Goal: Book appointment/travel/reservation

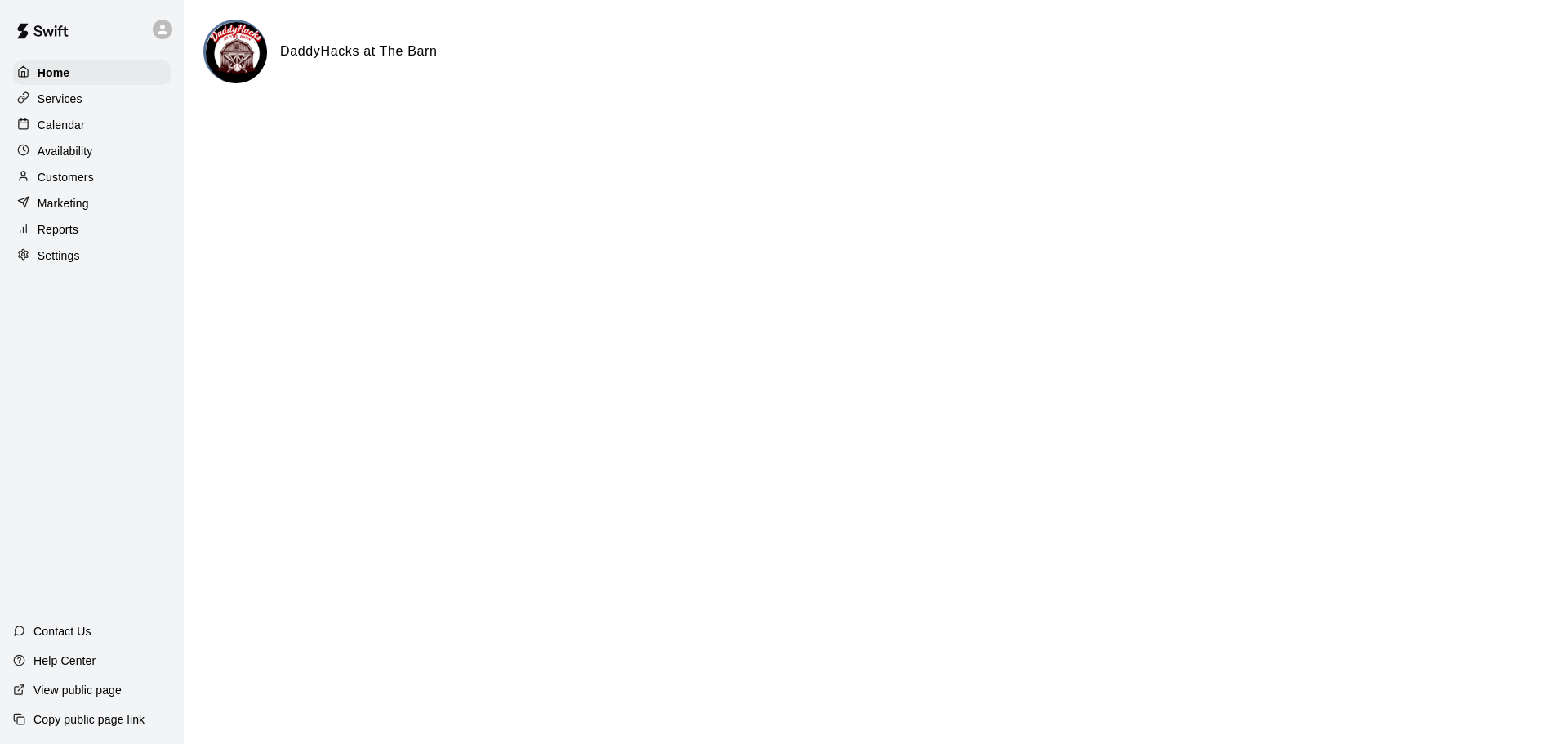
click at [67, 128] on p "Calendar" at bounding box center [61, 125] width 47 height 16
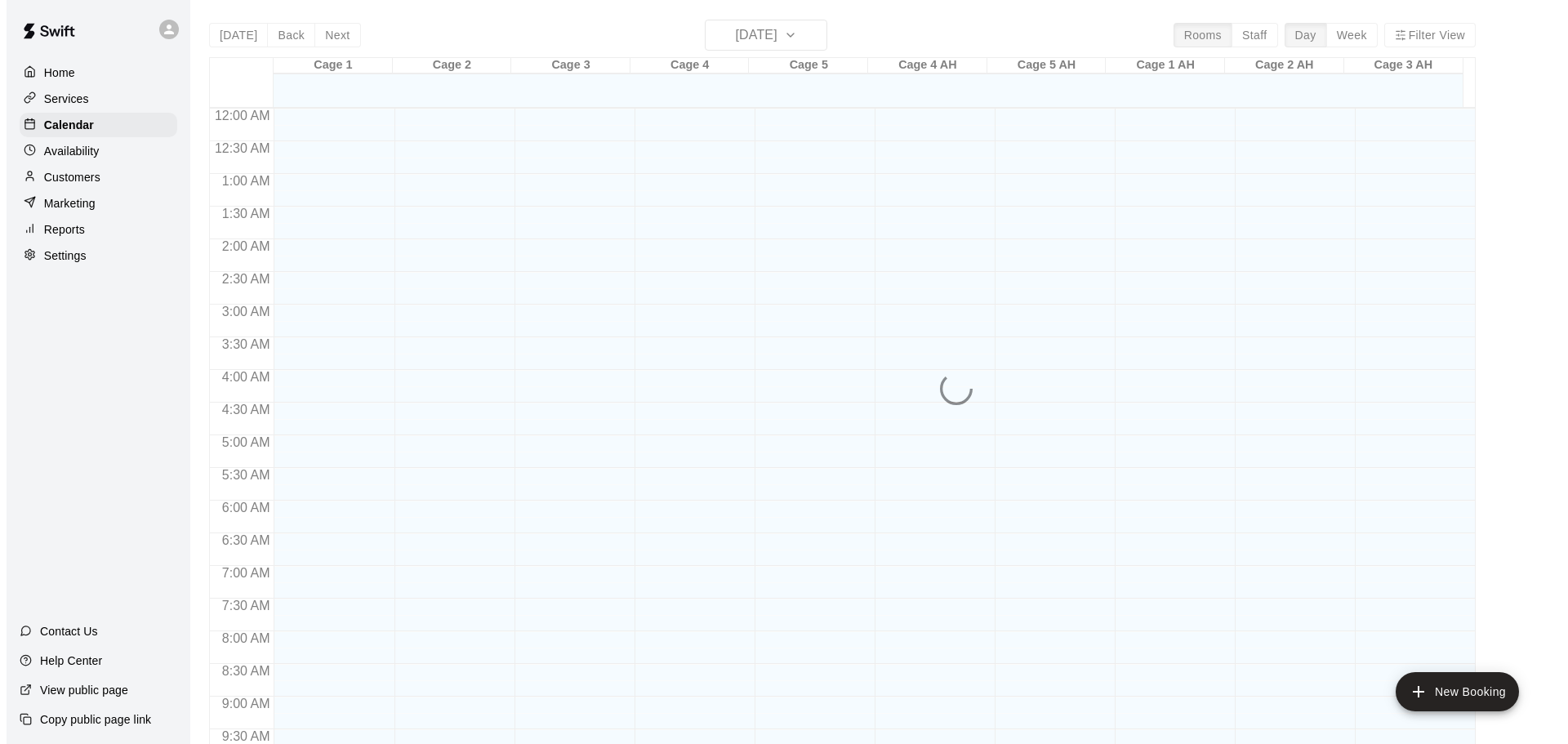
scroll to position [865, 0]
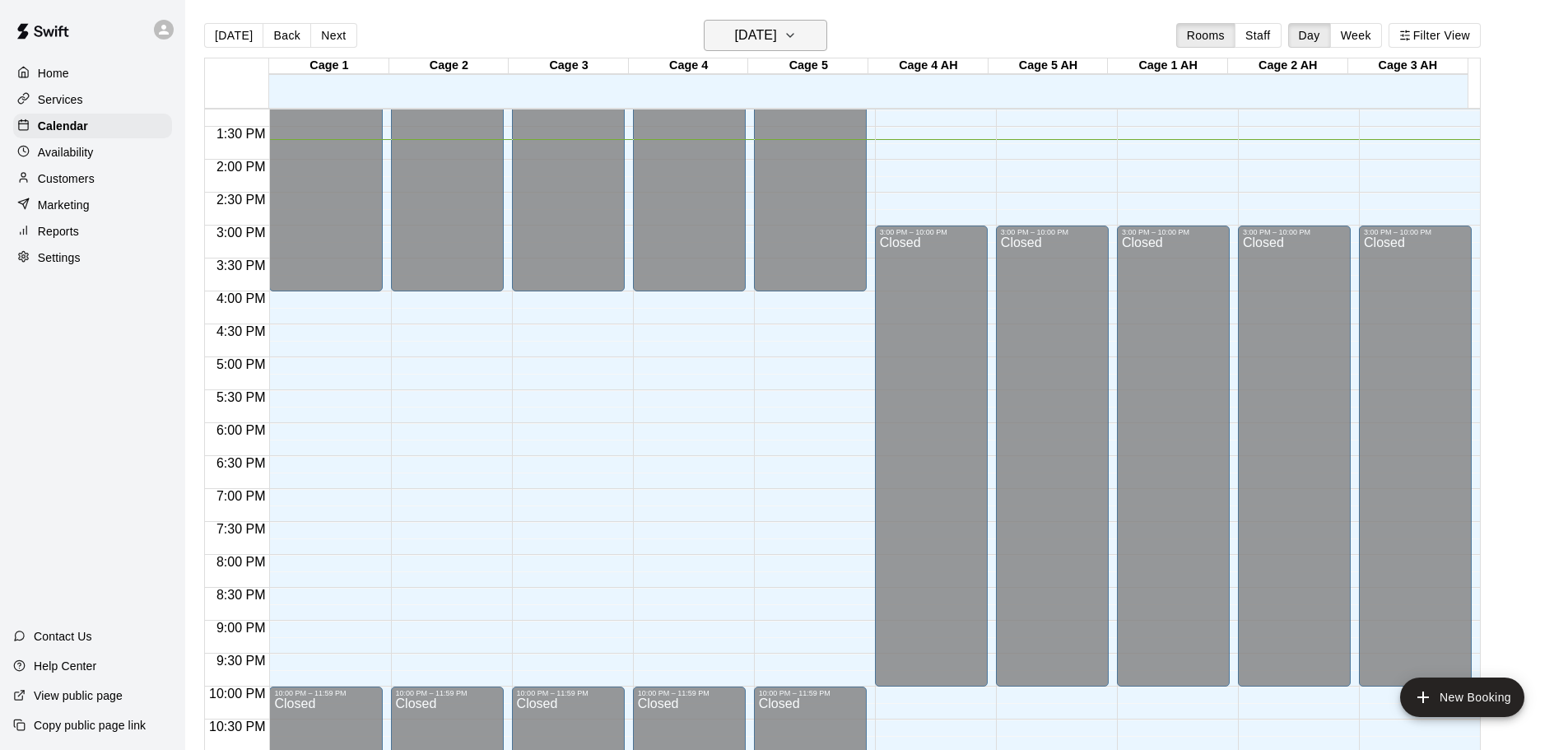
click at [797, 40] on icon "button" at bounding box center [790, 35] width 13 height 20
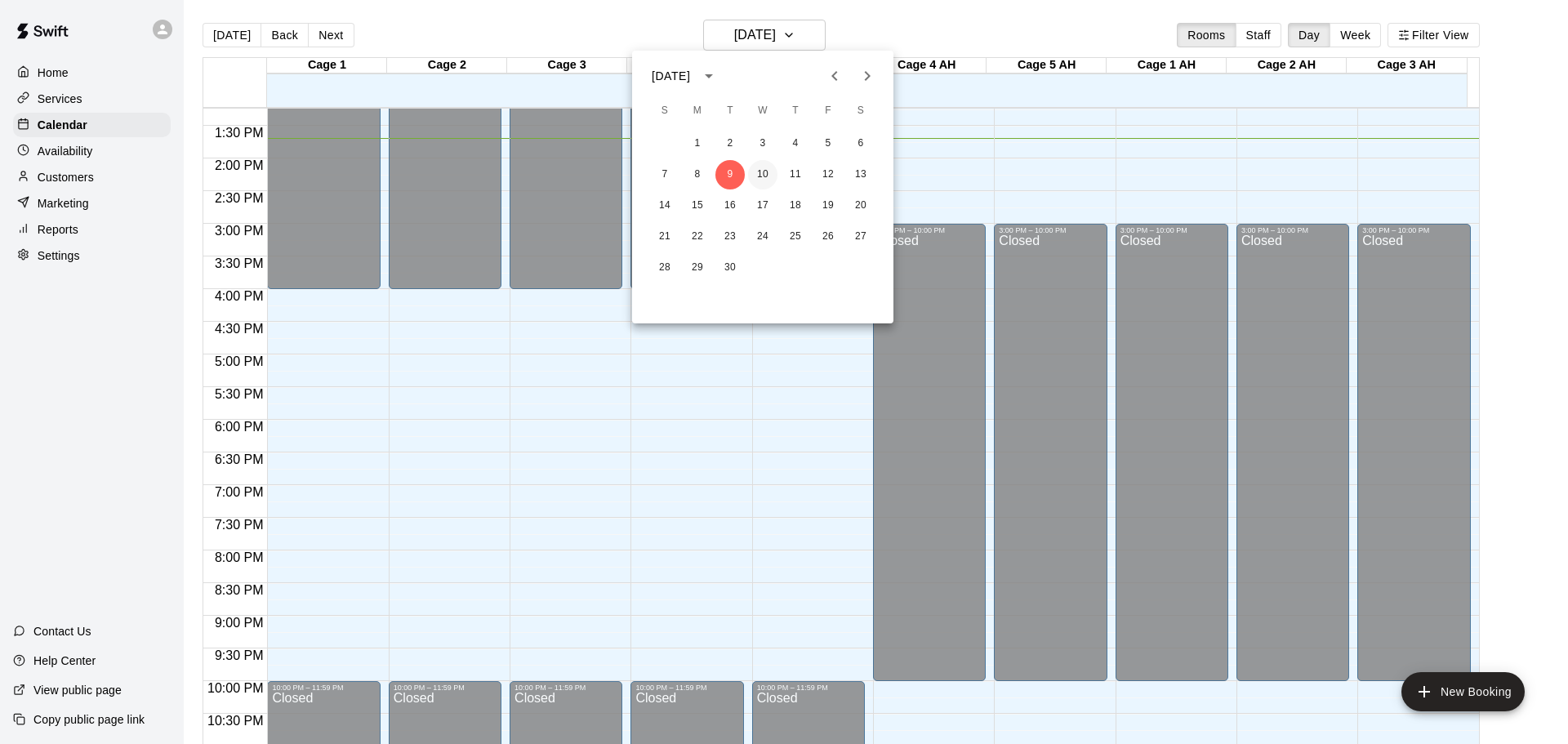
click at [765, 172] on button "10" at bounding box center [763, 175] width 29 height 29
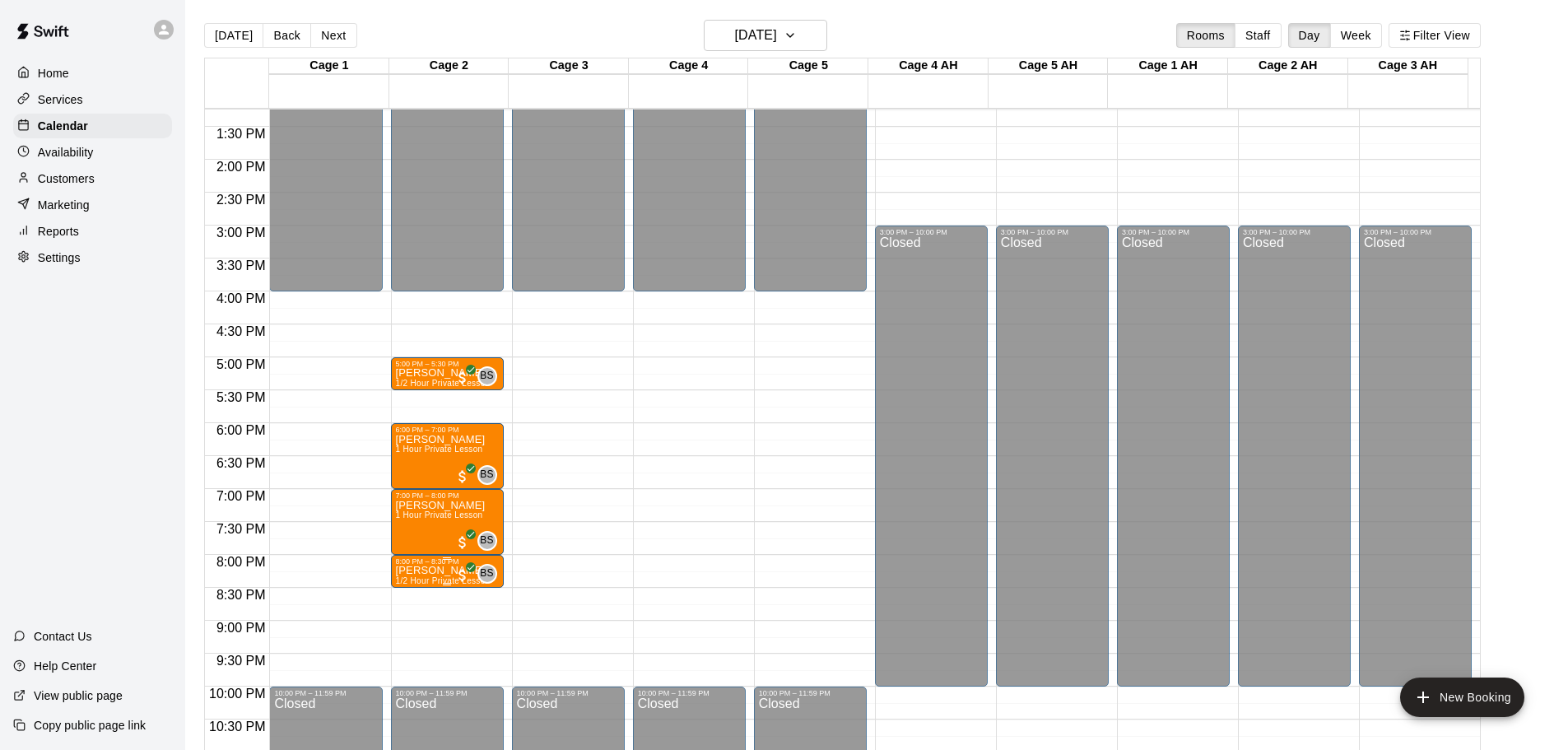
click at [443, 570] on p "[PERSON_NAME]" at bounding box center [443, 570] width 95 height 0
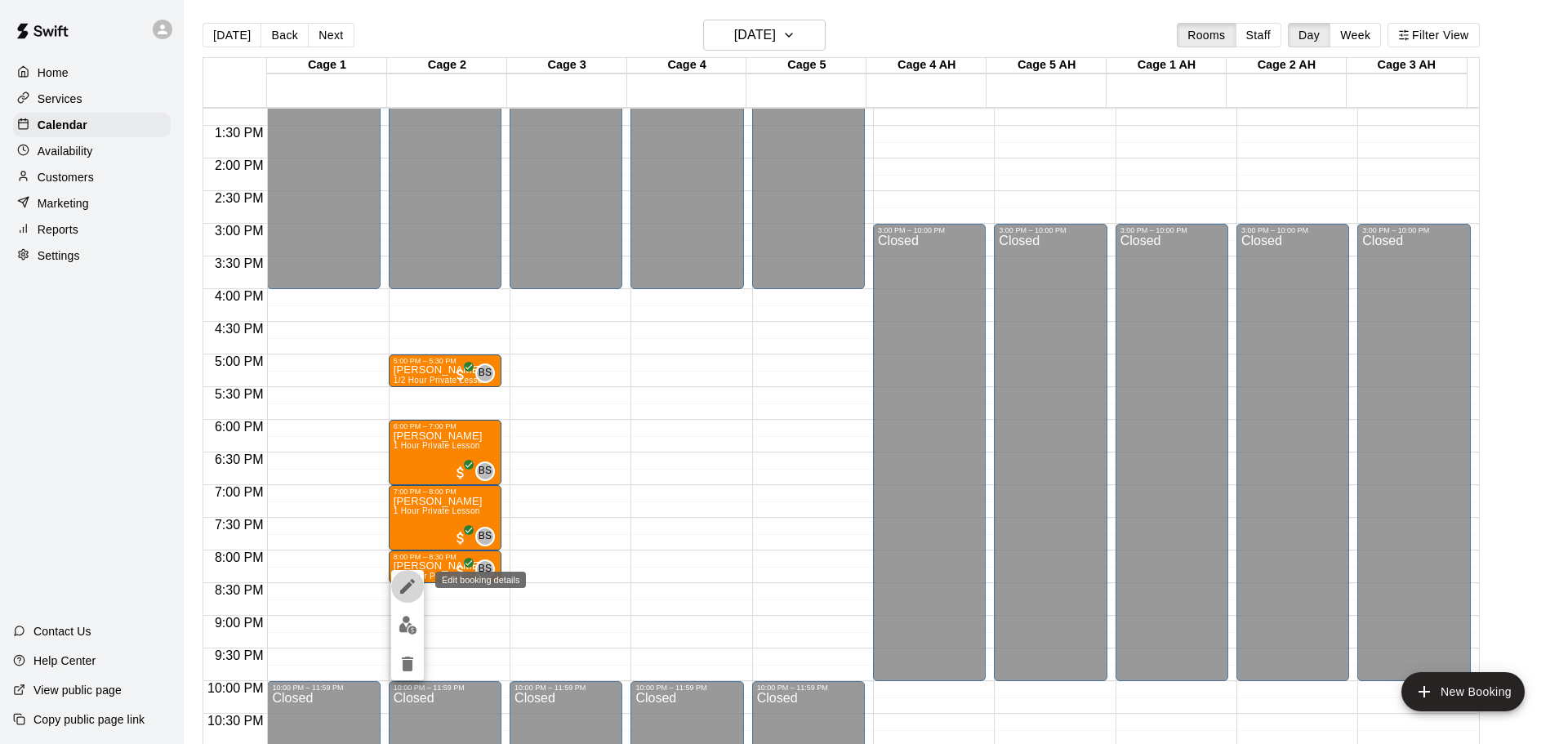
click at [410, 594] on icon "edit" at bounding box center [408, 586] width 20 height 20
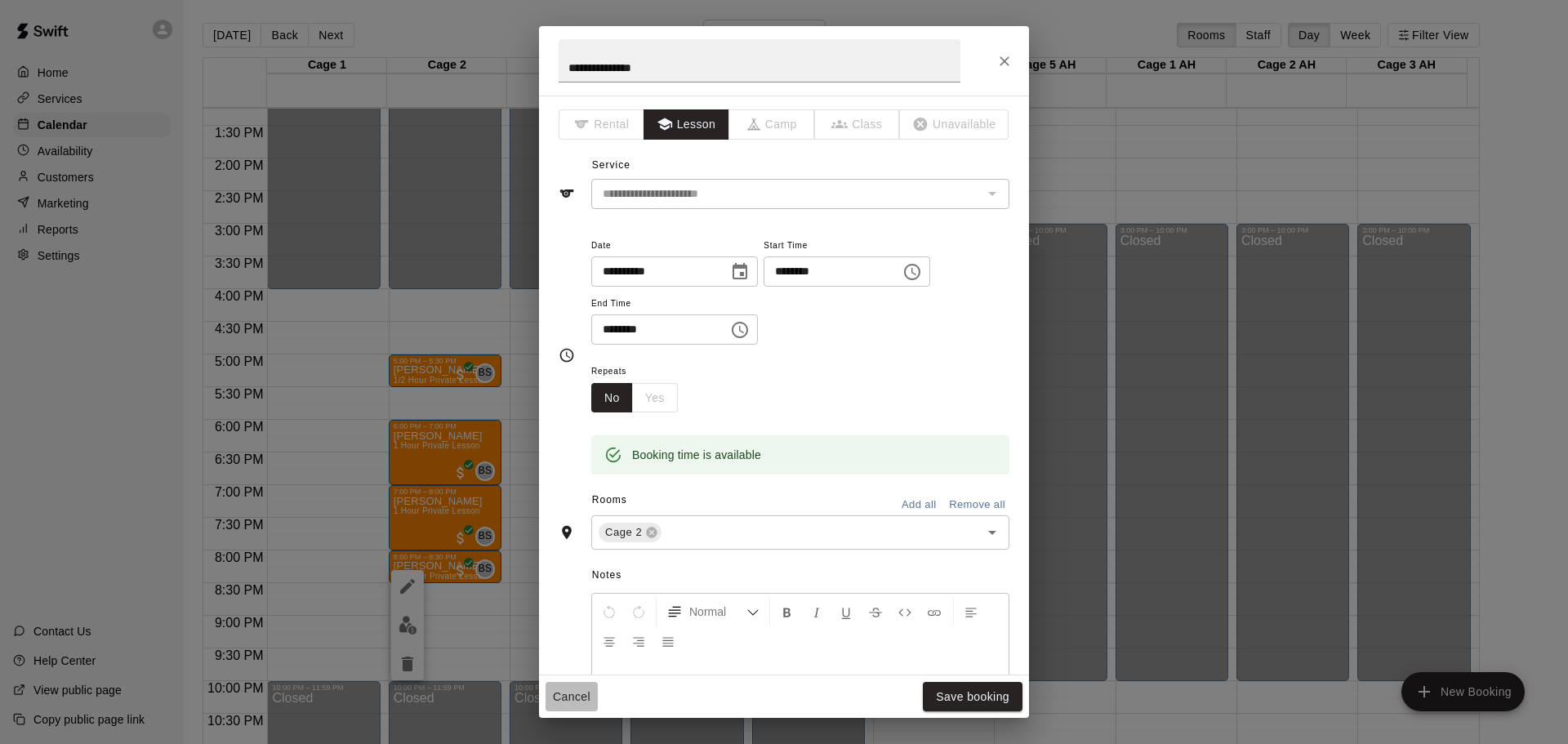
click at [564, 701] on button "Cancel" at bounding box center [571, 697] width 52 height 30
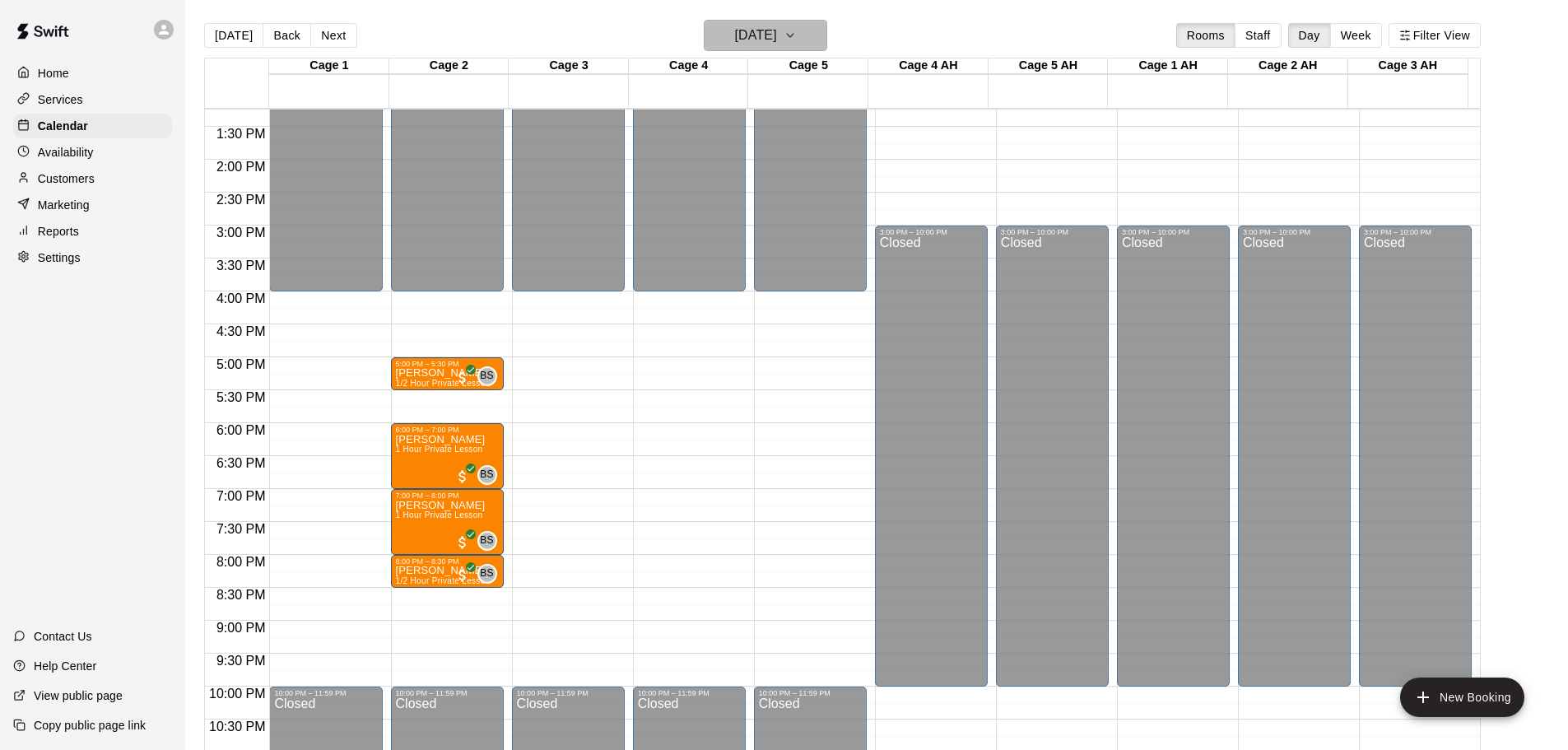
click at [777, 24] on h6 "[DATE]" at bounding box center [756, 35] width 42 height 23
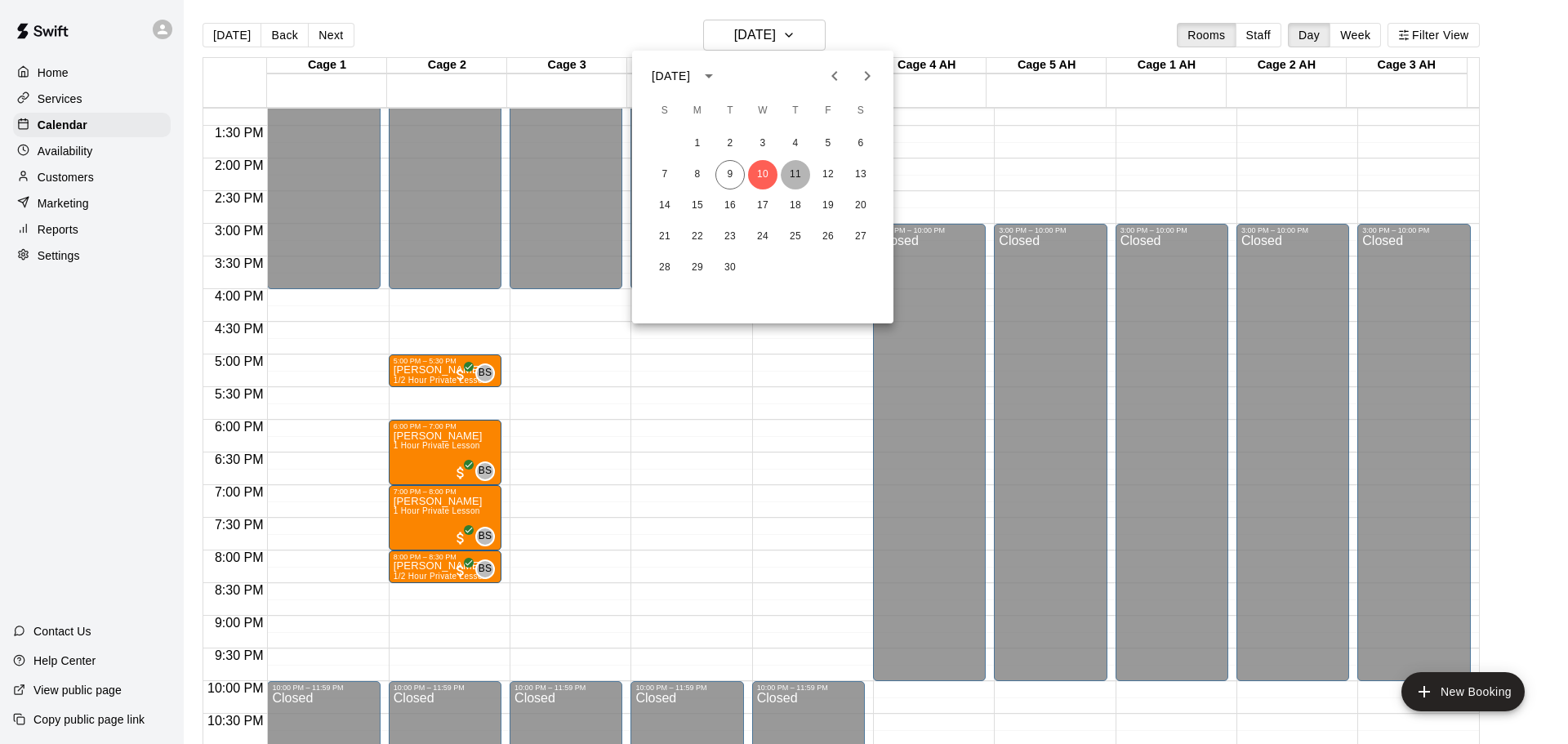
click at [795, 177] on button "11" at bounding box center [795, 175] width 29 height 29
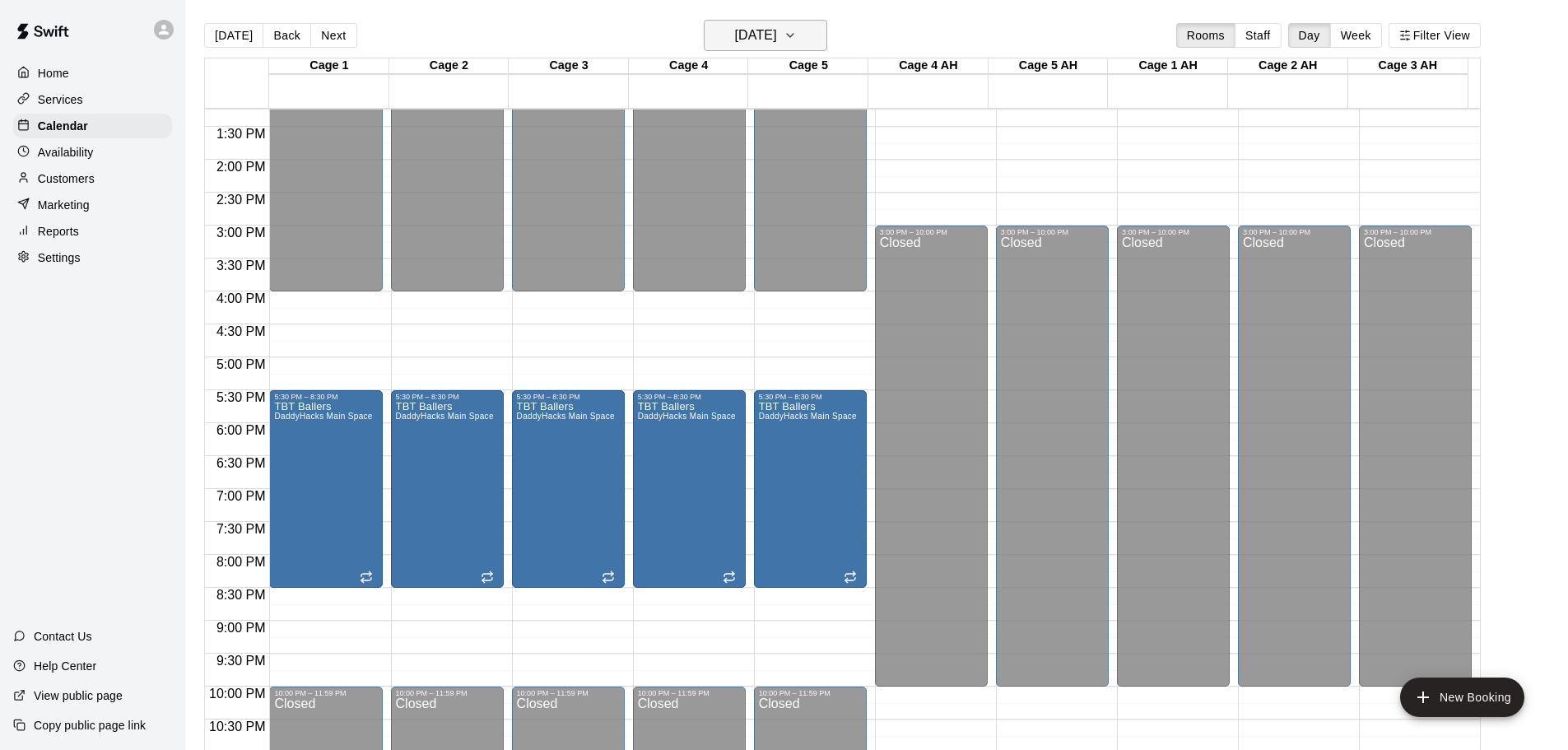
click at [735, 37] on h6 "[DATE]" at bounding box center [756, 35] width 42 height 23
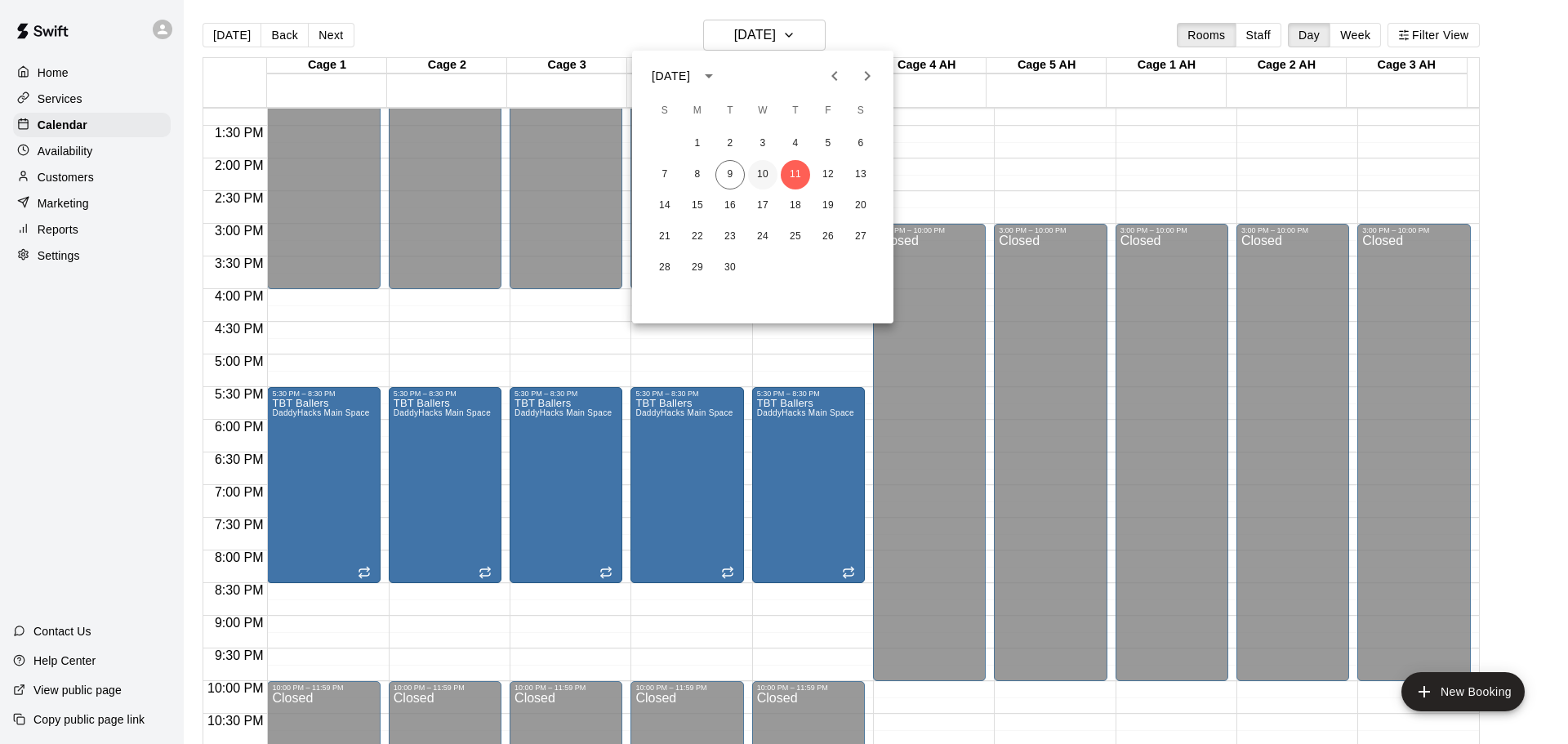
click at [768, 173] on button "10" at bounding box center [763, 175] width 29 height 29
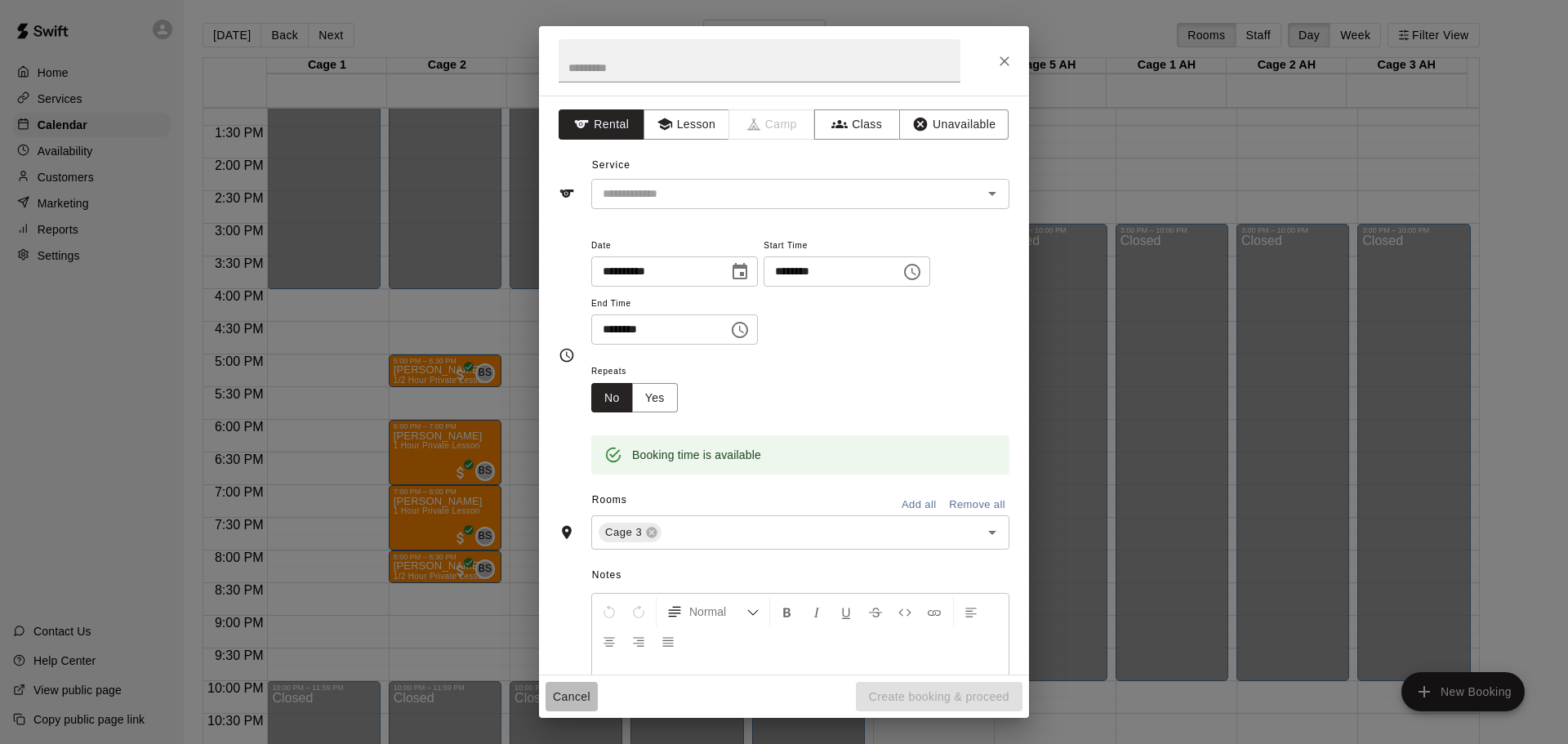
click at [567, 692] on button "Cancel" at bounding box center [571, 697] width 52 height 30
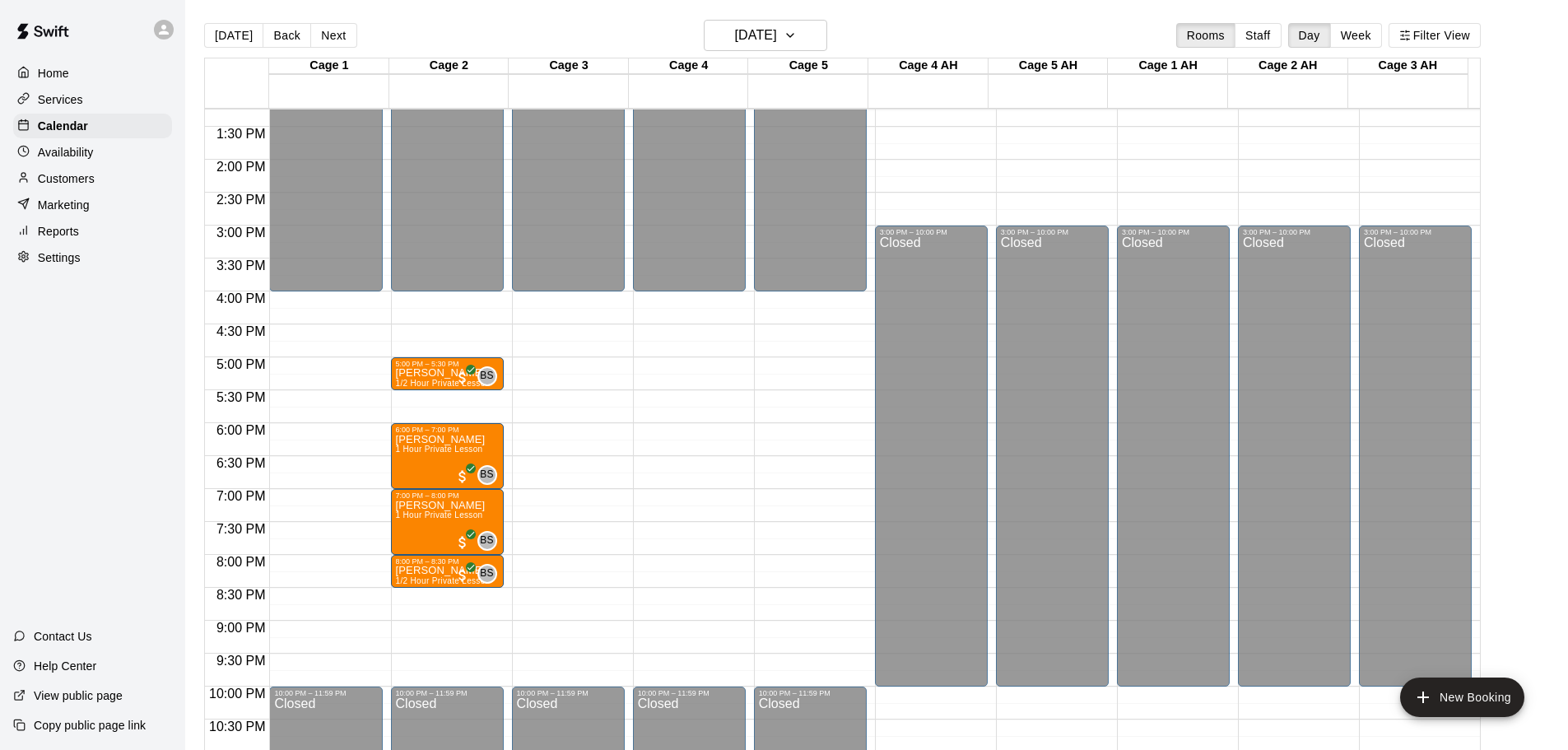
click at [664, 511] on div "12:00 AM – 4:00 PM Closed 10:00 PM – 11:59 PM Closed" at bounding box center [689, 28] width 113 height 1581
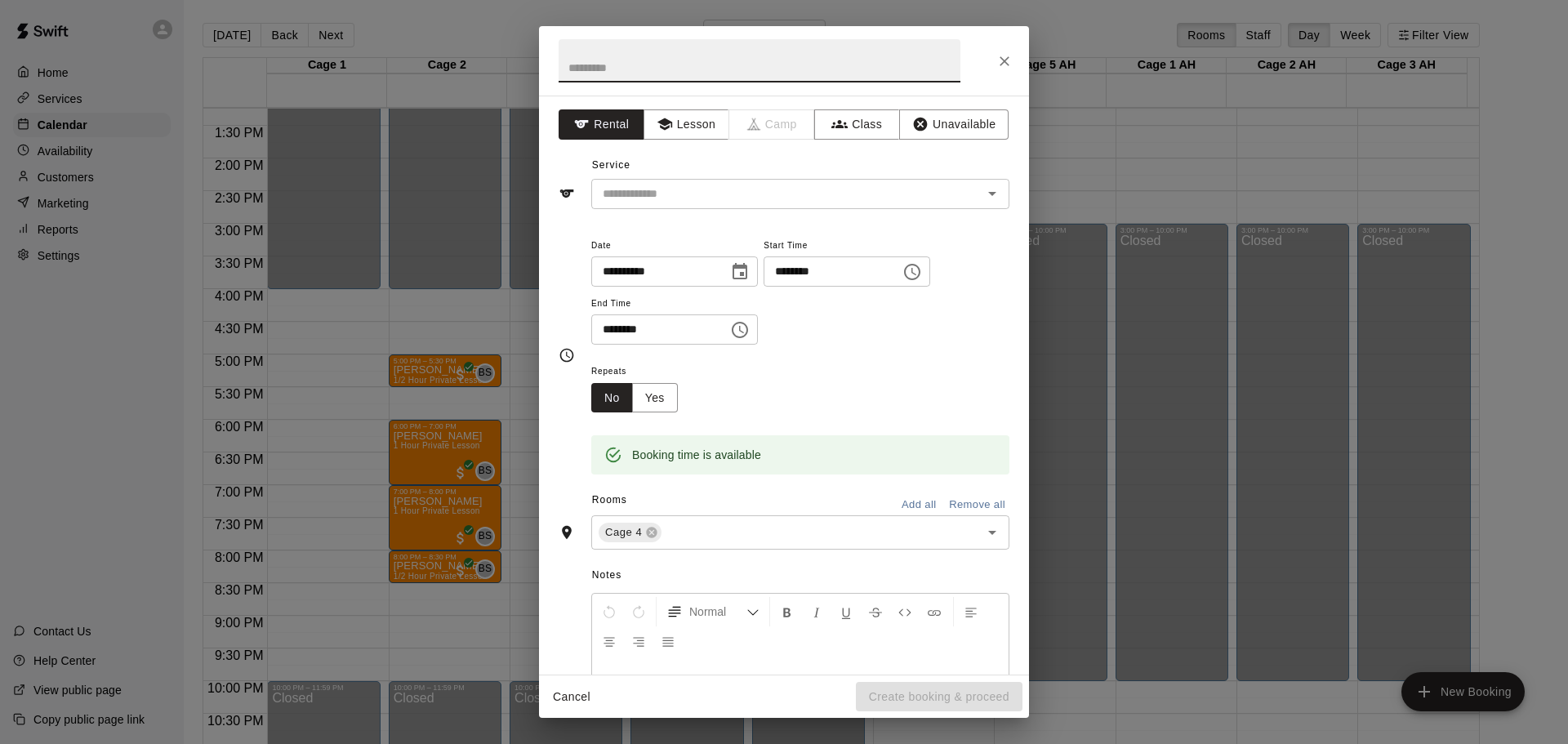
click at [588, 701] on button "Cancel" at bounding box center [571, 697] width 52 height 30
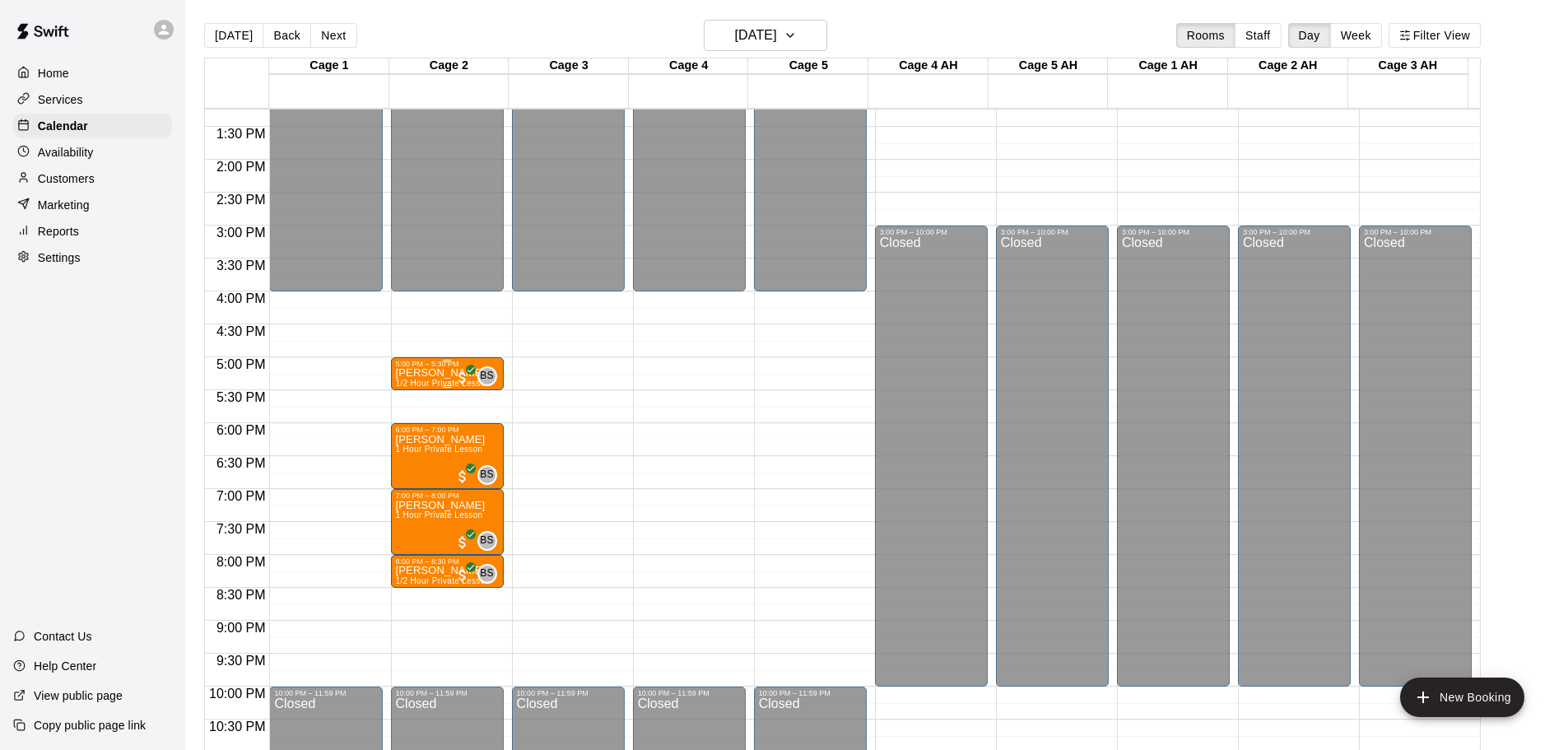
click at [437, 387] on div at bounding box center [447, 387] width 103 height 2
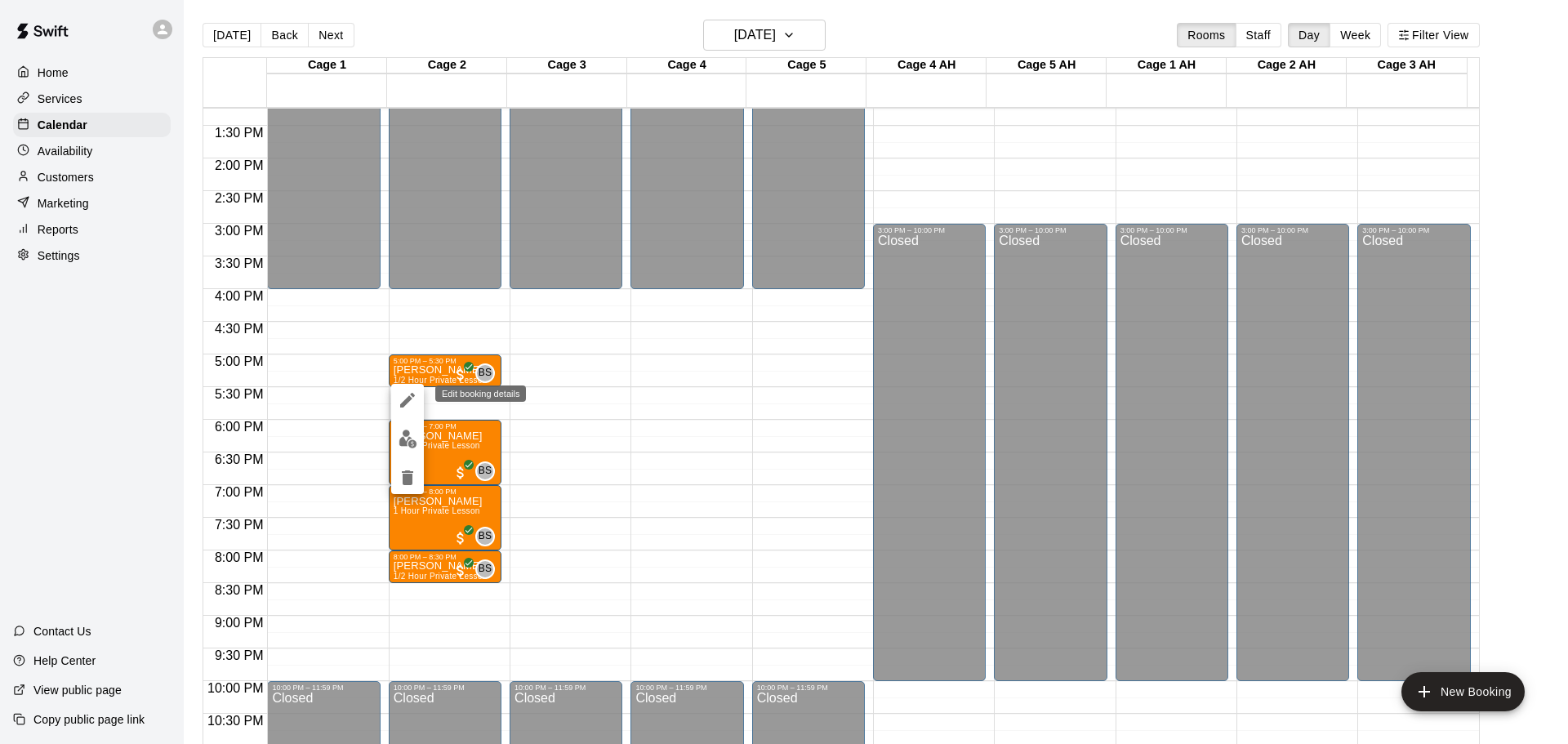
click at [411, 400] on icon "edit" at bounding box center [408, 401] width 15 height 15
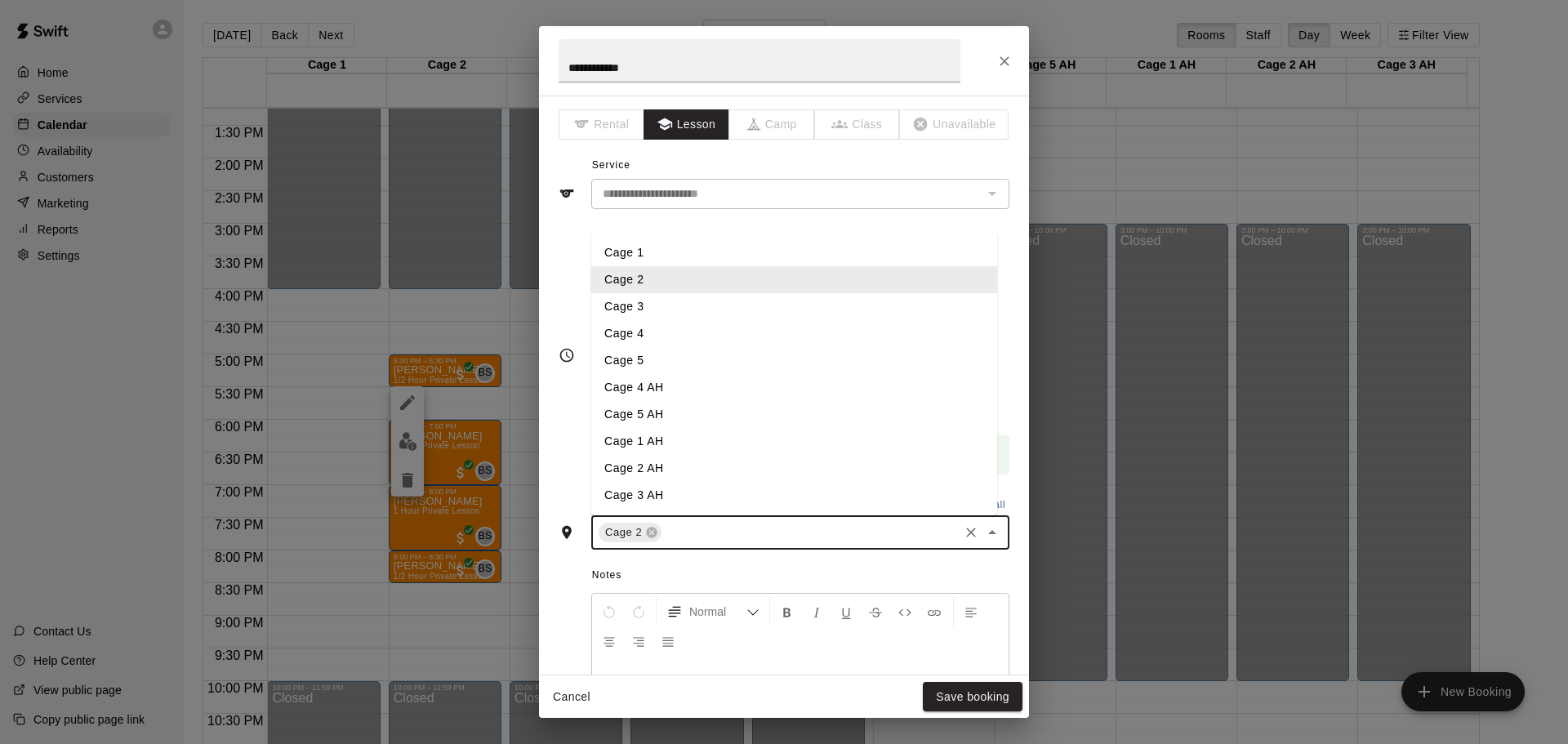
click at [697, 533] on input "text" at bounding box center [810, 532] width 293 height 20
click at [638, 365] on li "Cage 5" at bounding box center [794, 361] width 406 height 27
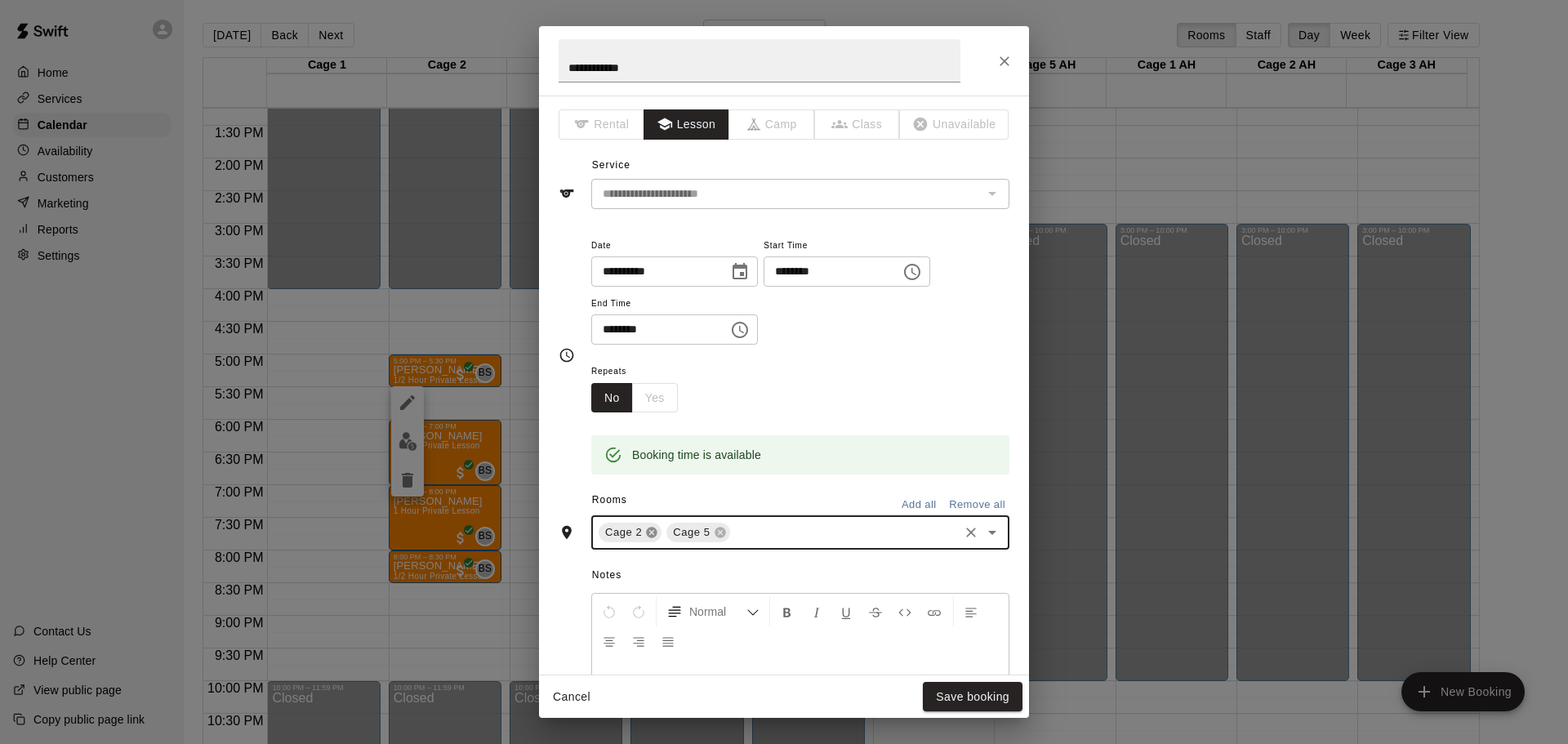
click at [652, 529] on icon at bounding box center [652, 532] width 11 height 11
click at [583, 701] on button "Cancel" at bounding box center [571, 697] width 52 height 30
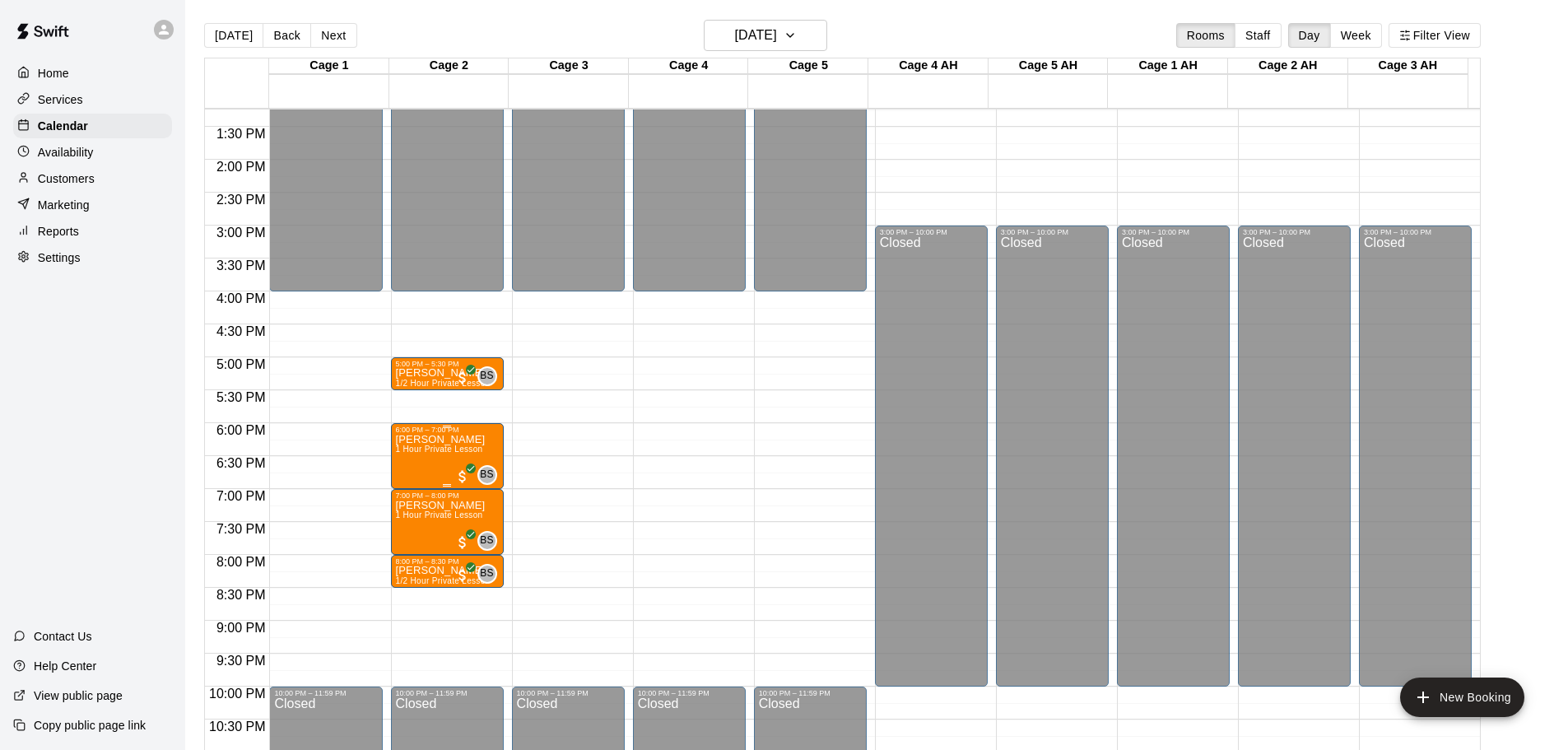
click at [431, 451] on span "1 Hour Private Lesson" at bounding box center [440, 449] width 87 height 9
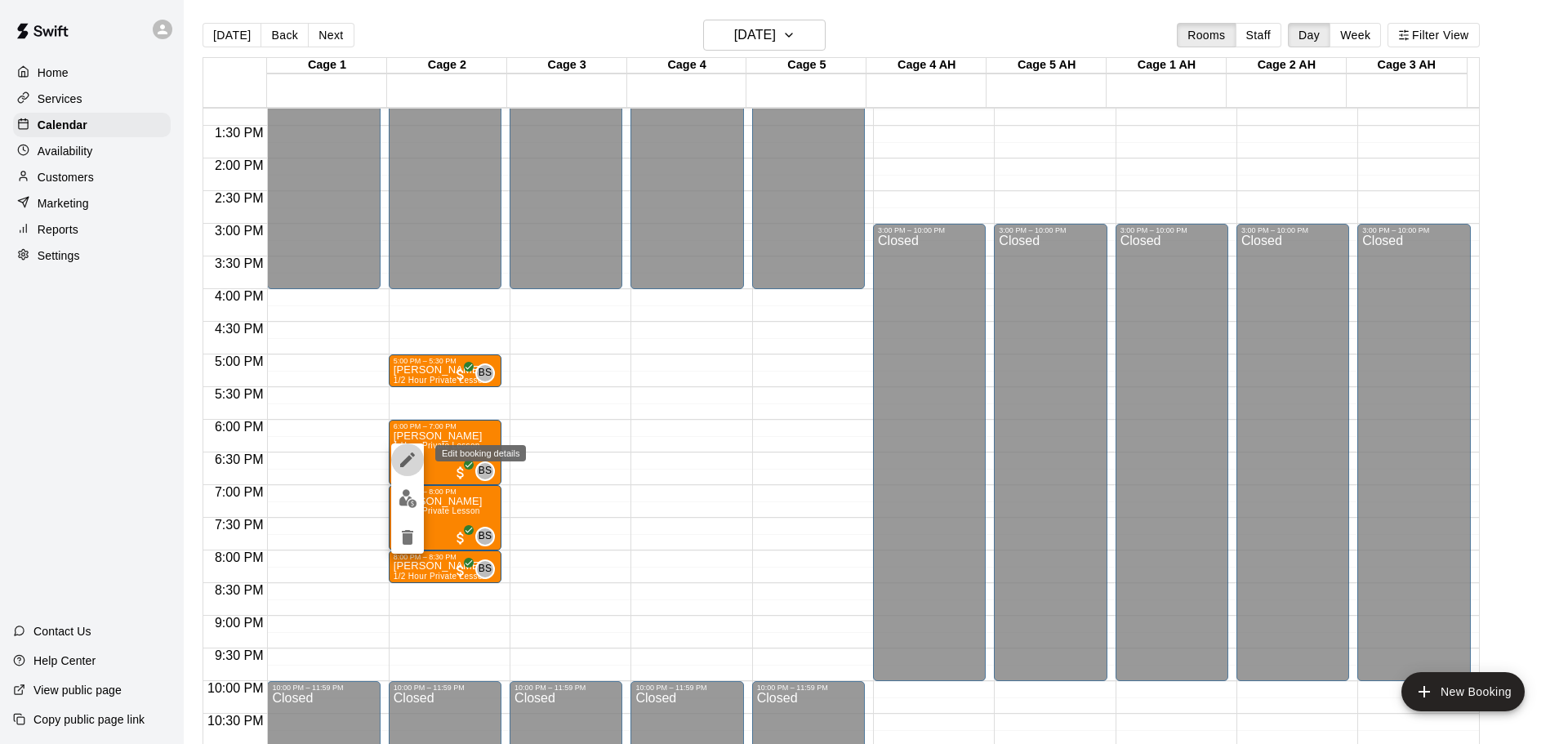
click at [412, 463] on icon "edit" at bounding box center [408, 460] width 20 height 20
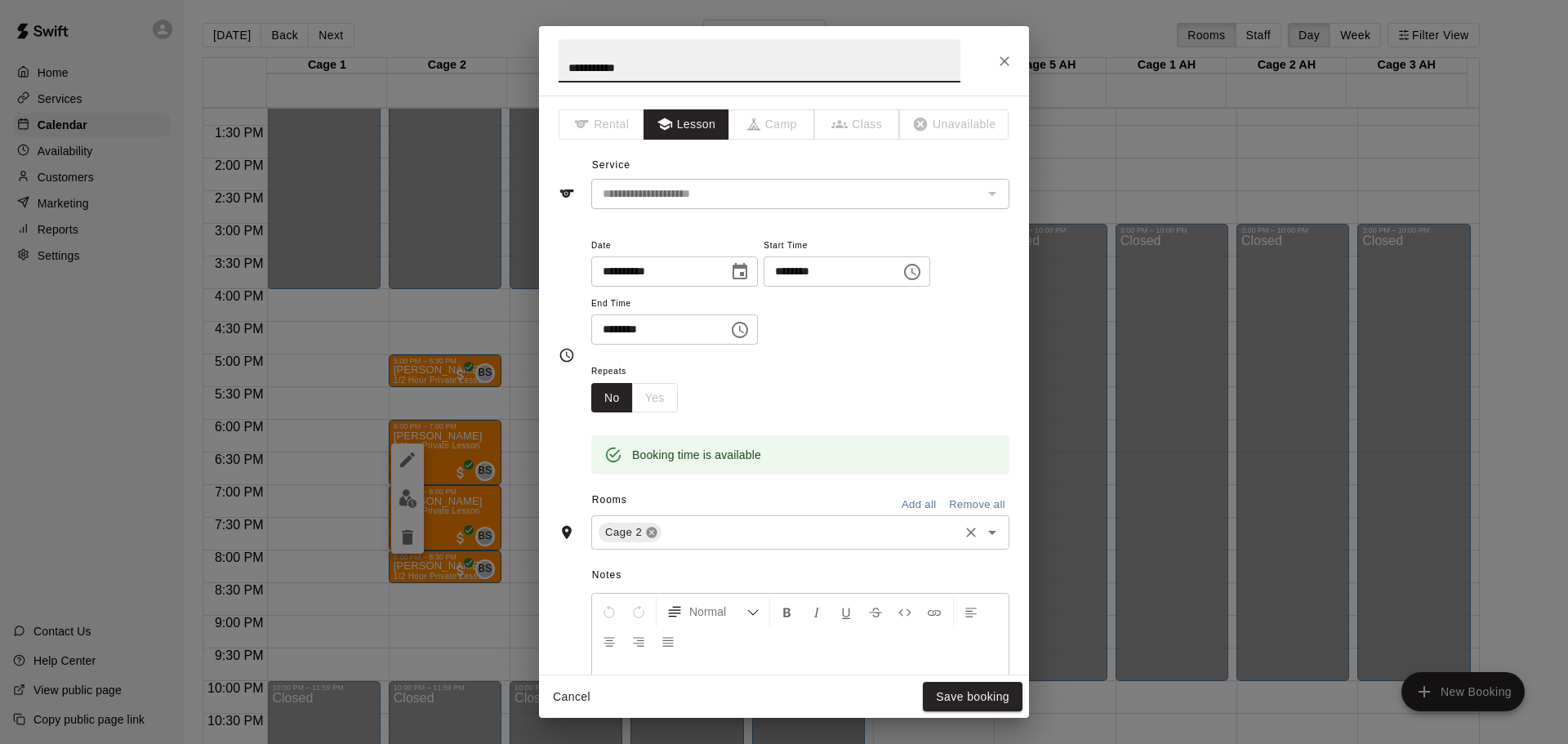
click at [652, 530] on icon at bounding box center [652, 532] width 13 height 13
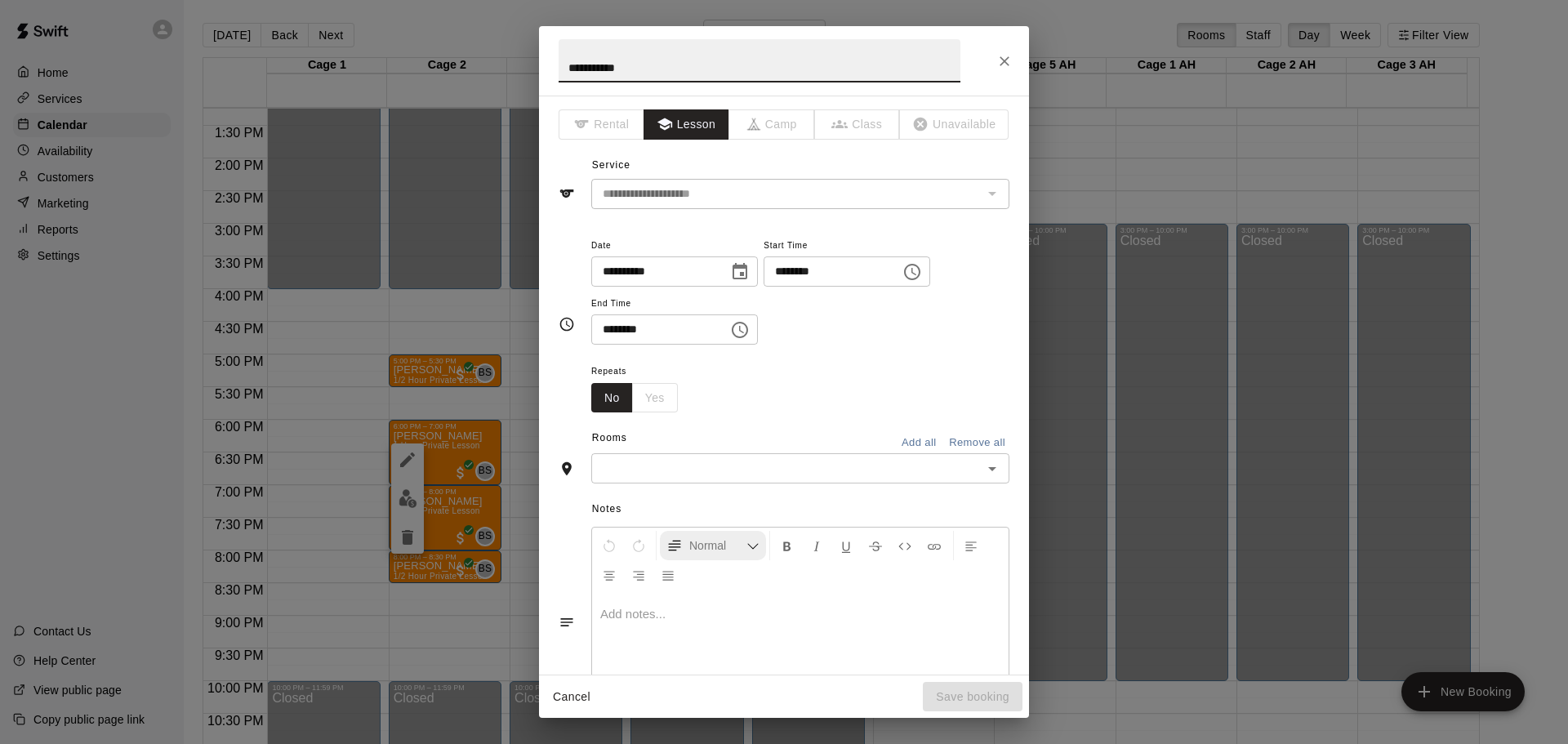
click at [702, 533] on button "Normal" at bounding box center [713, 545] width 106 height 29
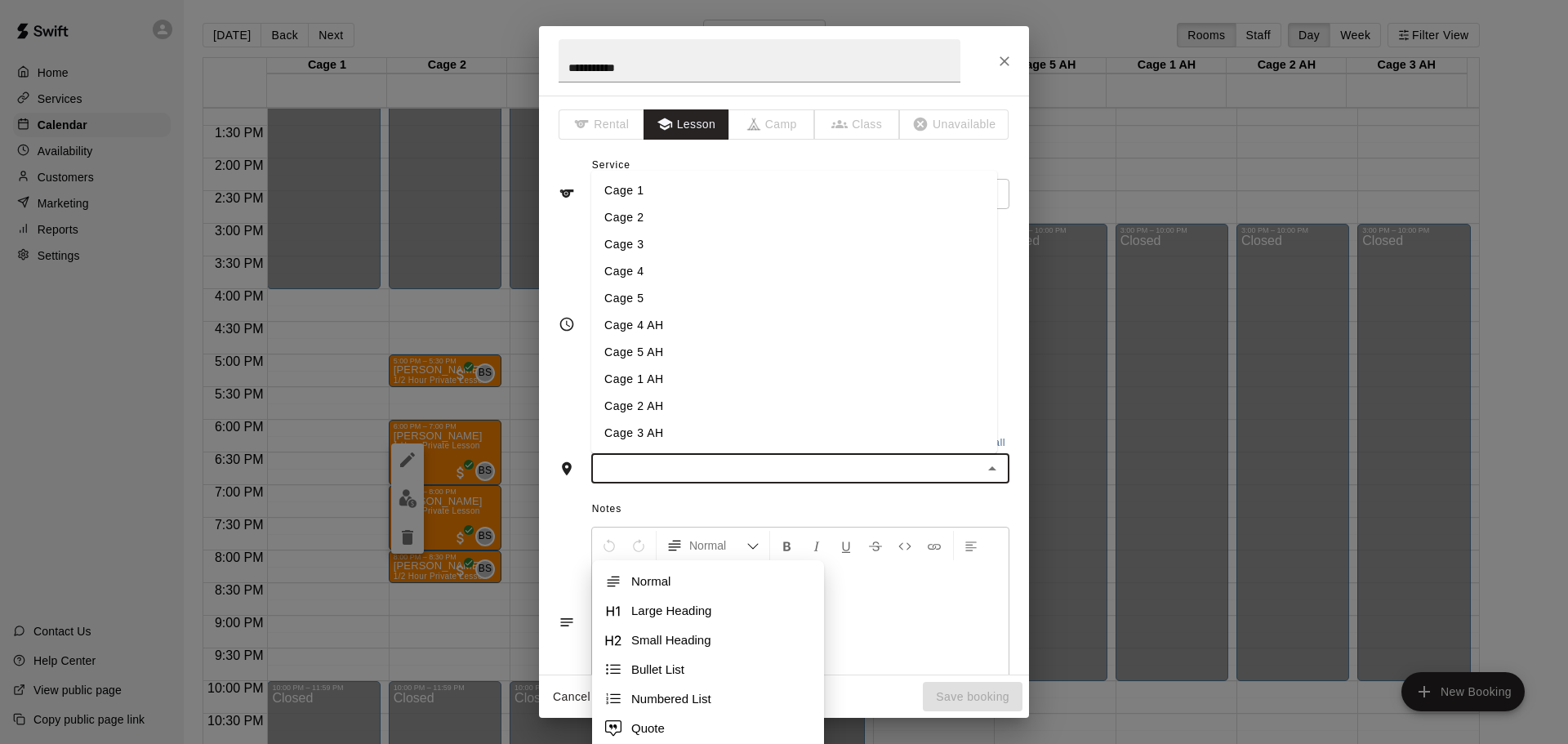
click at [705, 474] on input "text" at bounding box center [786, 468] width 382 height 20
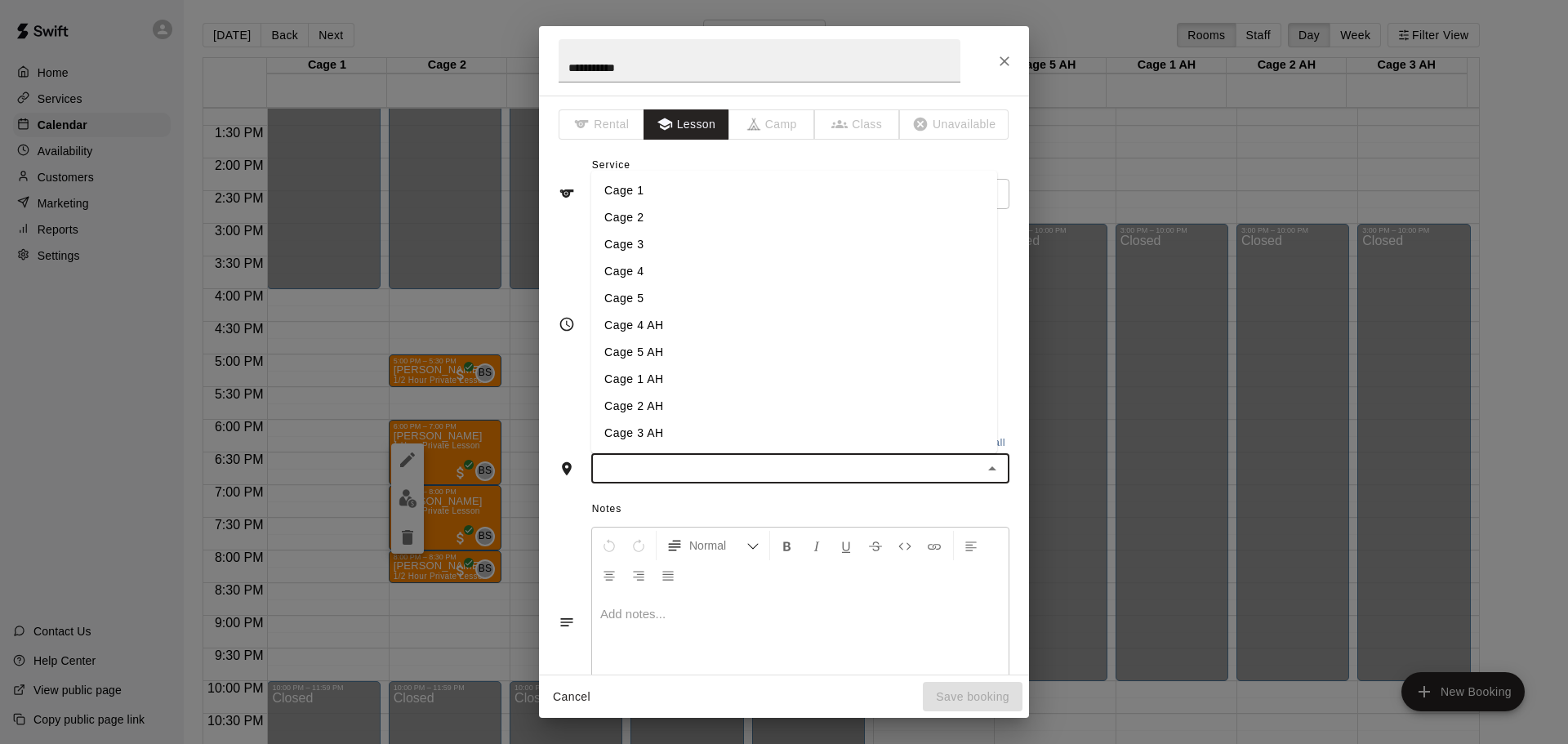
click at [628, 302] on li "Cage 5" at bounding box center [794, 298] width 406 height 27
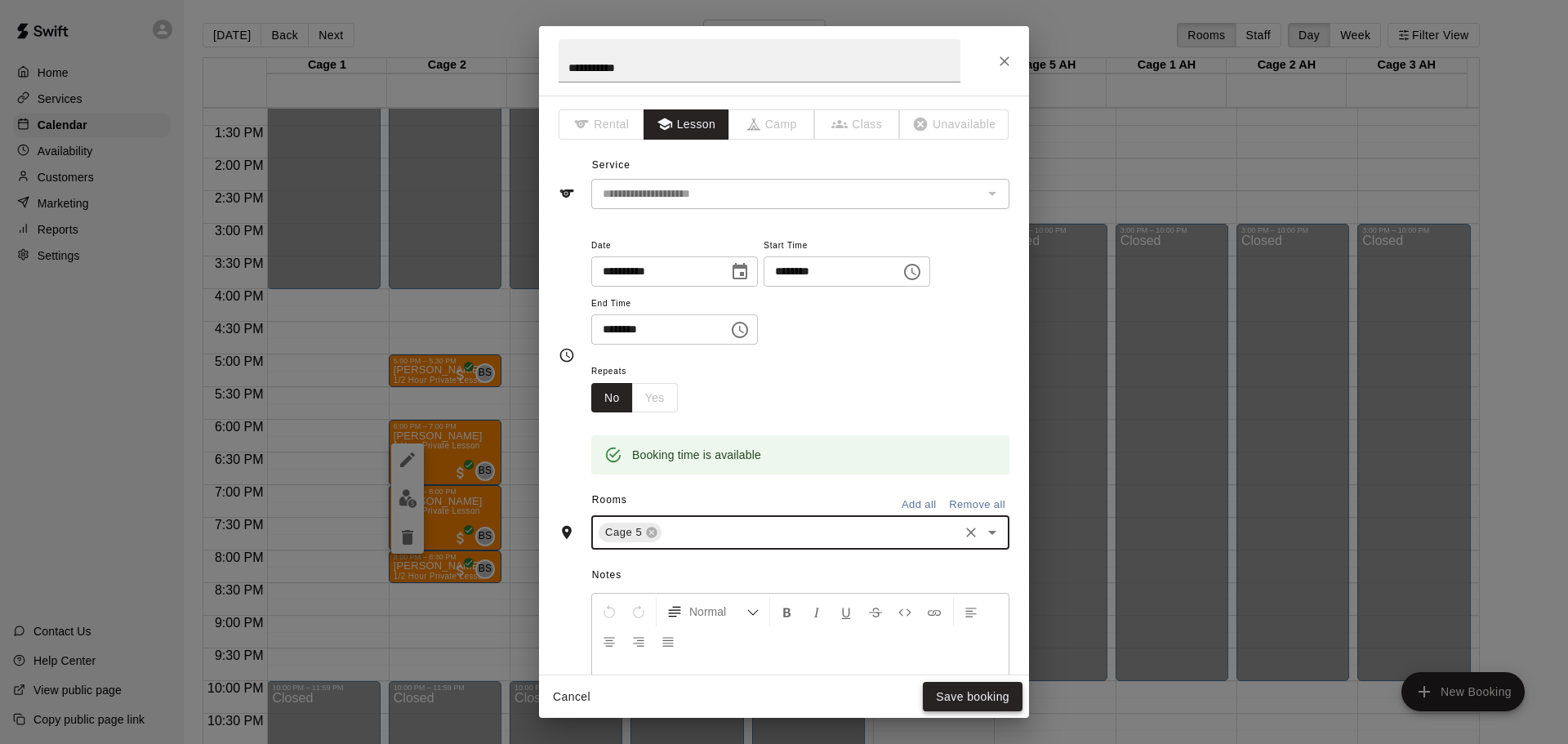
click at [947, 682] on button "Save booking" at bounding box center [973, 697] width 100 height 30
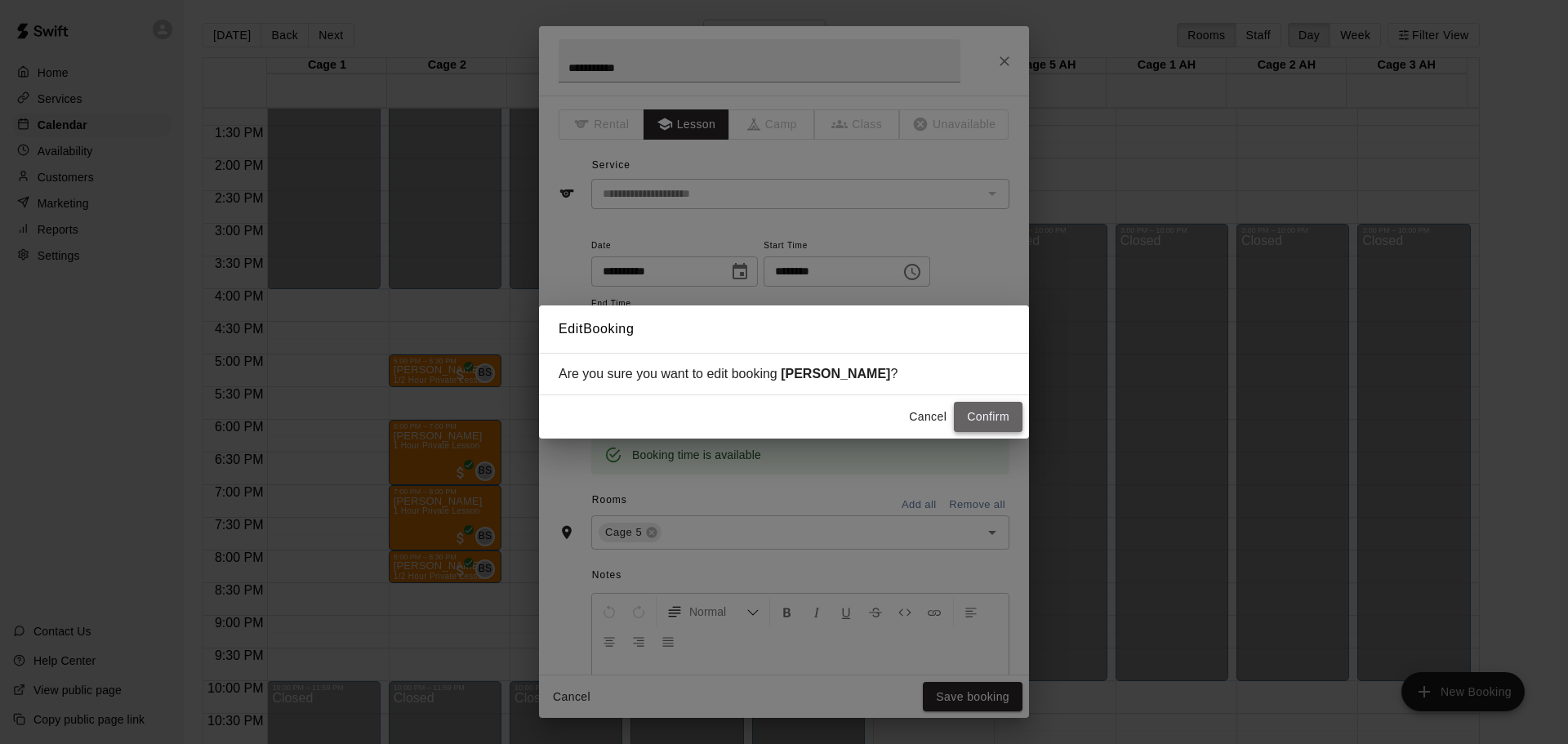
click at [988, 416] on button "Confirm" at bounding box center [988, 417] width 69 height 30
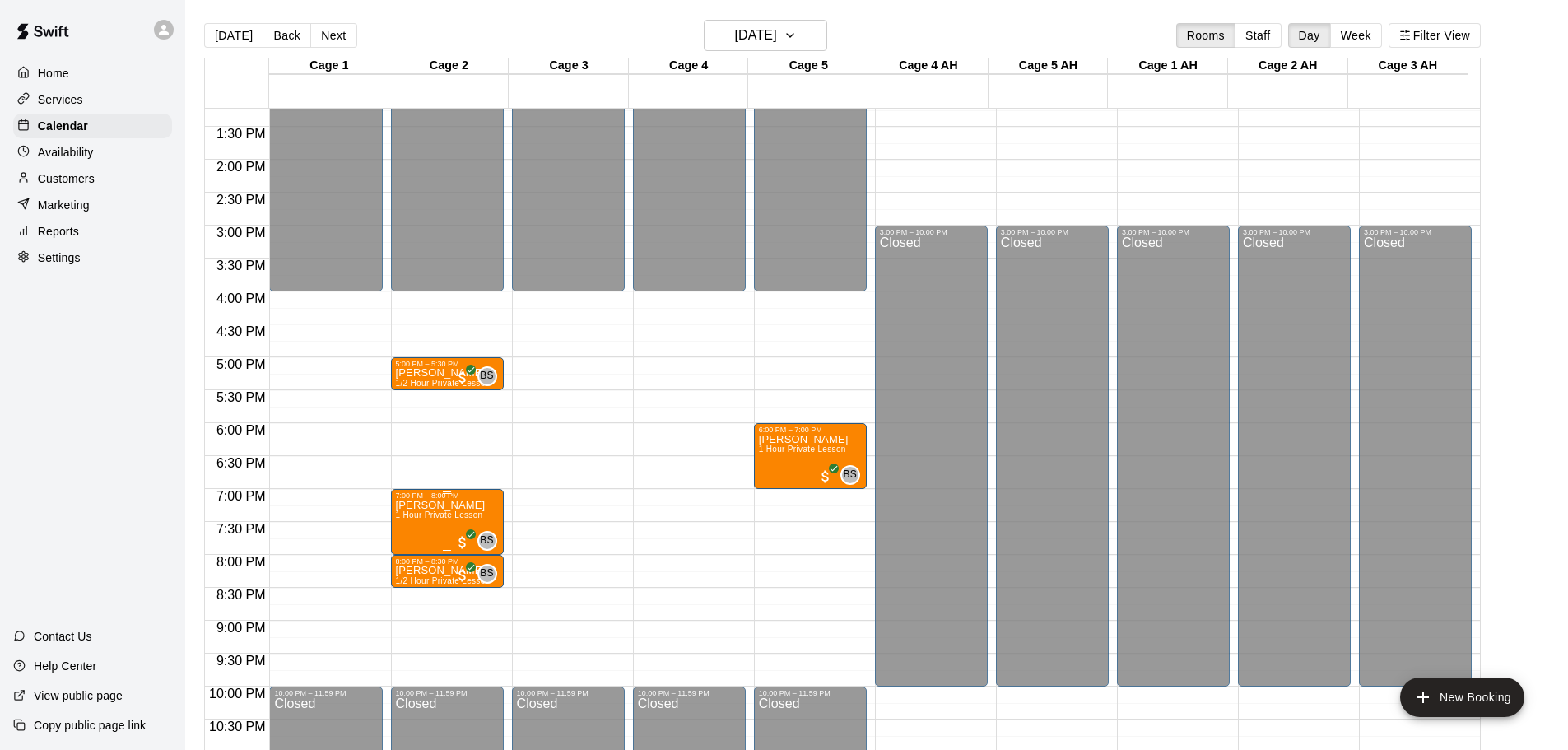
click at [423, 518] on span "1 Hour Private Lesson" at bounding box center [440, 514] width 87 height 9
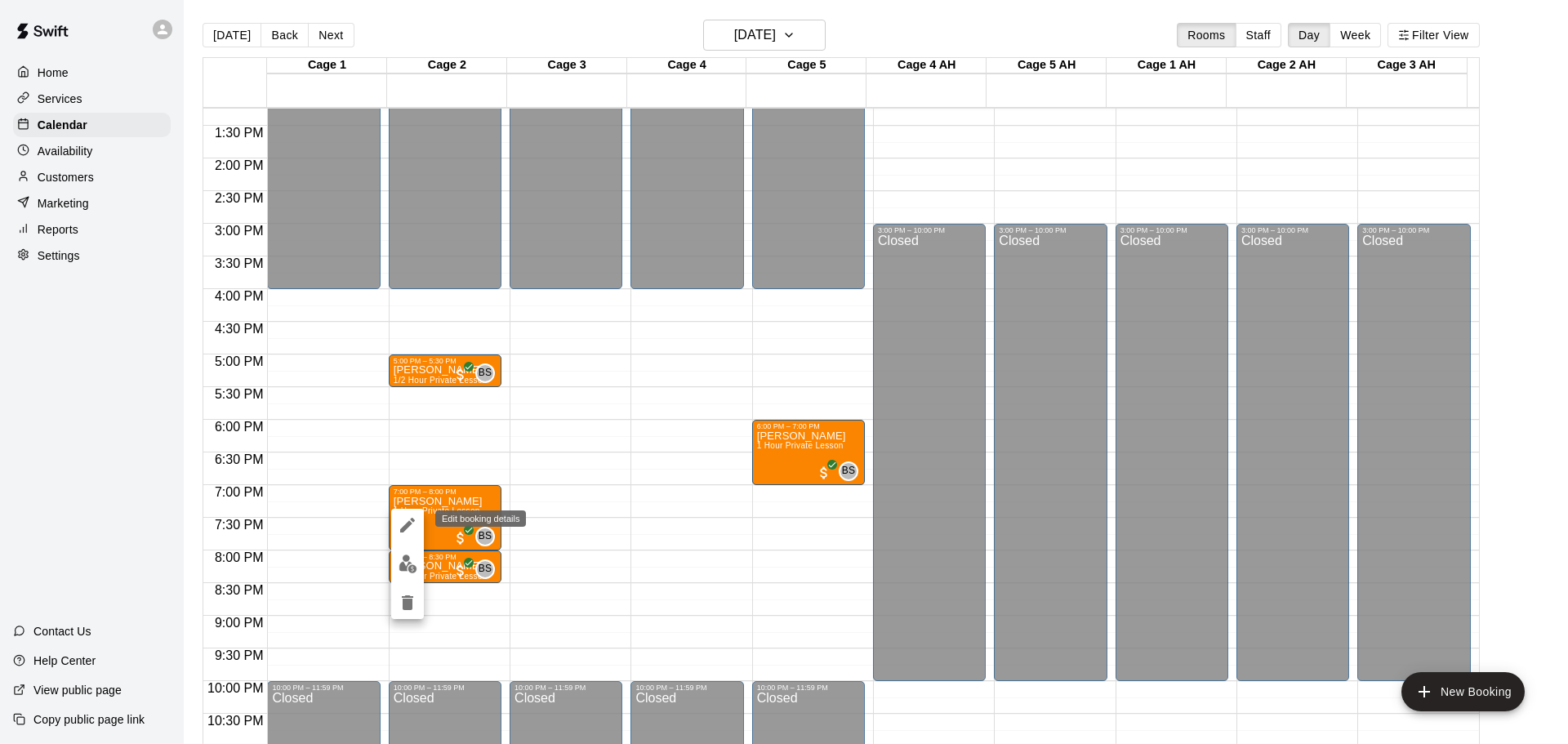
click at [418, 528] on button "edit" at bounding box center [408, 525] width 33 height 33
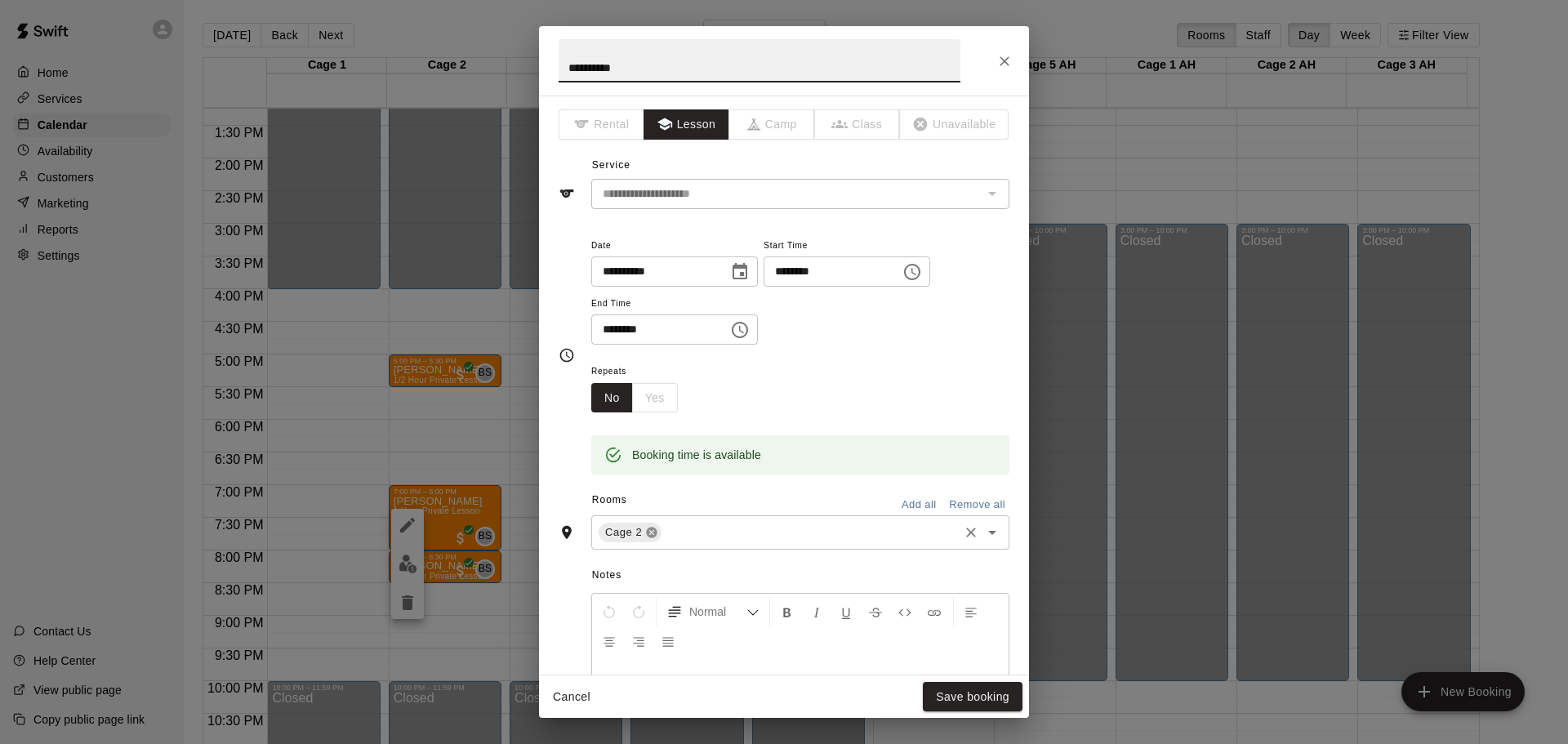
click at [651, 535] on icon at bounding box center [652, 532] width 11 height 11
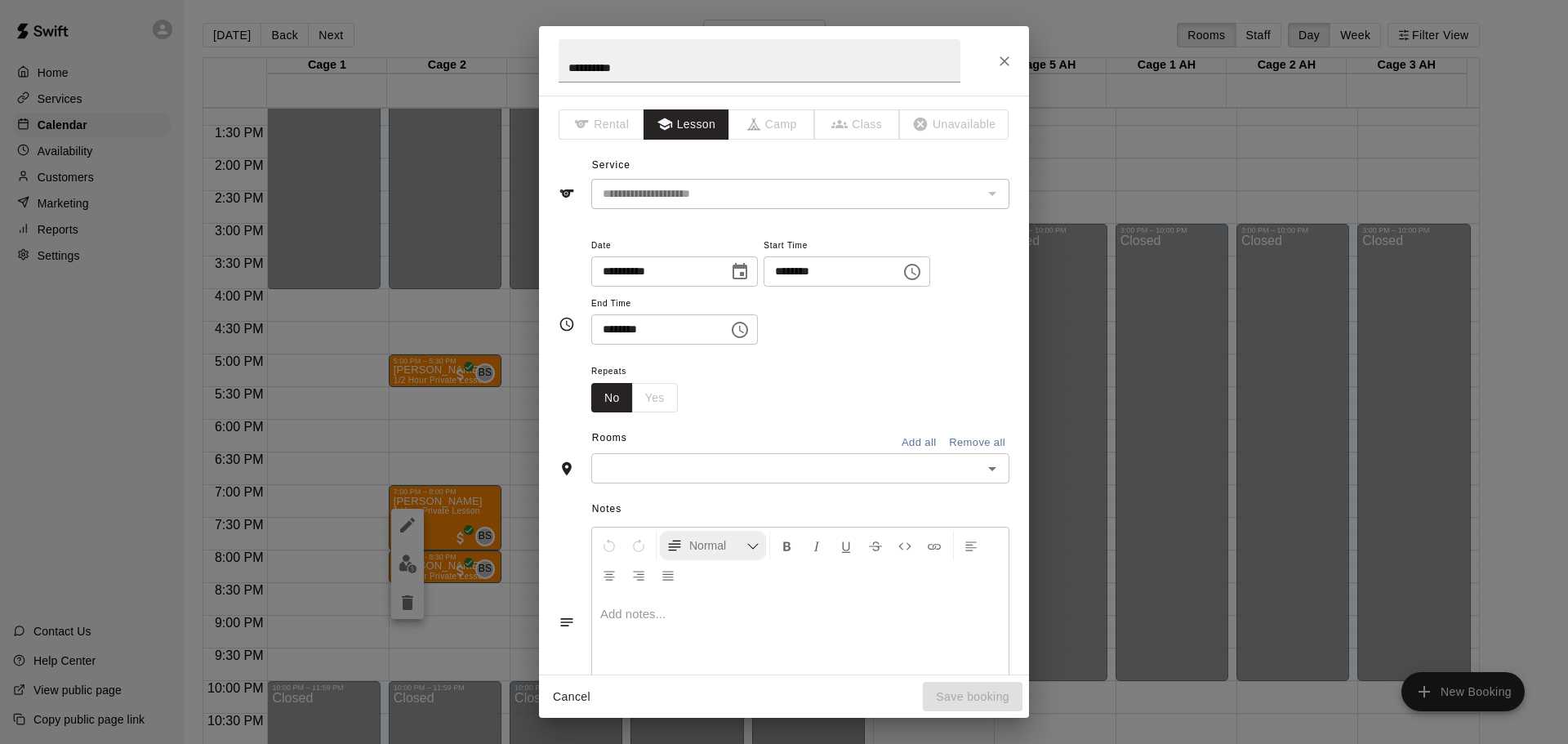
click at [675, 533] on button "Normal" at bounding box center [713, 545] width 106 height 29
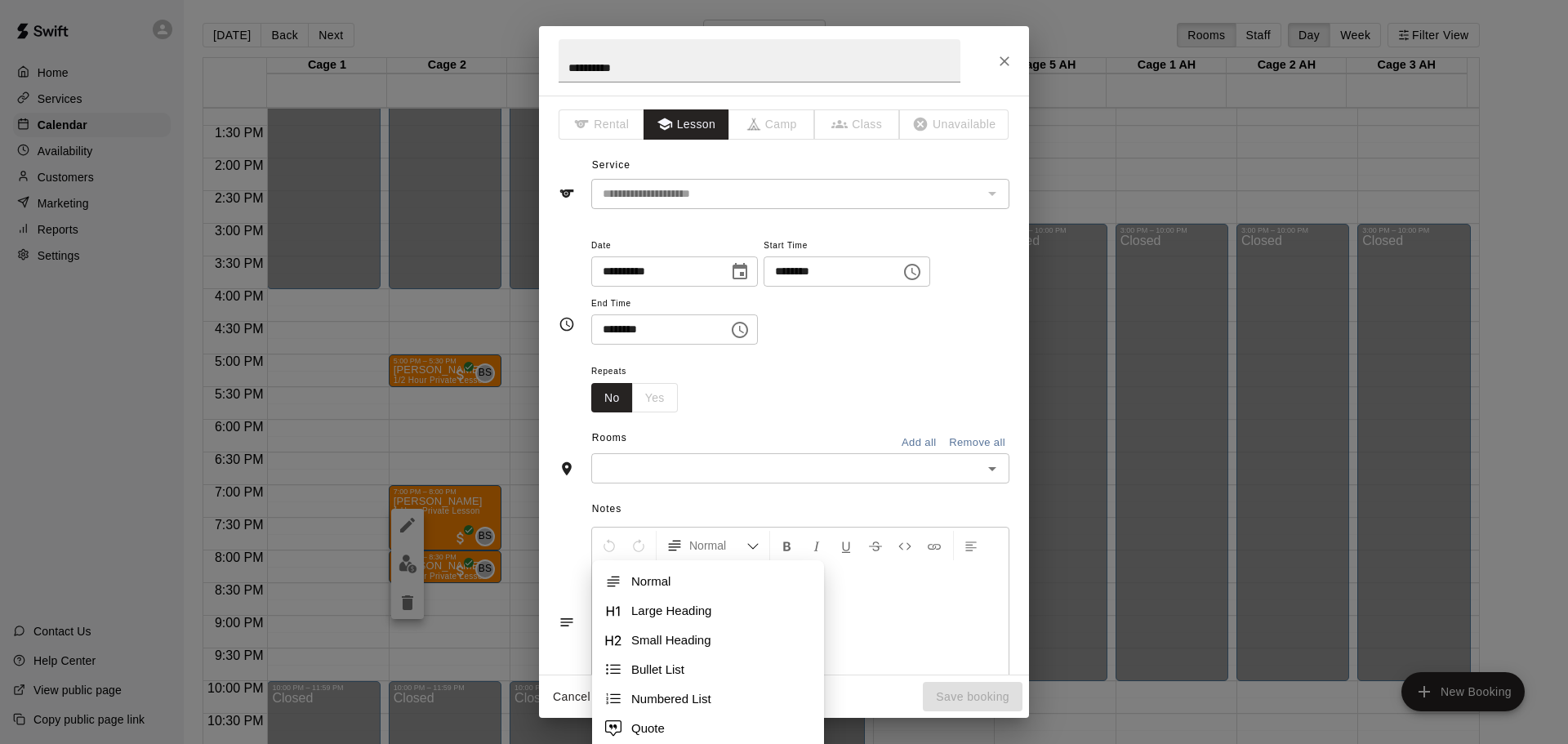
click at [683, 466] on input "text" at bounding box center [786, 468] width 382 height 20
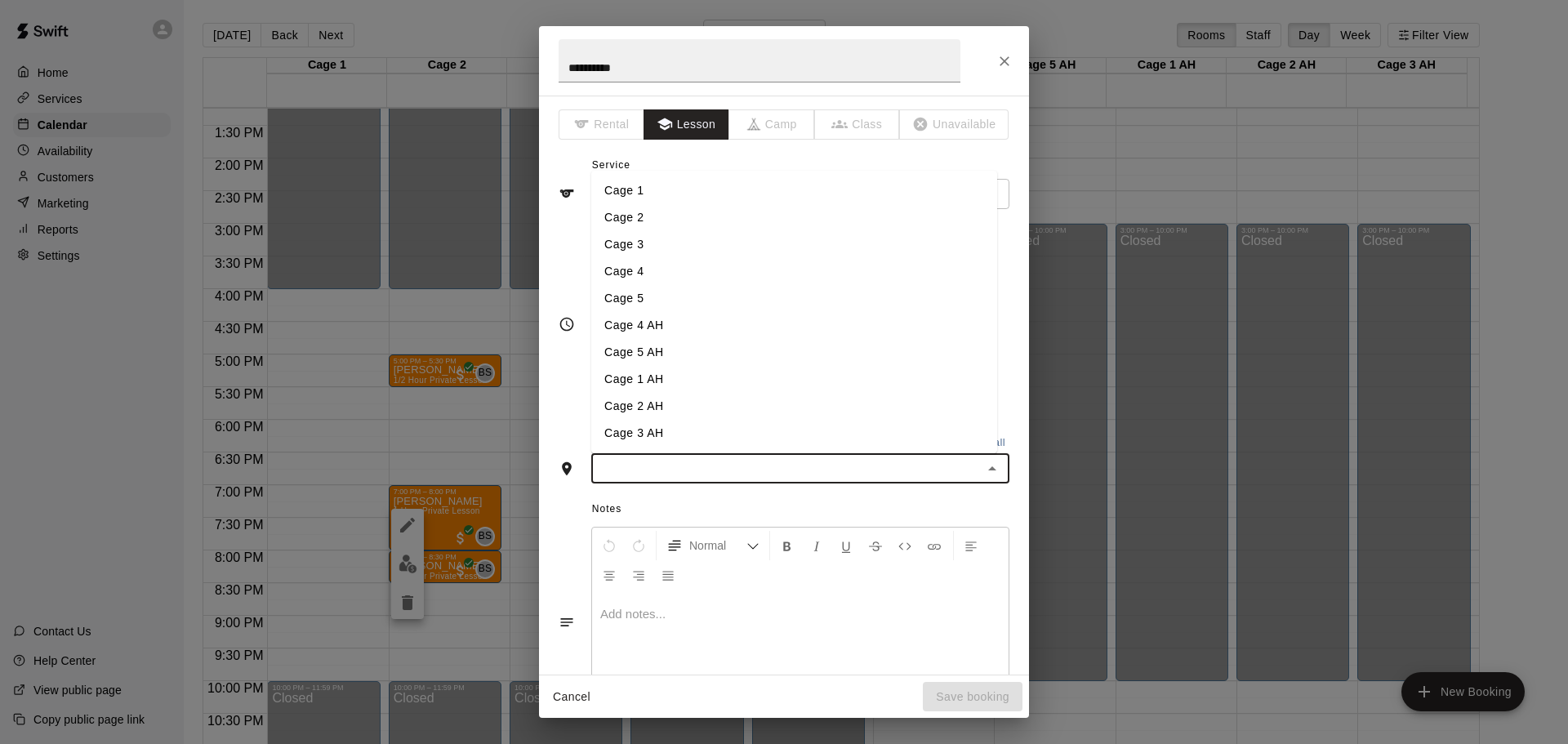
click at [642, 294] on li "Cage 5" at bounding box center [794, 298] width 406 height 27
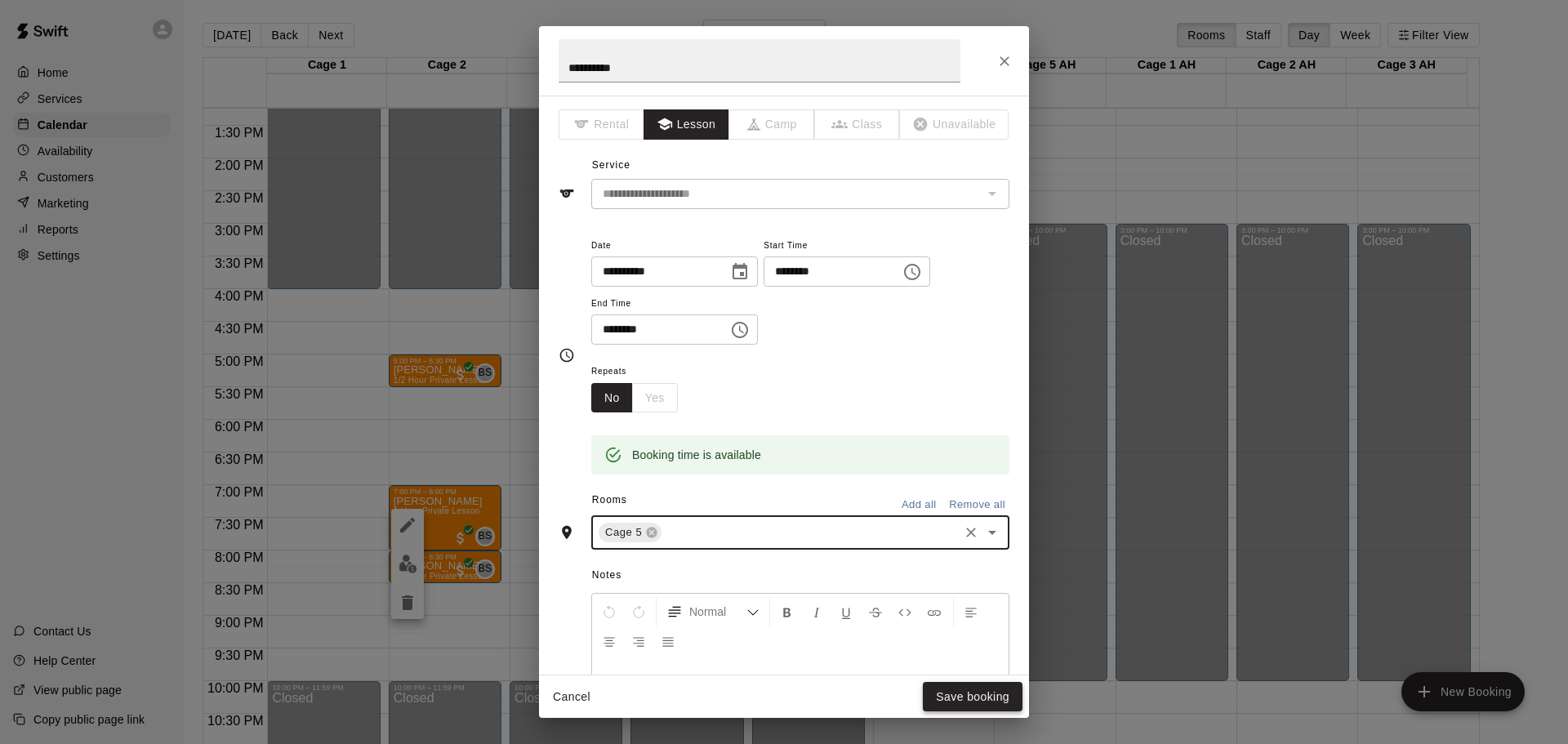
click at [976, 697] on button "Save booking" at bounding box center [973, 697] width 100 height 30
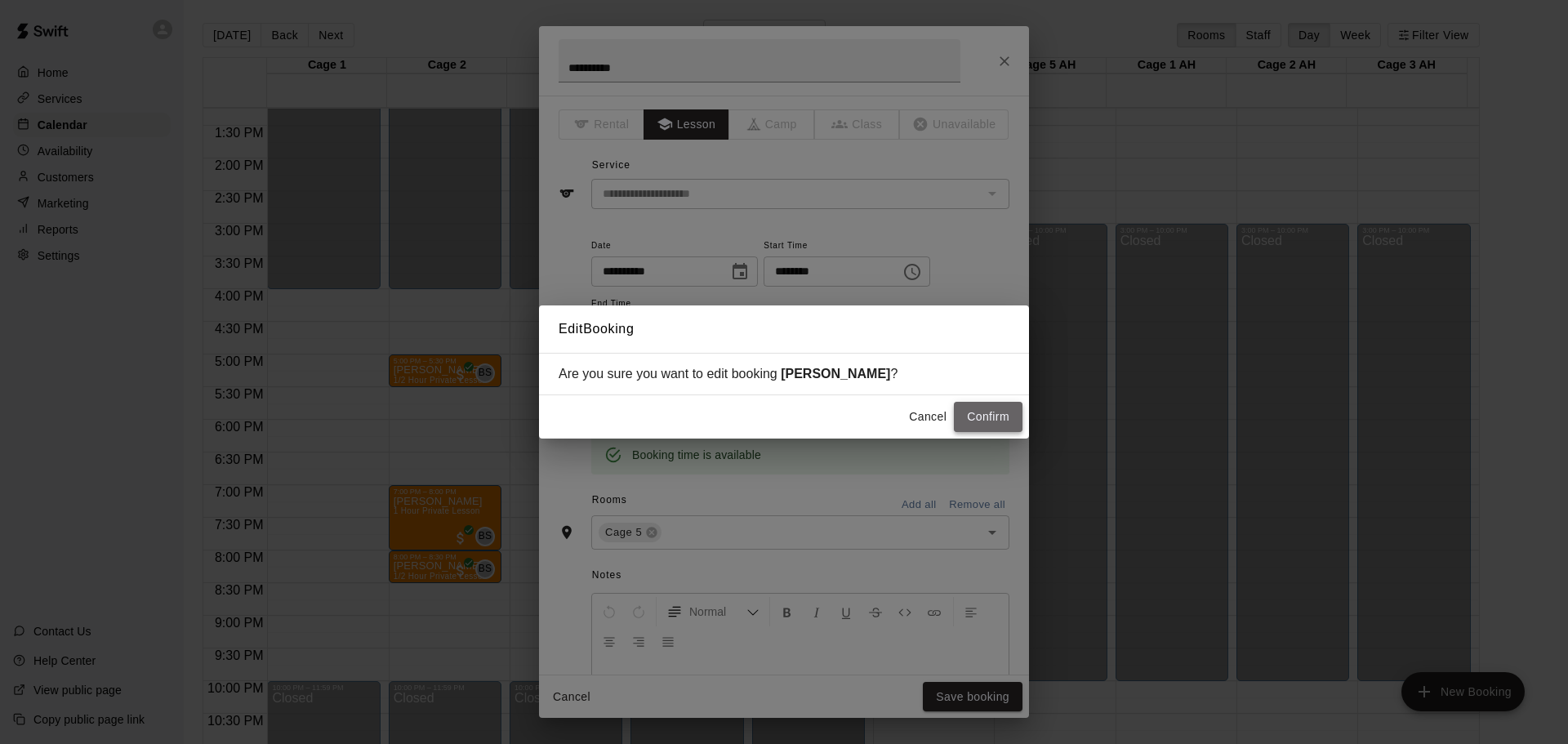
click at [978, 411] on button "Confirm" at bounding box center [988, 417] width 69 height 30
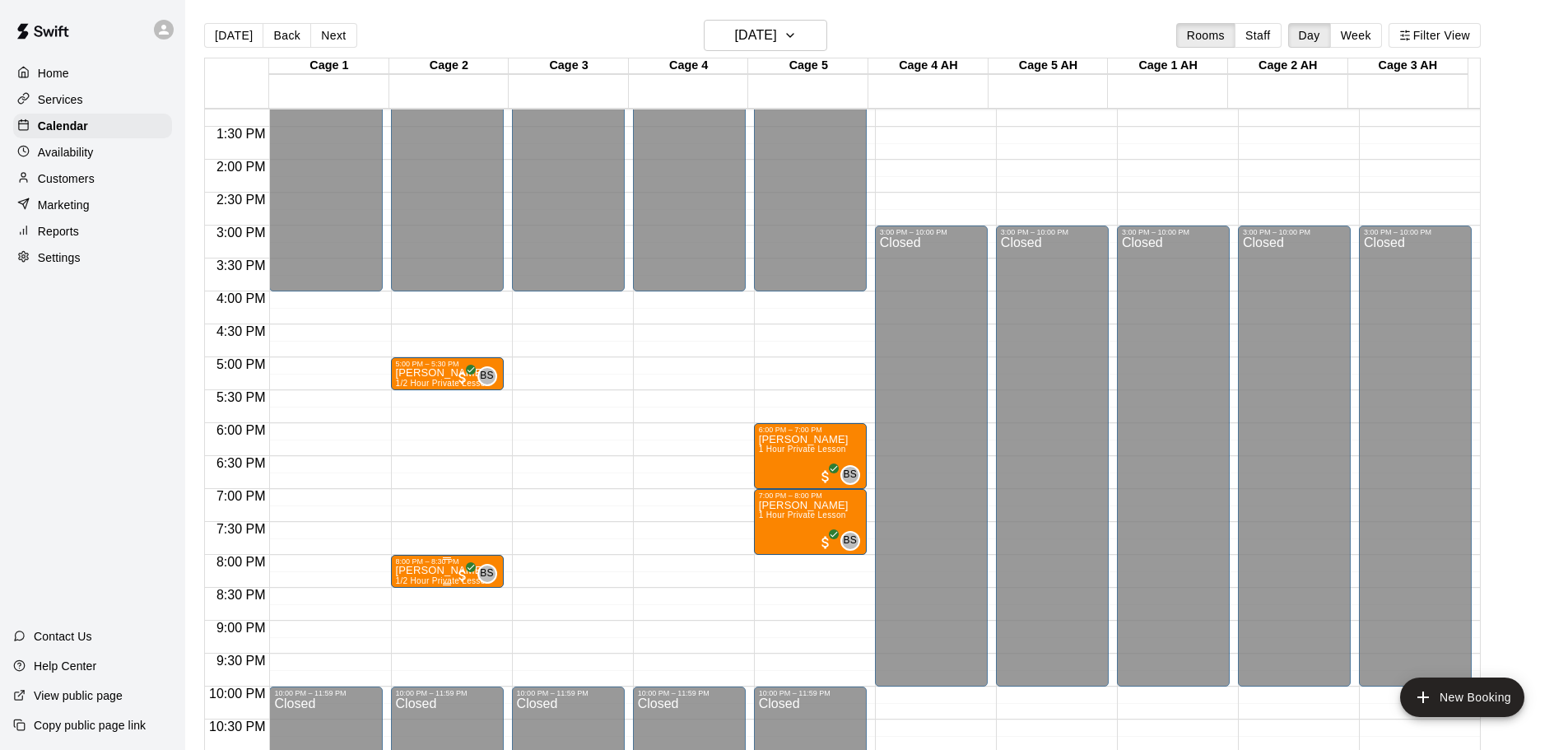
click at [414, 570] on p "[PERSON_NAME]" at bounding box center [443, 570] width 95 height 0
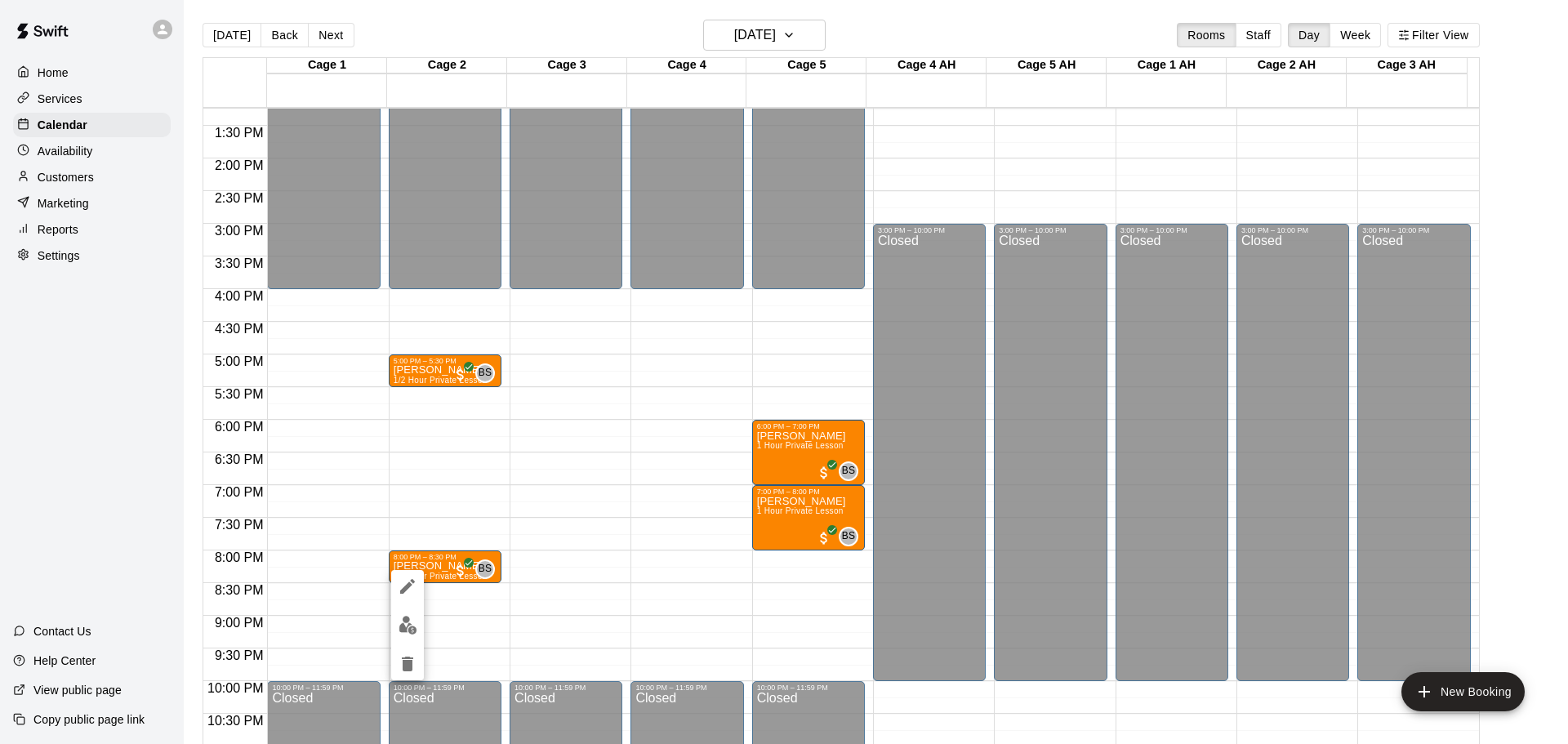
click at [419, 590] on button "edit" at bounding box center [408, 586] width 33 height 33
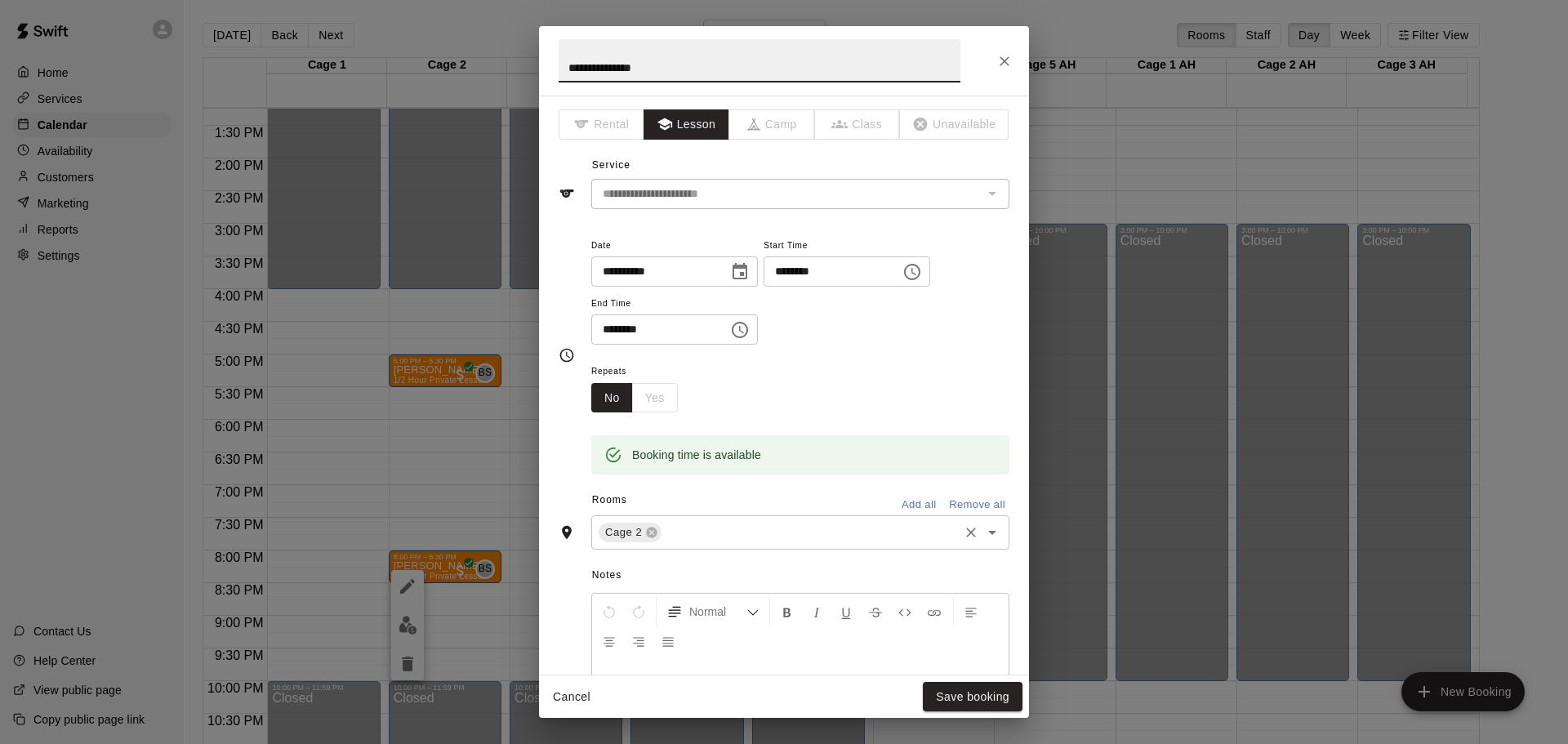
click at [684, 536] on input "text" at bounding box center [810, 532] width 293 height 20
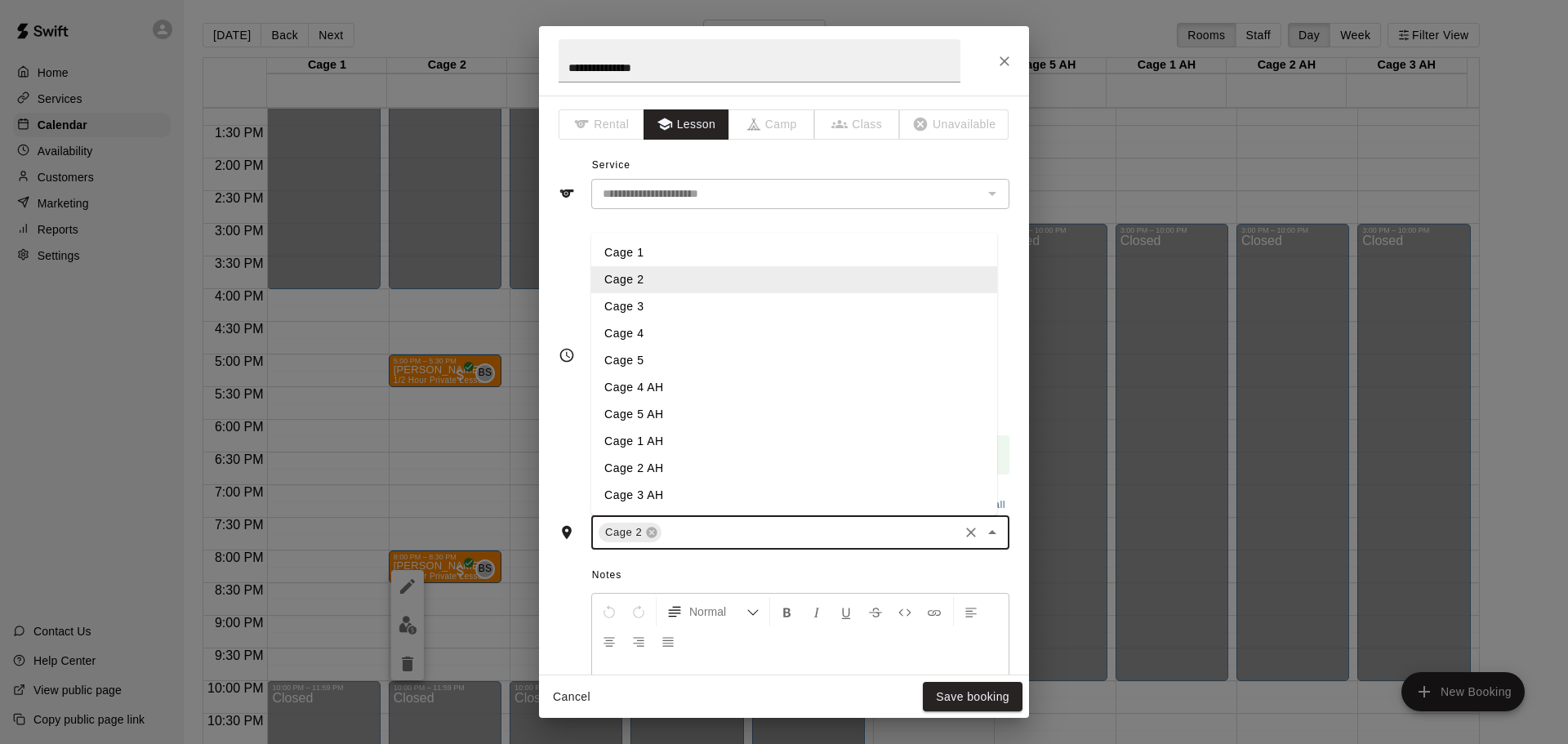
click at [647, 364] on li "Cage 5" at bounding box center [794, 361] width 406 height 27
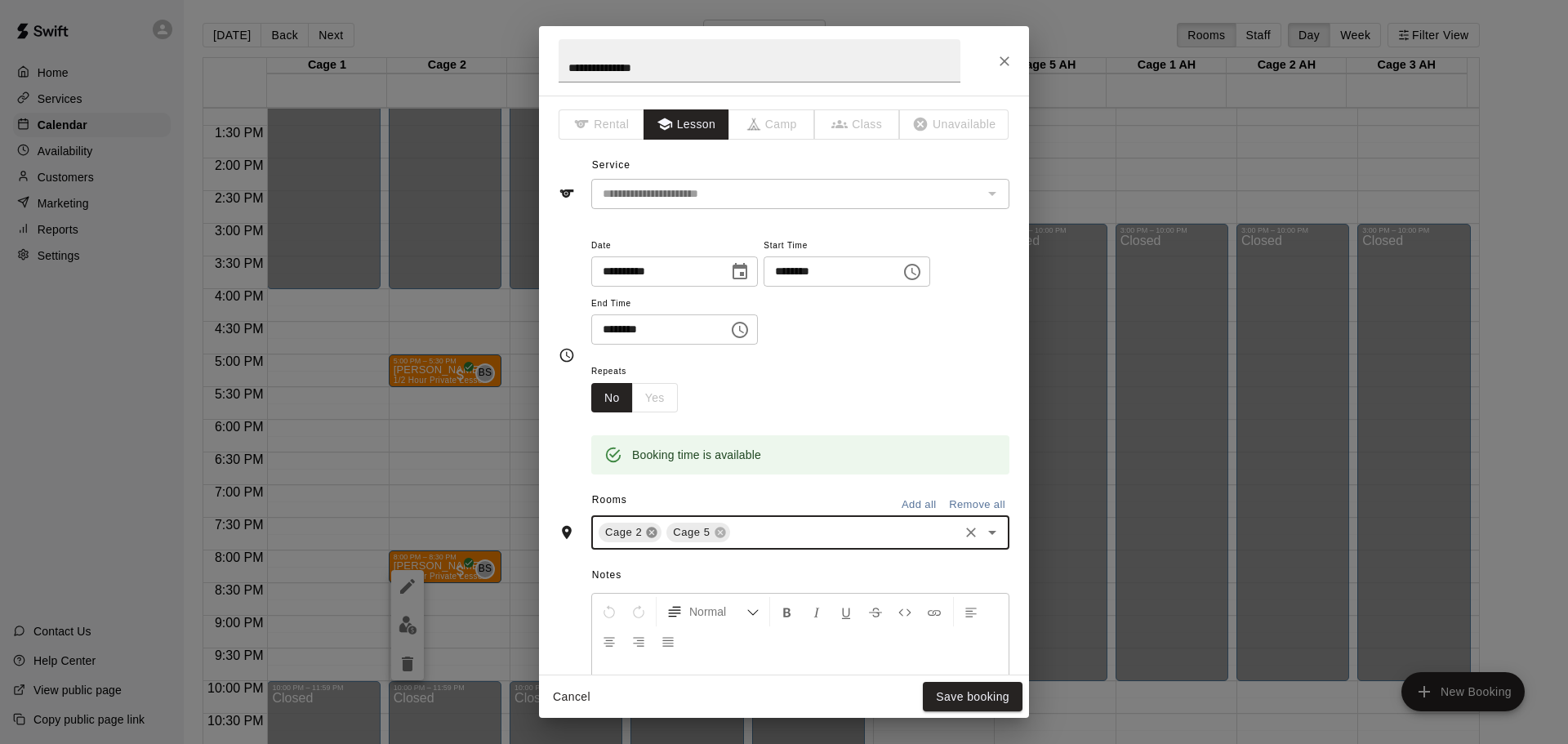
click at [653, 532] on icon at bounding box center [652, 532] width 11 height 11
click at [965, 696] on button "Save booking" at bounding box center [973, 697] width 100 height 30
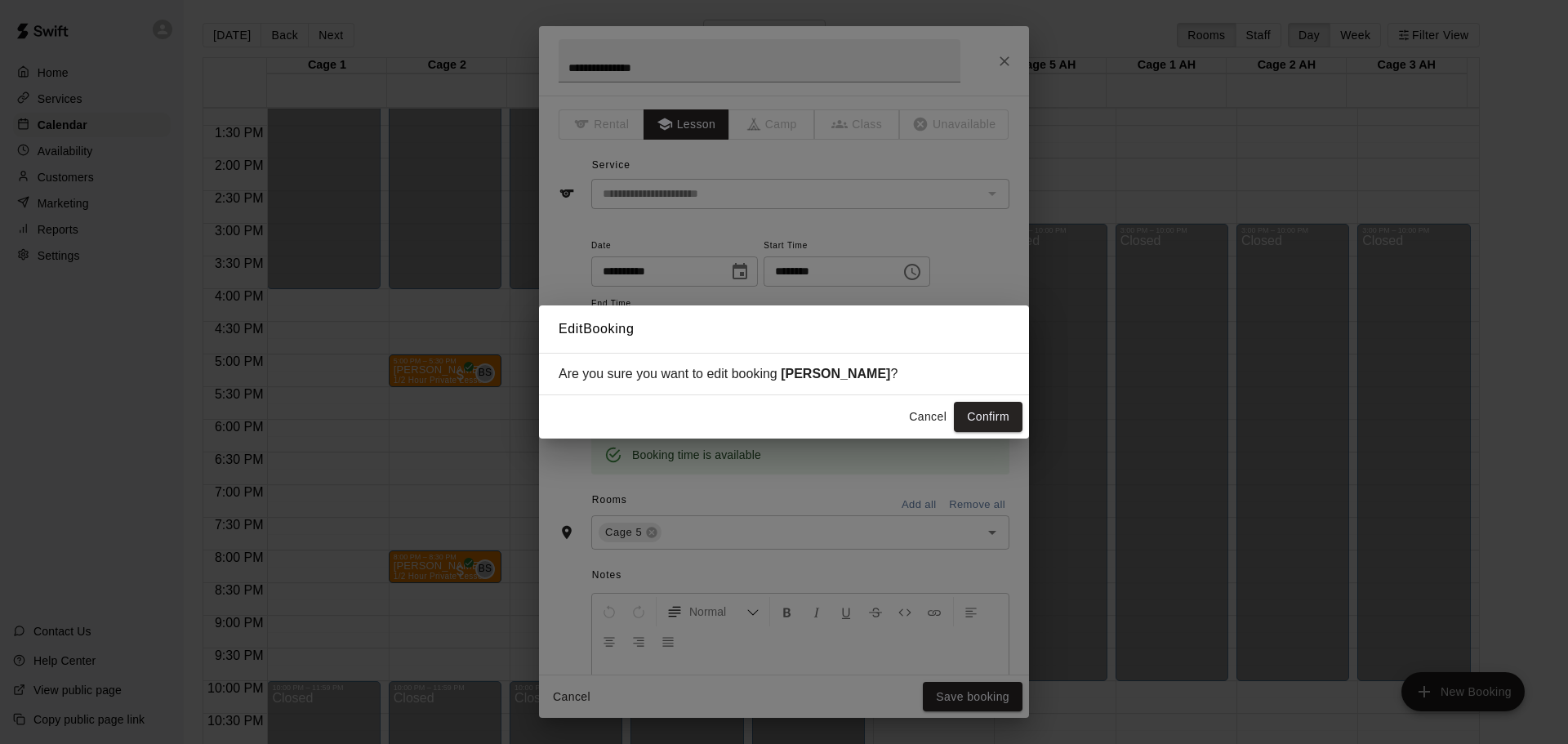
click at [972, 413] on button "Confirm" at bounding box center [988, 417] width 69 height 30
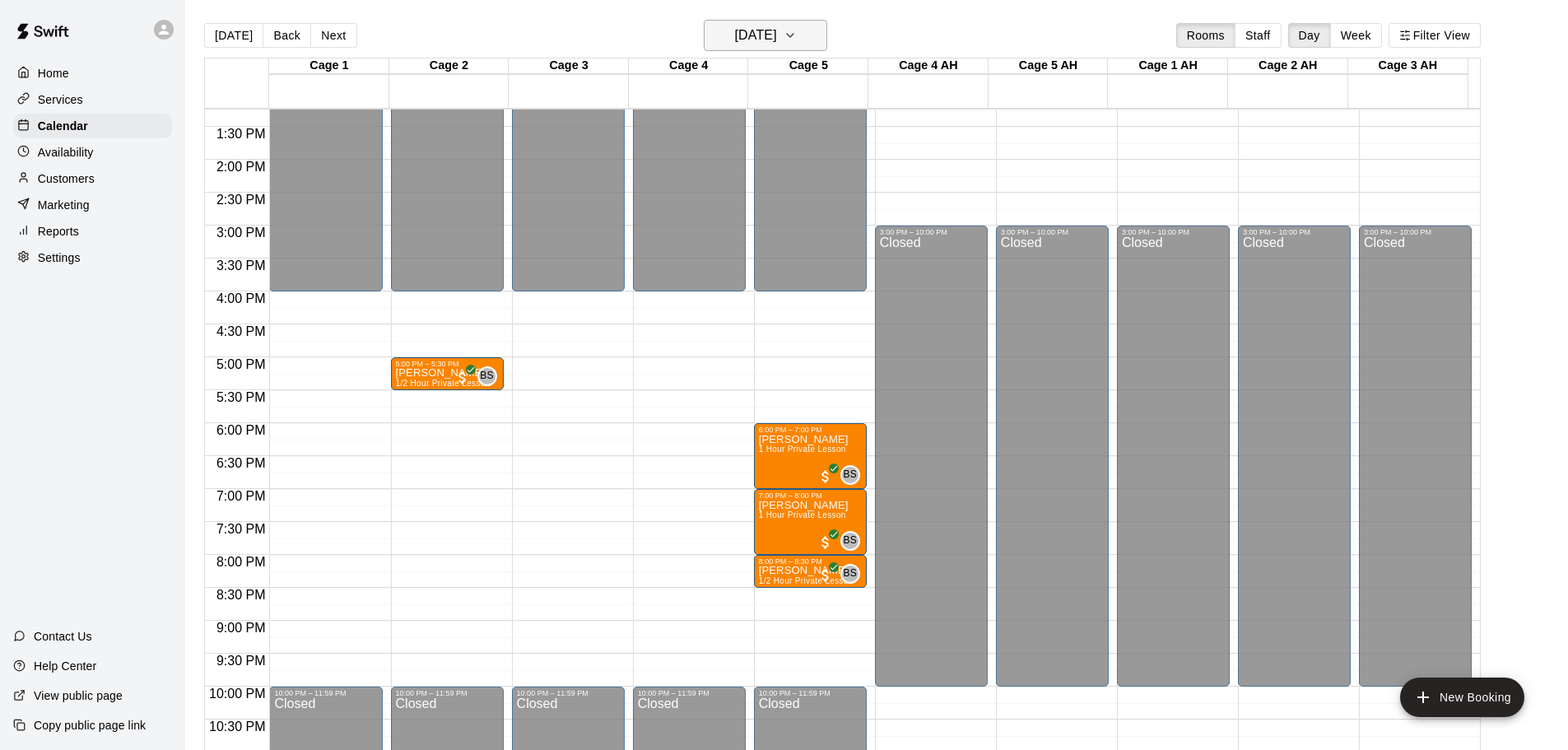
click at [735, 30] on h6 "[DATE]" at bounding box center [756, 35] width 42 height 23
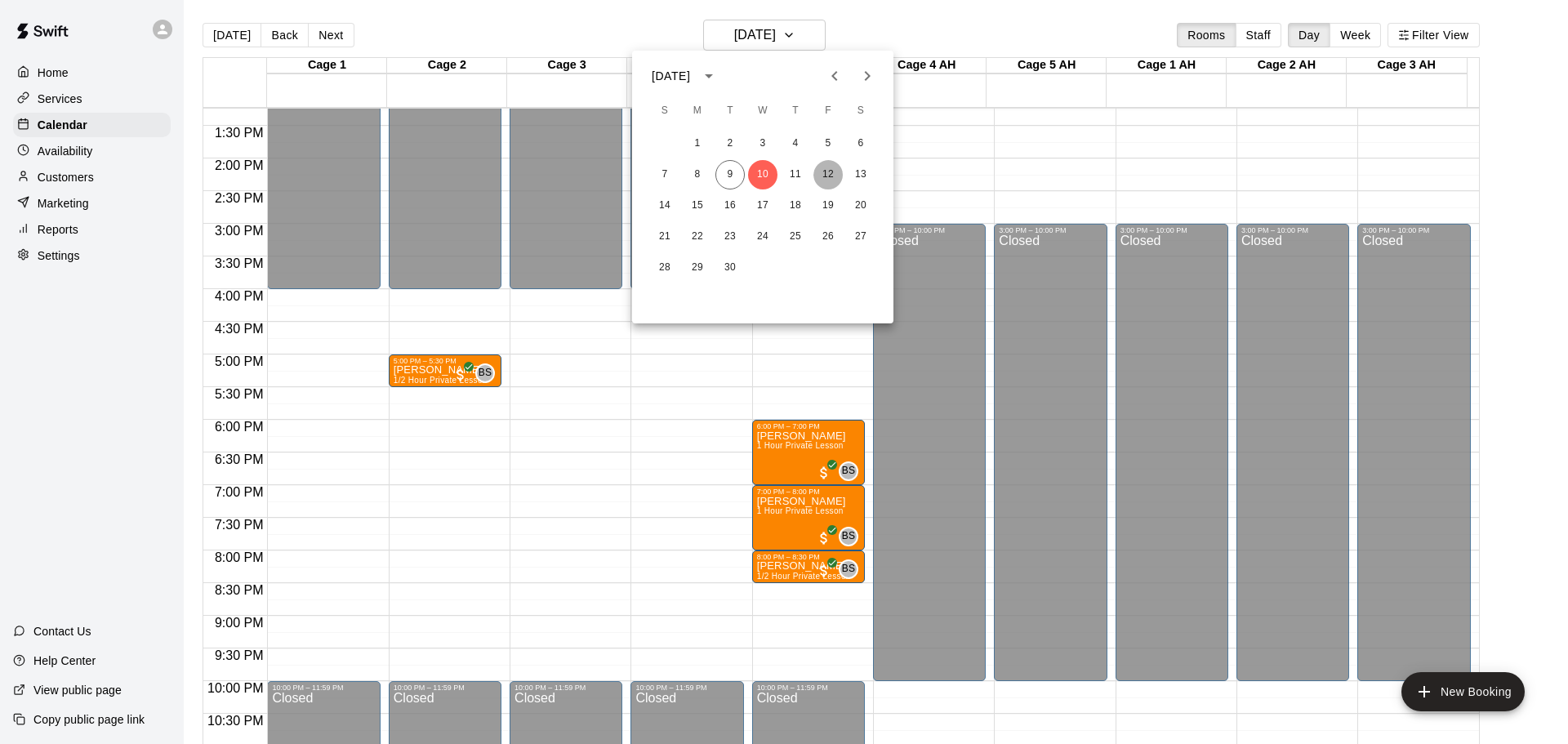
click at [831, 169] on button "12" at bounding box center [828, 175] width 29 height 29
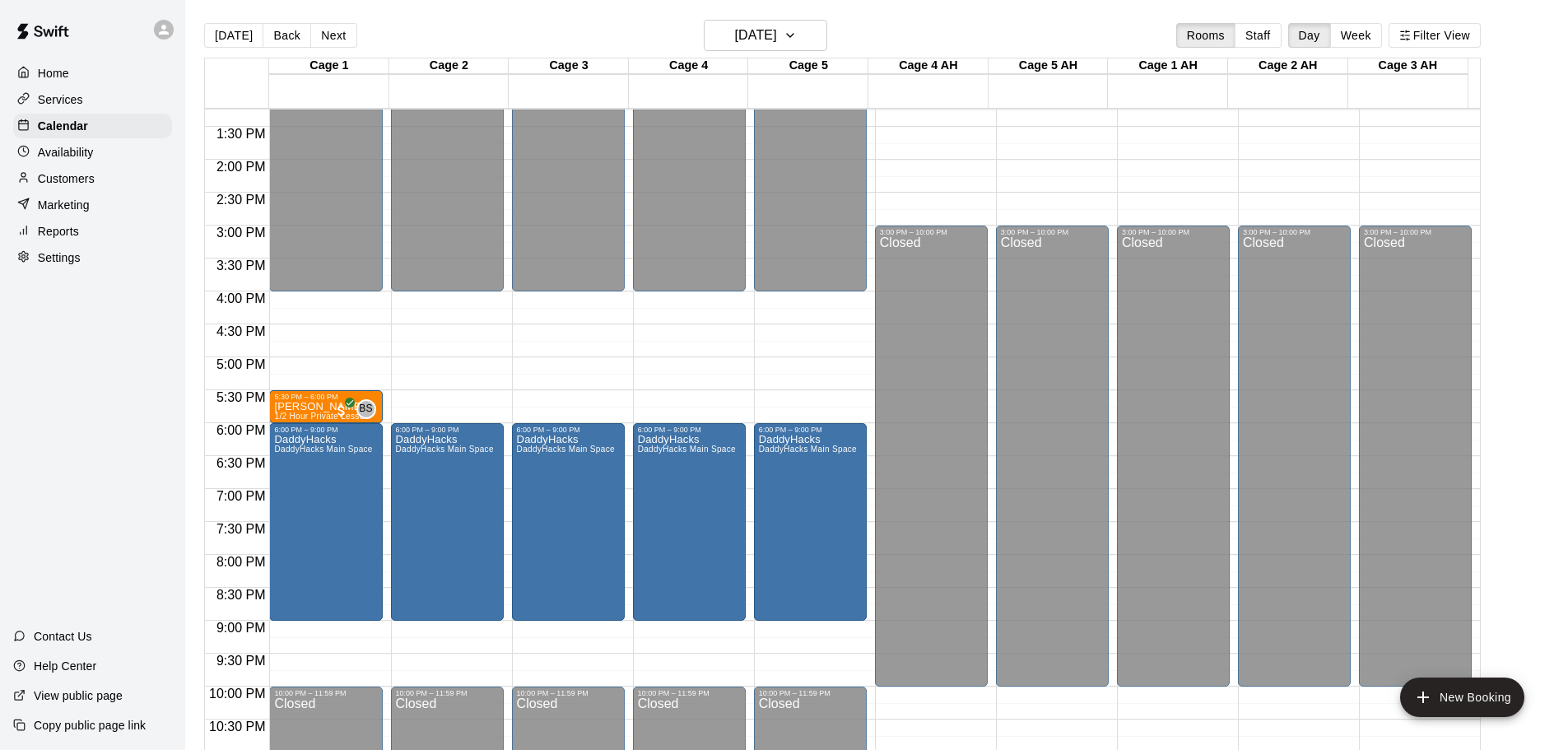
click at [335, 366] on div "12:00 AM – 4:00 PM Closed 5:30 PM – 6:00 PM [PERSON_NAME] 1/2 Hour Private Less…" at bounding box center [325, 28] width 113 height 1581
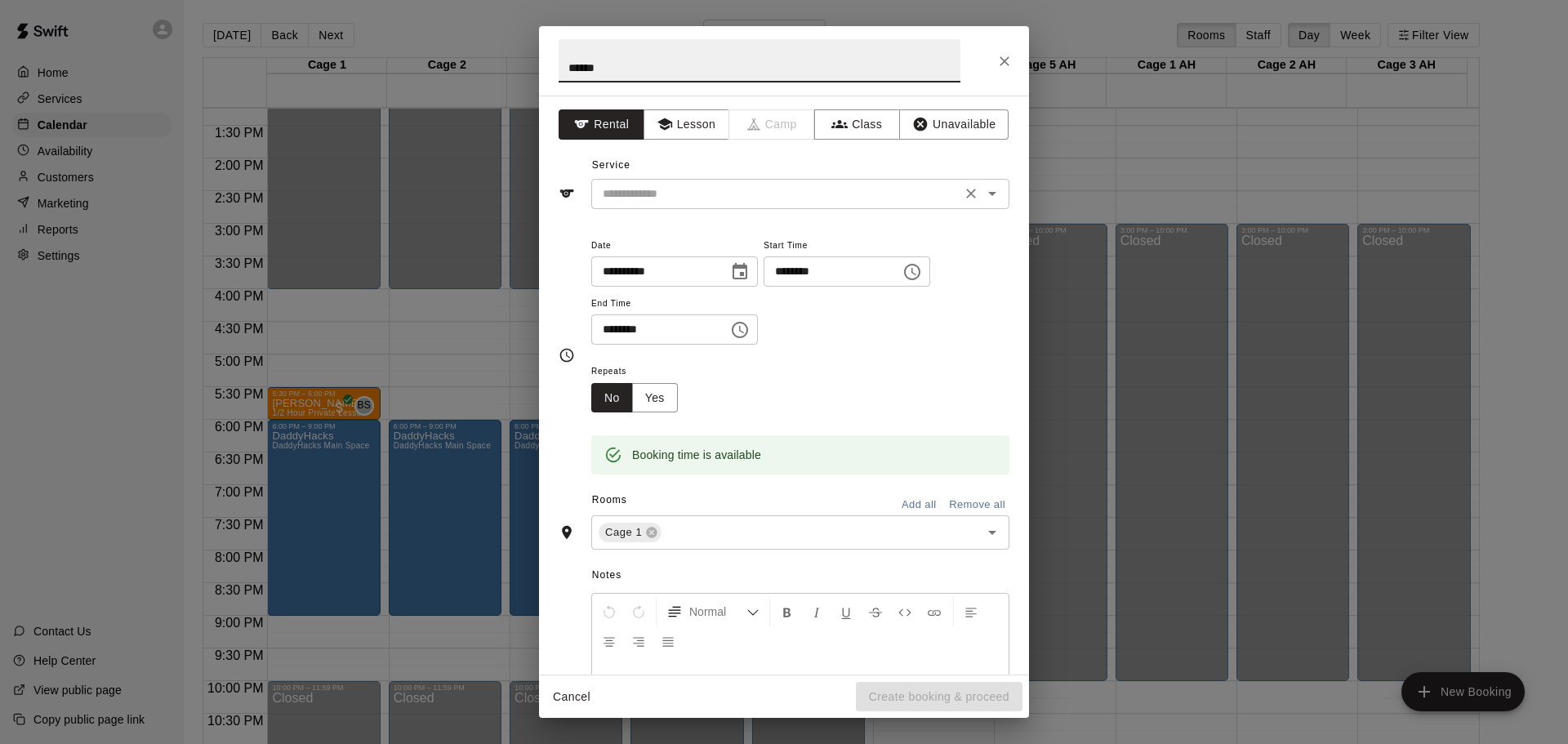
type input "******"
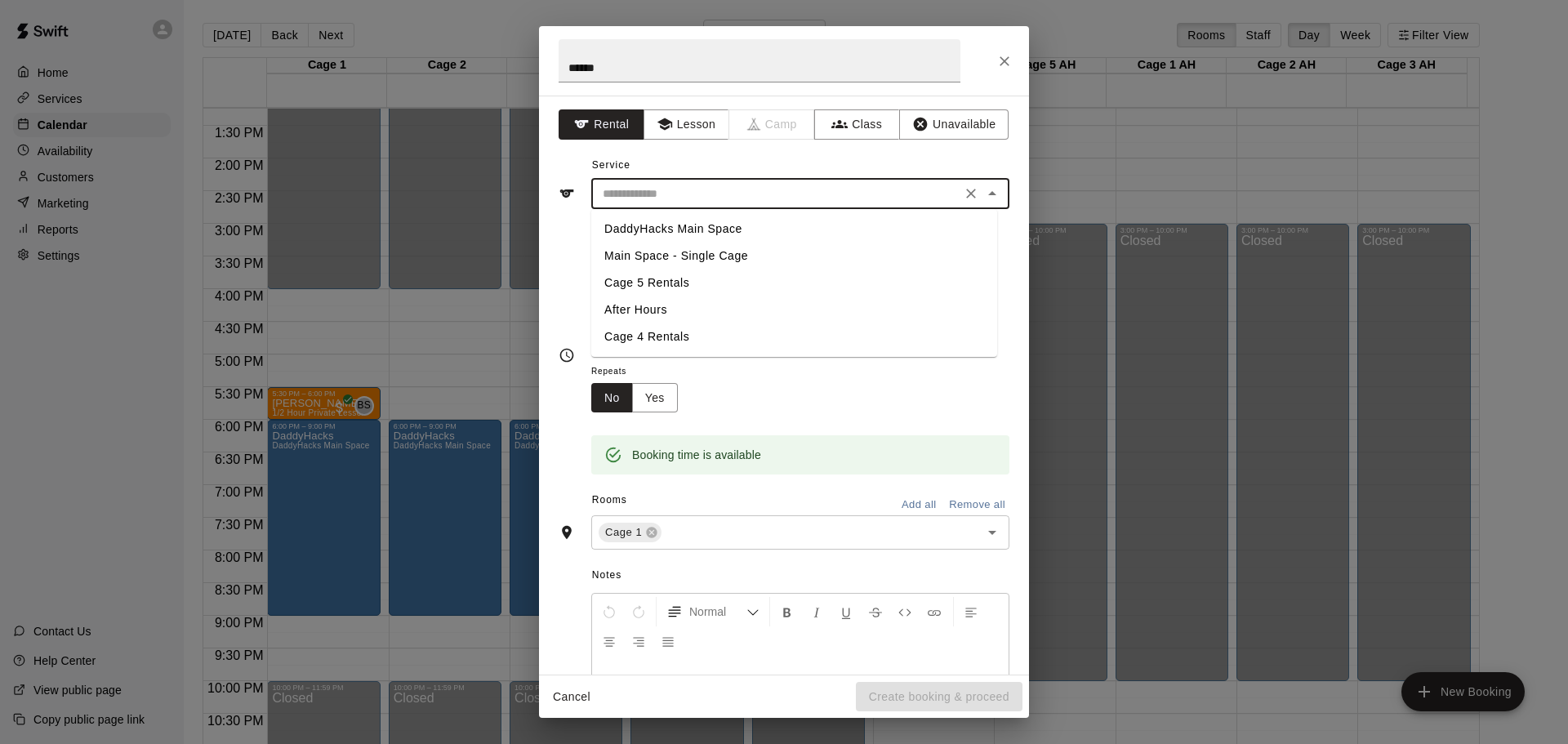
click at [732, 200] on input "text" at bounding box center [776, 194] width 361 height 20
drag, startPoint x: 673, startPoint y: 231, endPoint x: 670, endPoint y: 168, distance: 63.1
click at [669, 177] on div "Service ​ DaddyHacks Main Space Main Space - Single Cage Cage 5 Rentals After H…" at bounding box center [784, 181] width 451 height 56
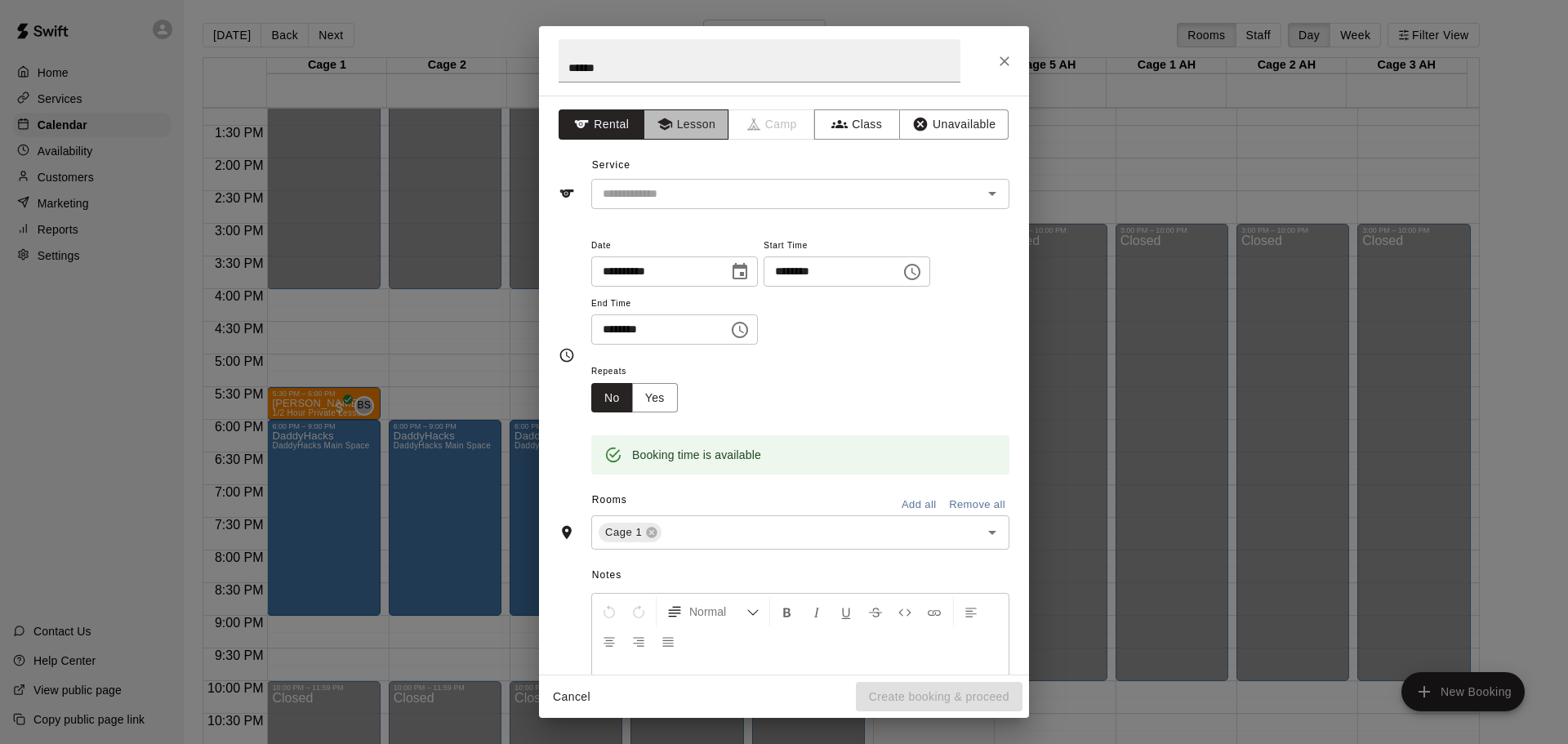
click at [677, 129] on button "Lesson" at bounding box center [686, 124] width 86 height 30
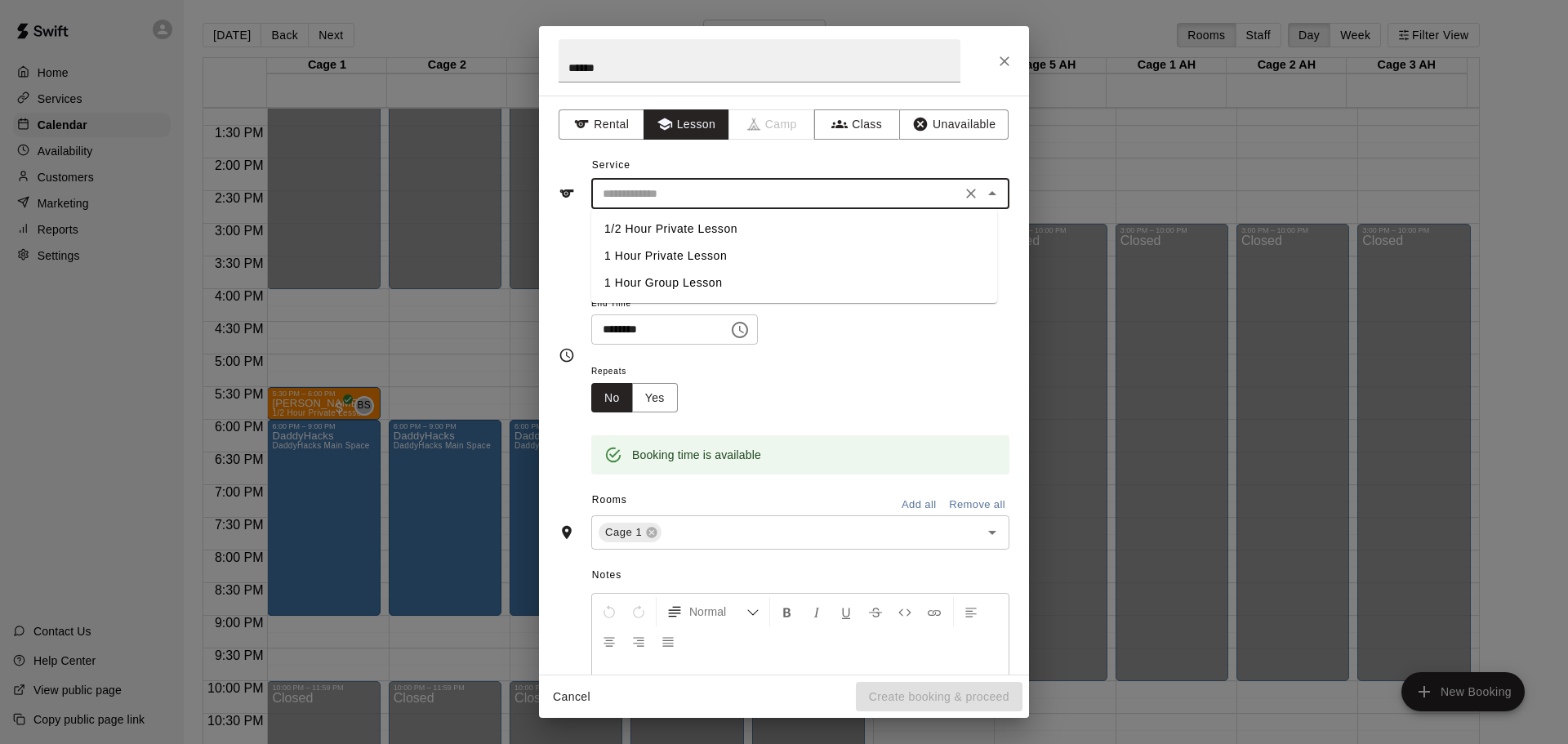
click at [665, 195] on input "text" at bounding box center [776, 194] width 361 height 20
click at [642, 228] on li "1/2 Hour Private Lesson" at bounding box center [794, 229] width 406 height 27
type input "**********"
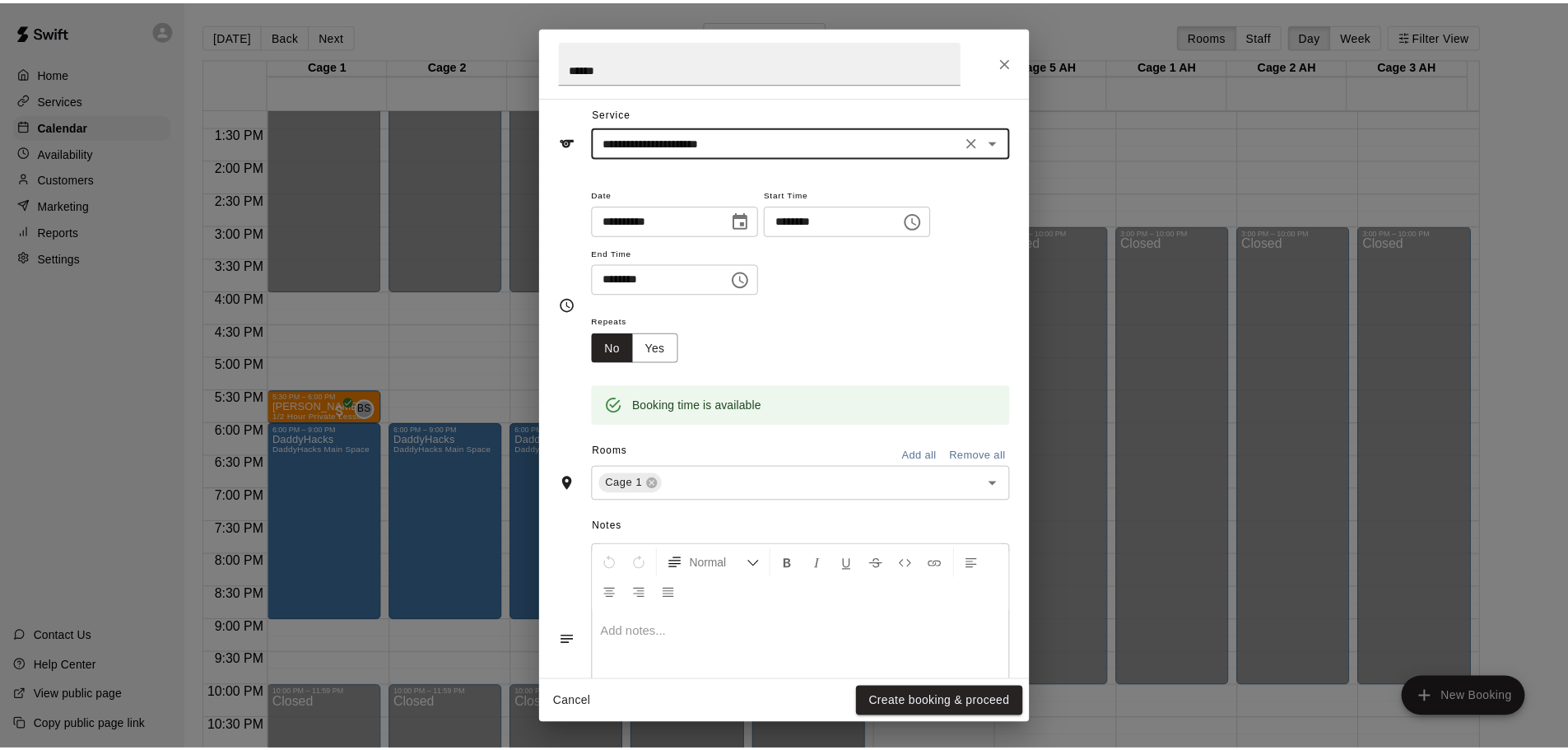
scroll to position [82, 0]
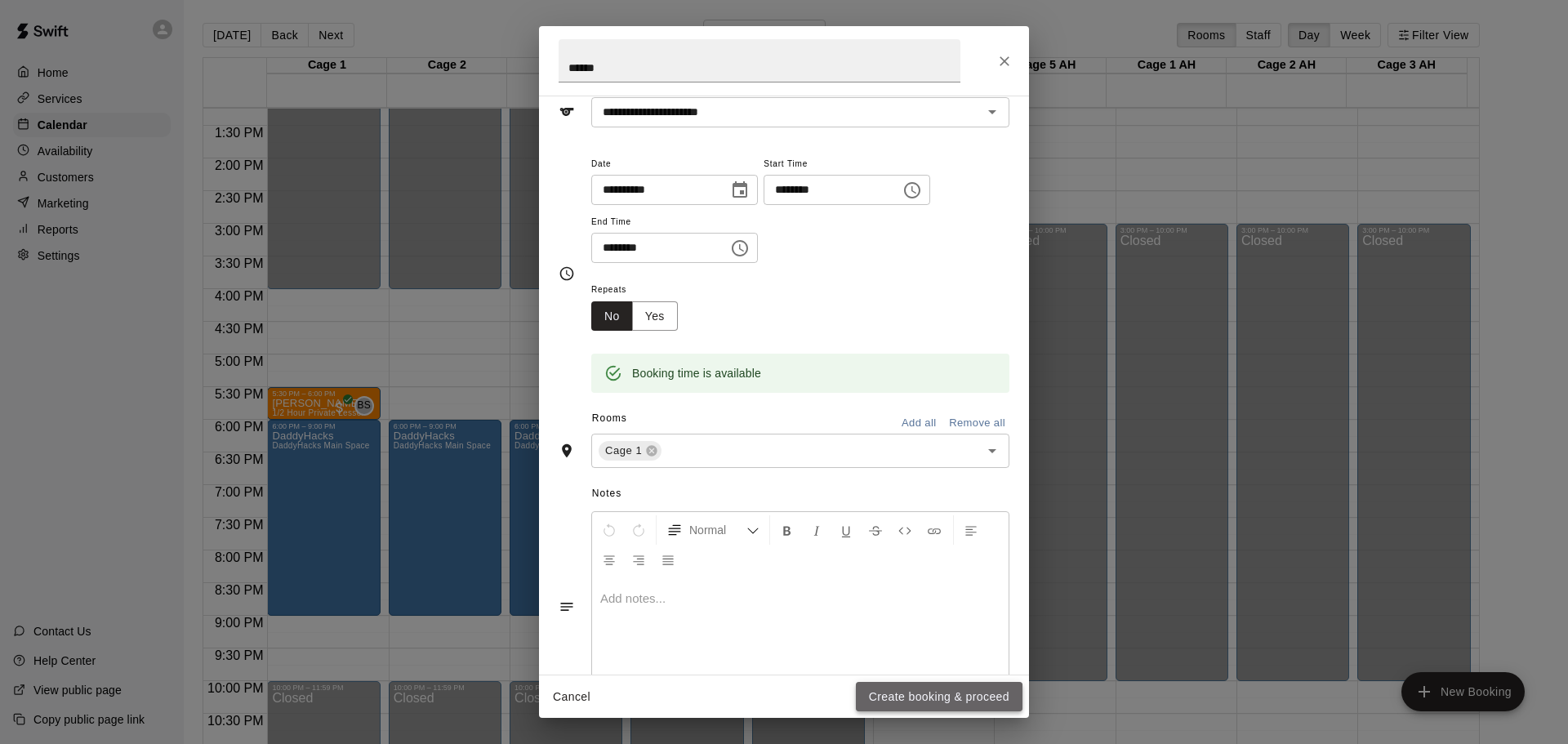
click at [907, 704] on button "Create booking & proceed" at bounding box center [939, 697] width 167 height 30
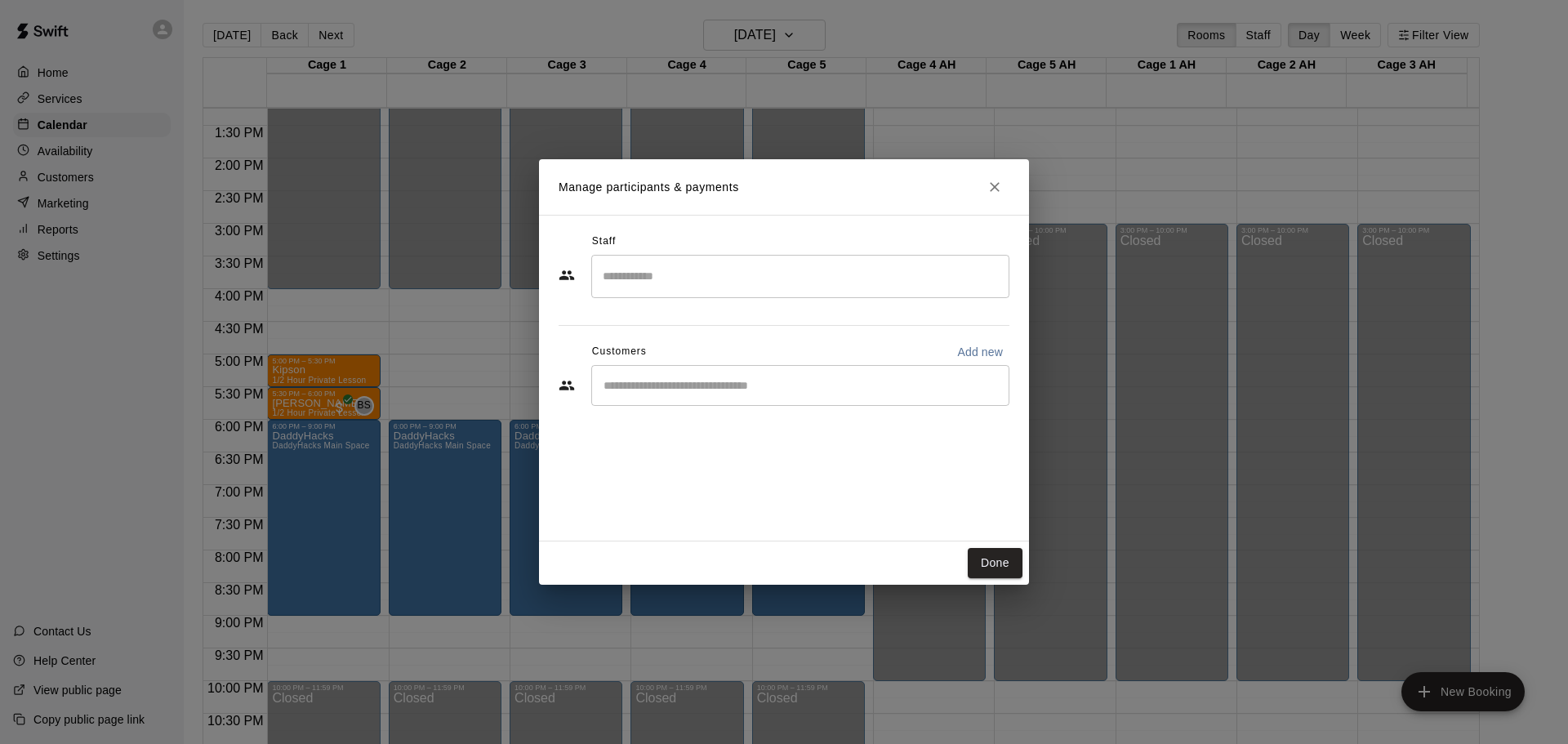
click at [750, 281] on input "Search staff" at bounding box center [800, 276] width 404 height 29
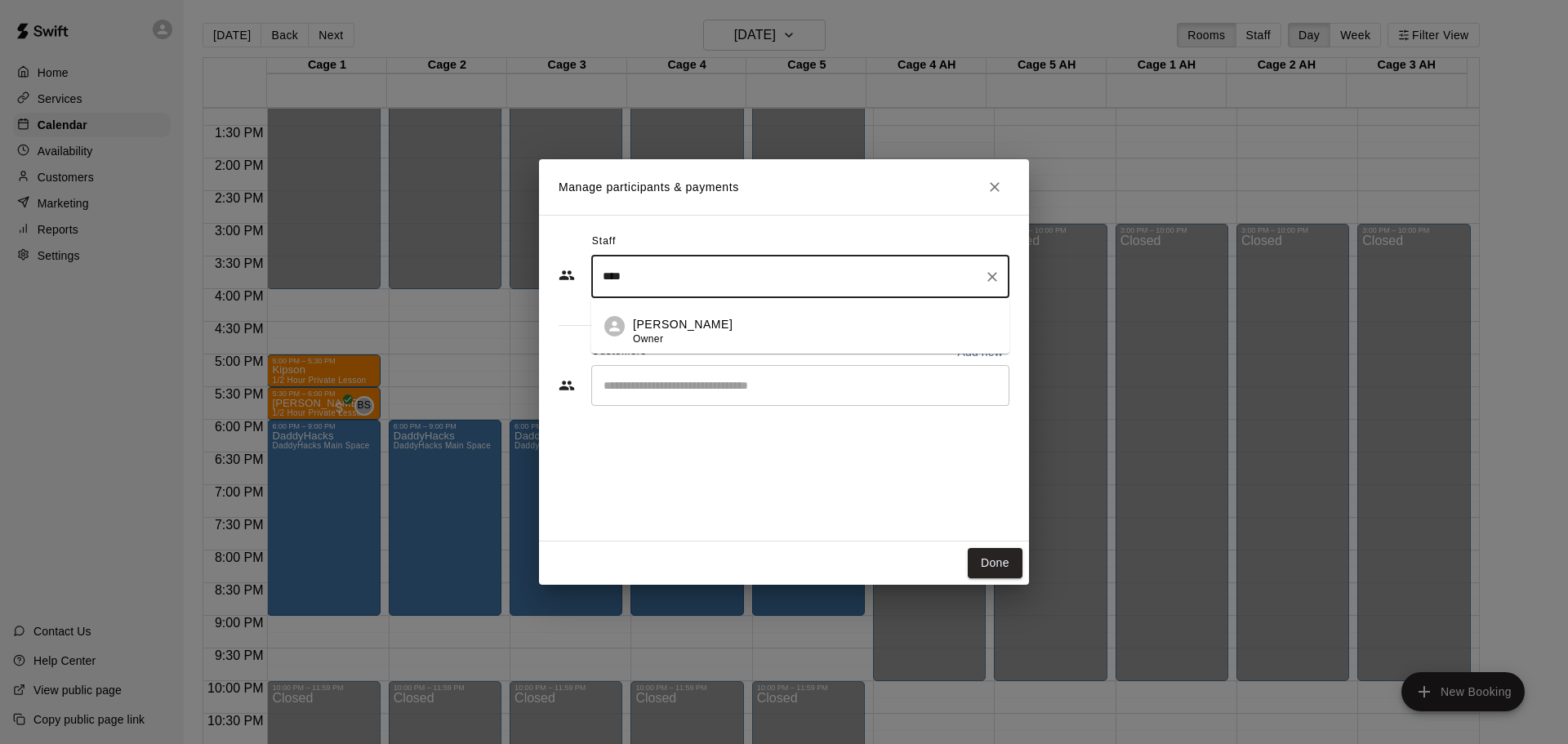
click at [663, 335] on div "[PERSON_NAME] Owner" at bounding box center [683, 332] width 100 height 32
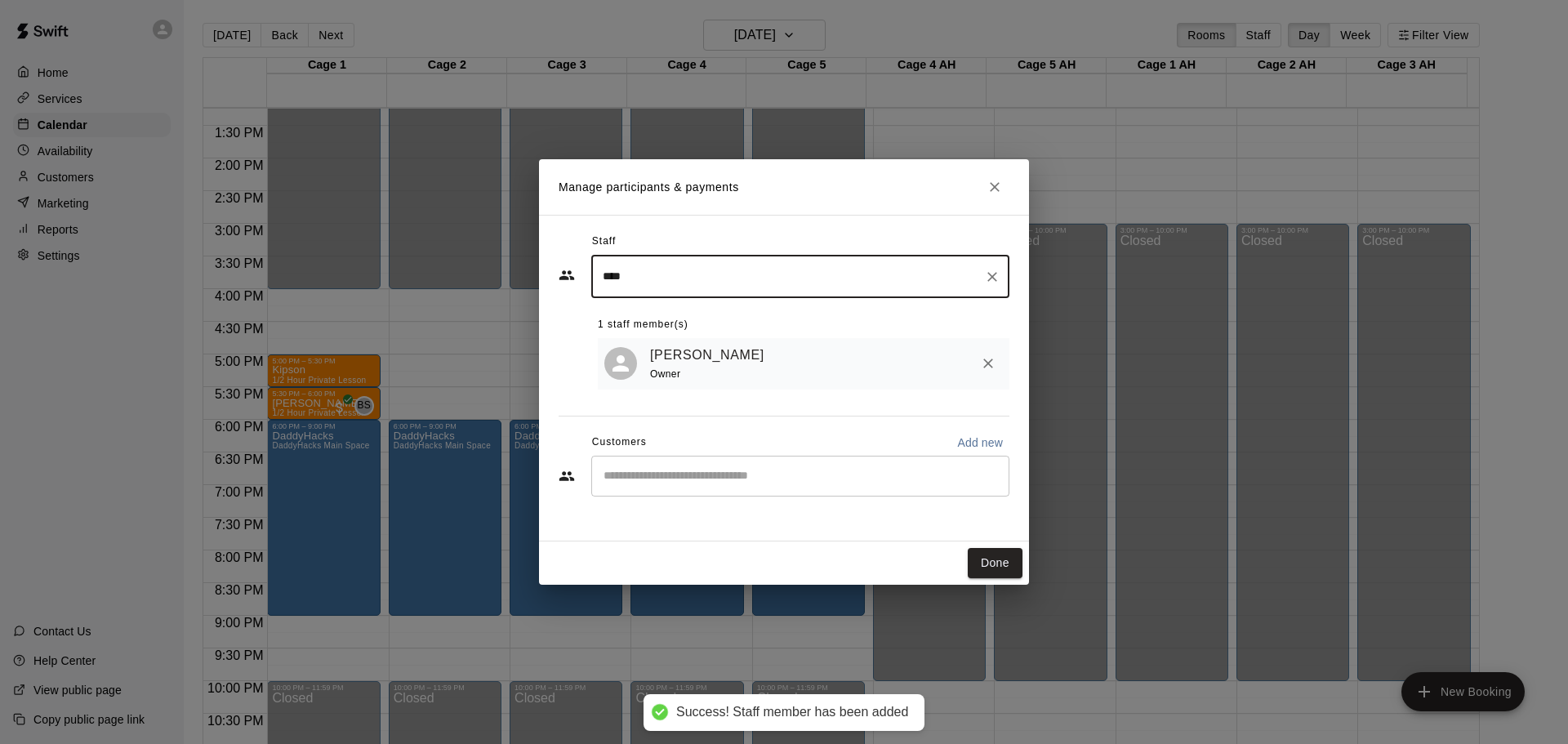
type input "****"
click at [898, 484] on input "Start typing to search customers..." at bounding box center [800, 477] width 404 height 16
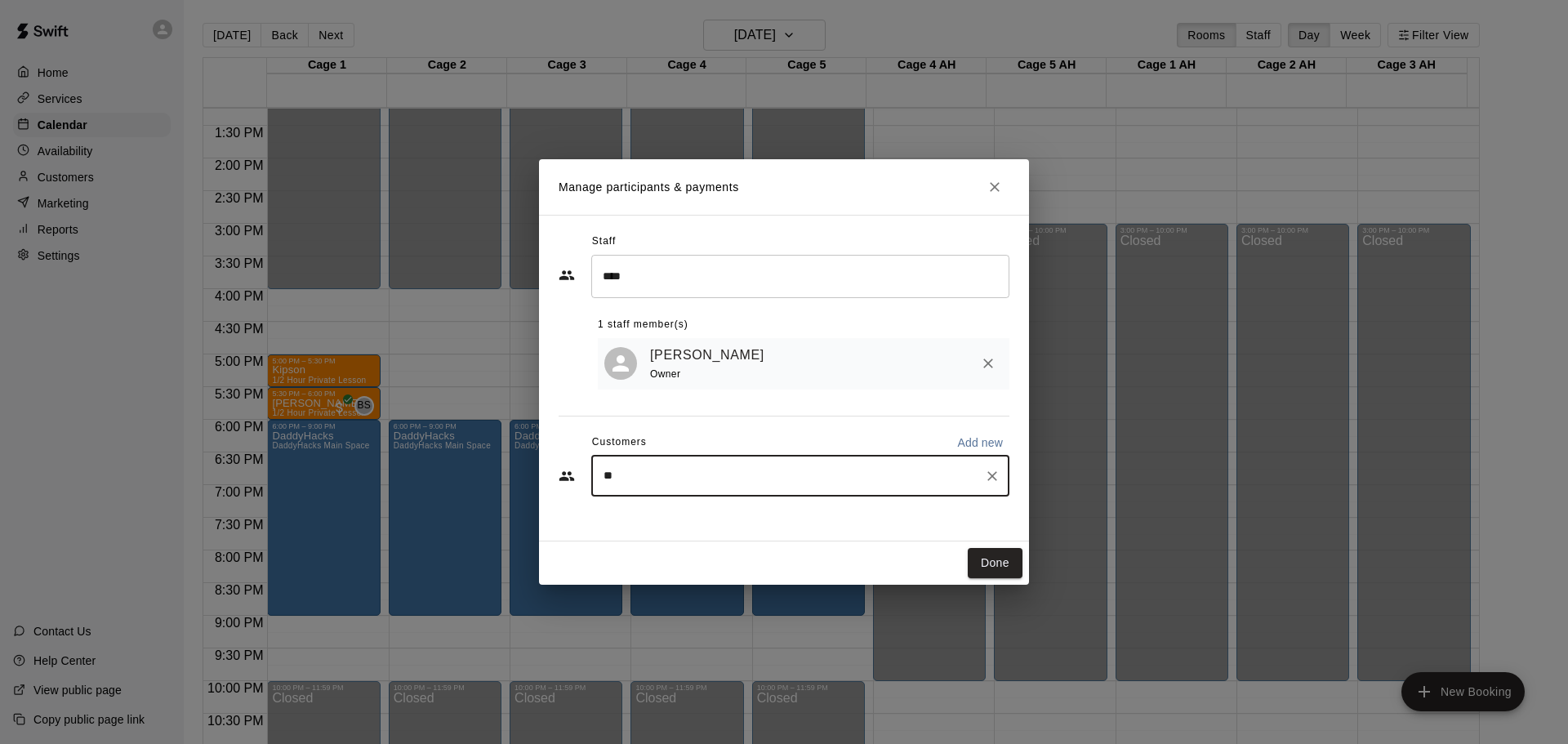
type input "*"
click at [1002, 558] on button "Done" at bounding box center [995, 562] width 55 height 30
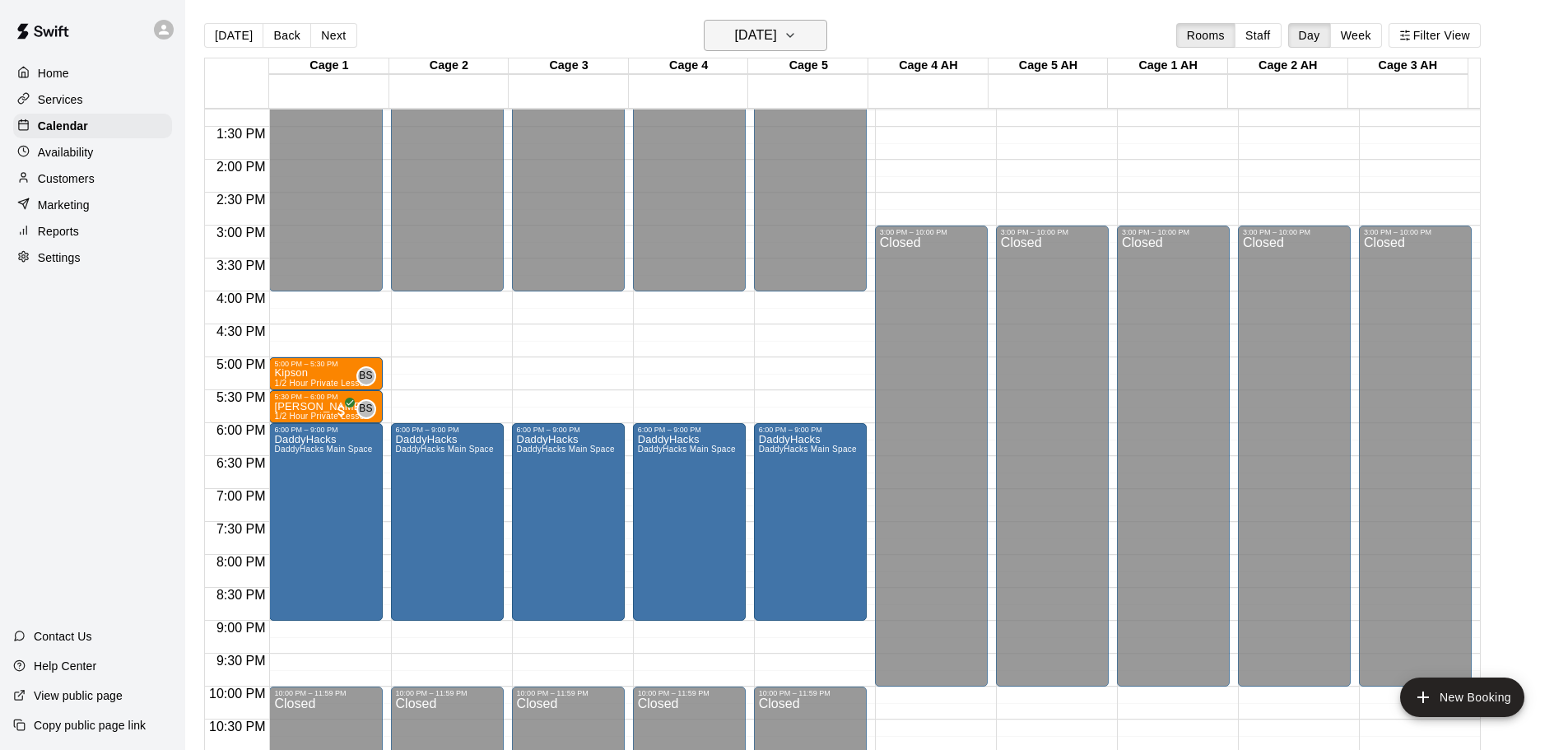
click at [757, 41] on h6 "[DATE]" at bounding box center [756, 35] width 42 height 23
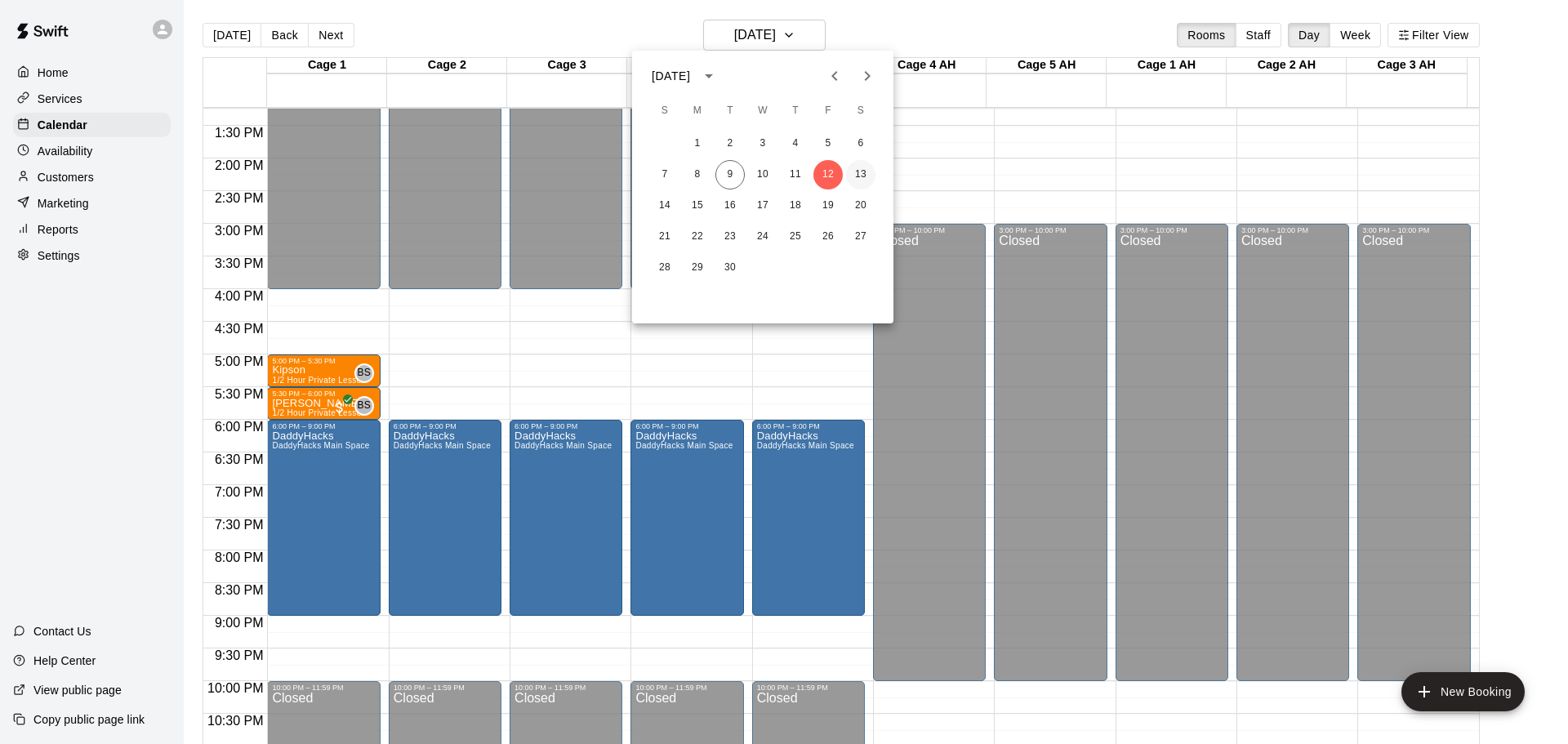
click at [856, 168] on button "13" at bounding box center [861, 175] width 29 height 29
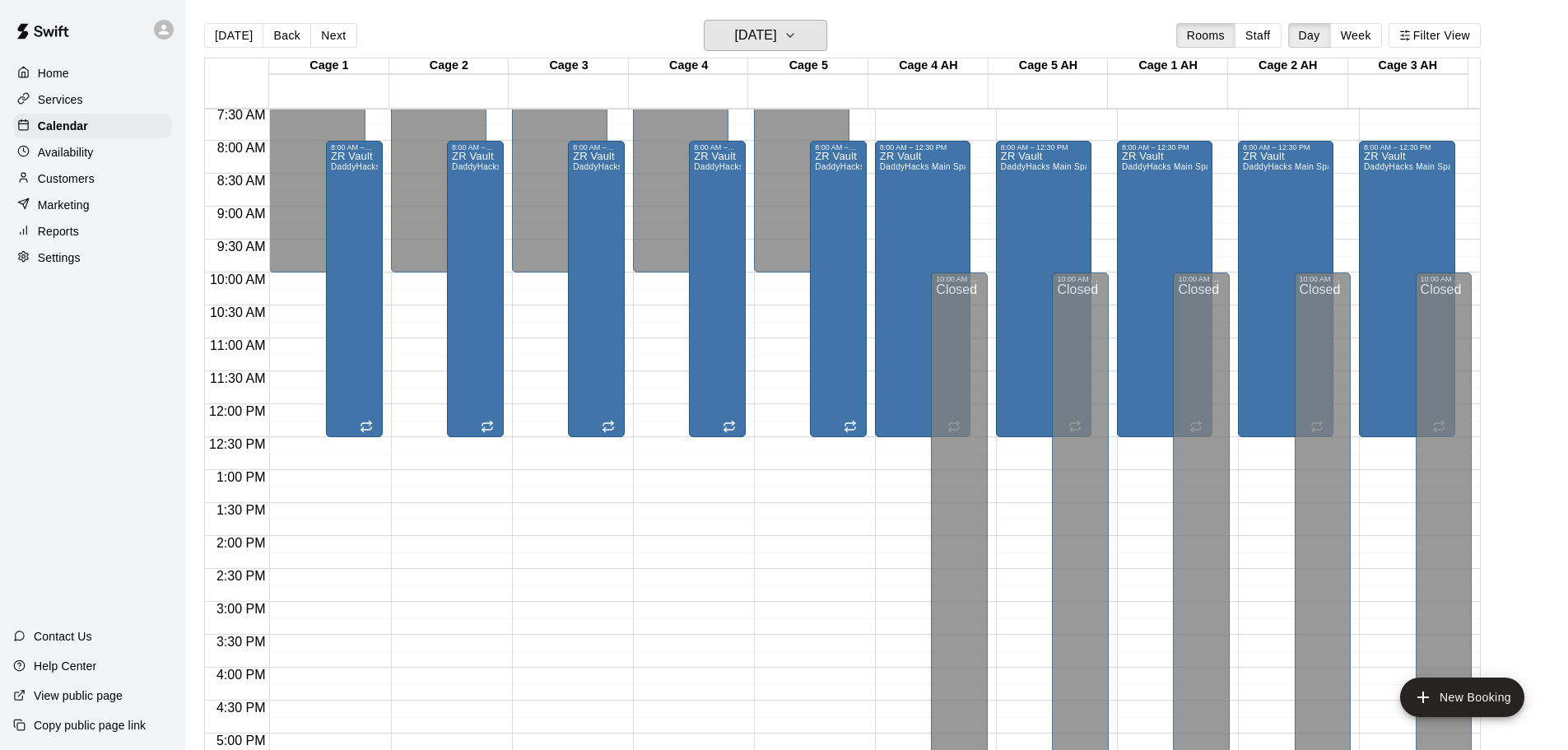
scroll to position [378, 0]
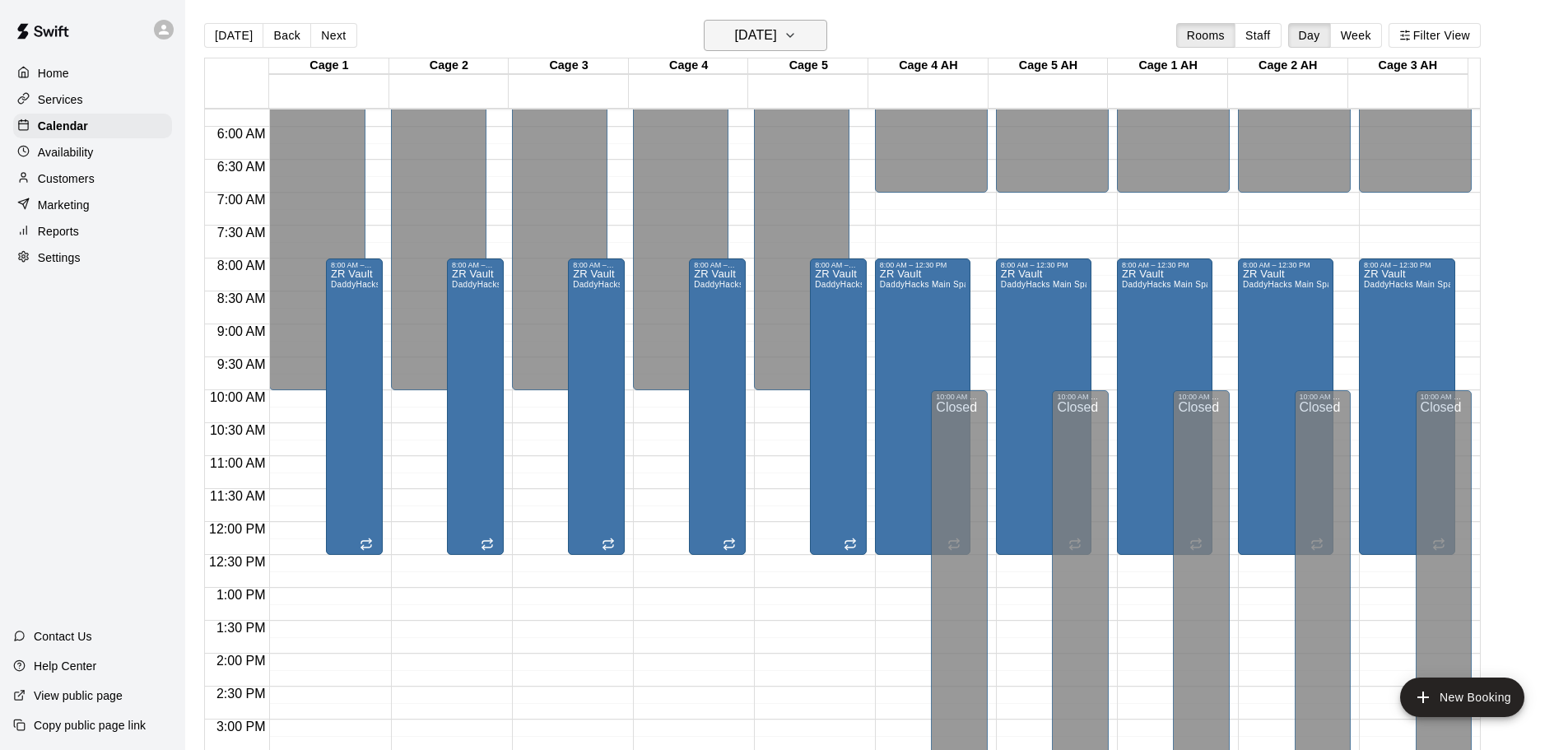
click at [777, 28] on h6 "[DATE]" at bounding box center [756, 35] width 42 height 23
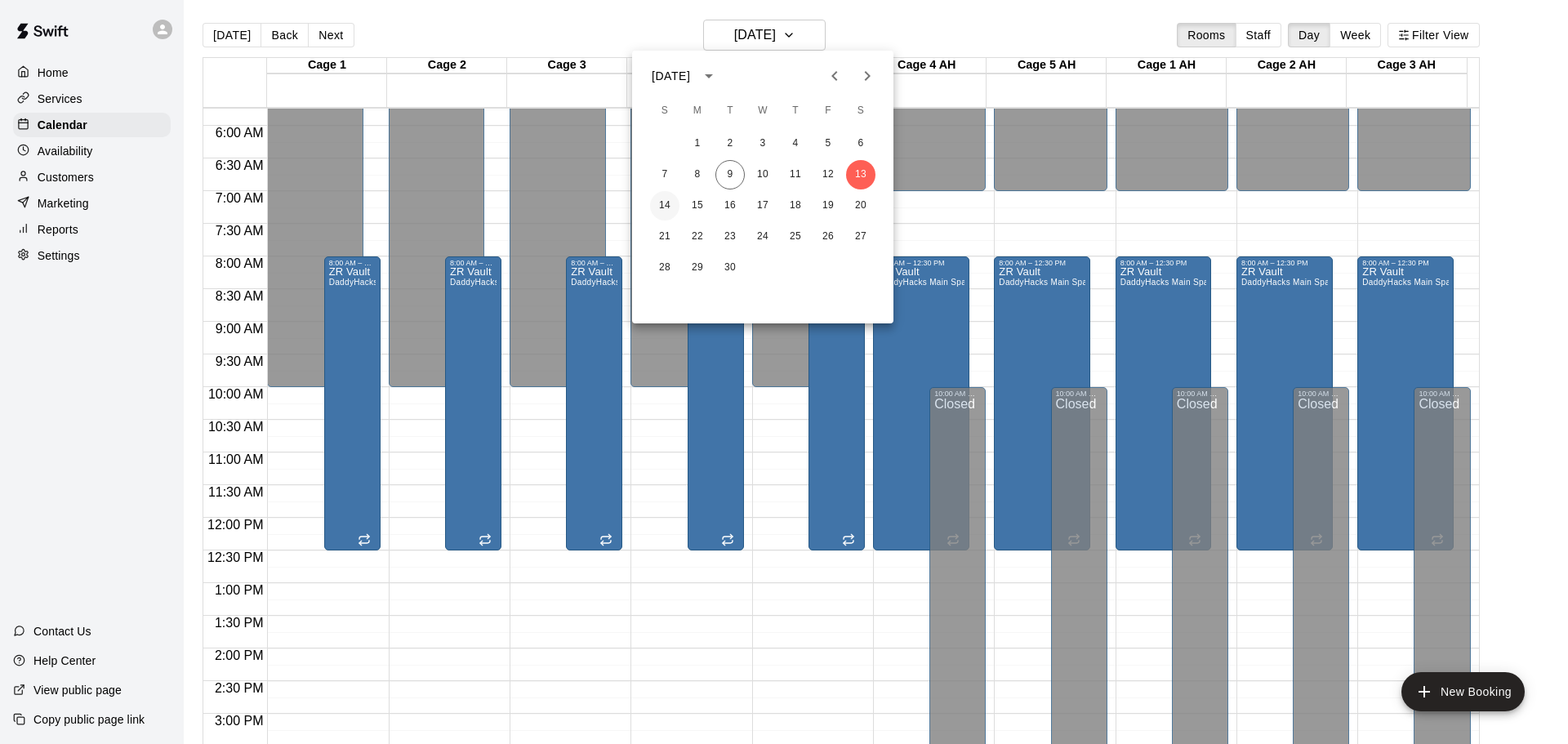
click at [659, 208] on button "14" at bounding box center [665, 206] width 29 height 29
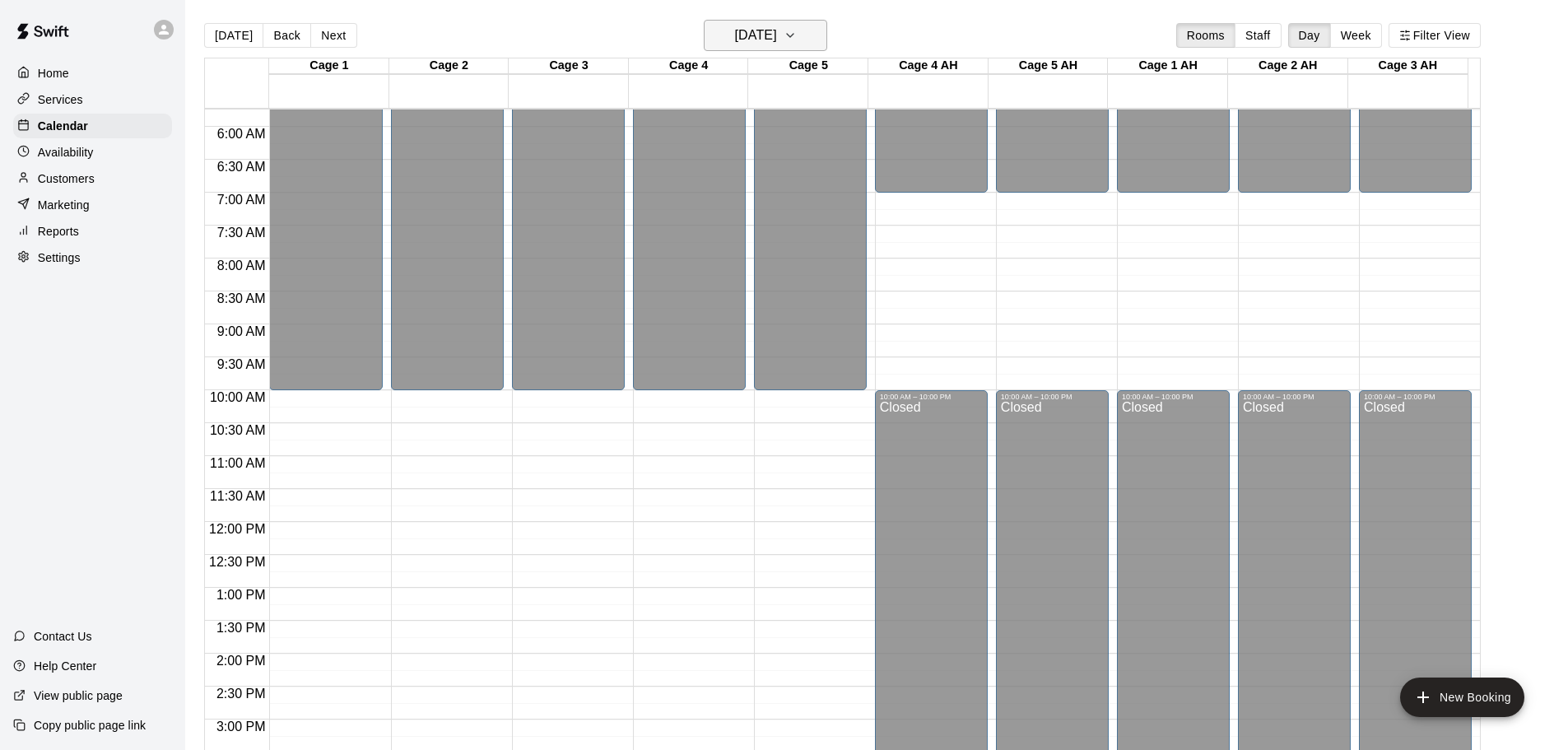
click at [747, 42] on h6 "[DATE]" at bounding box center [756, 35] width 42 height 23
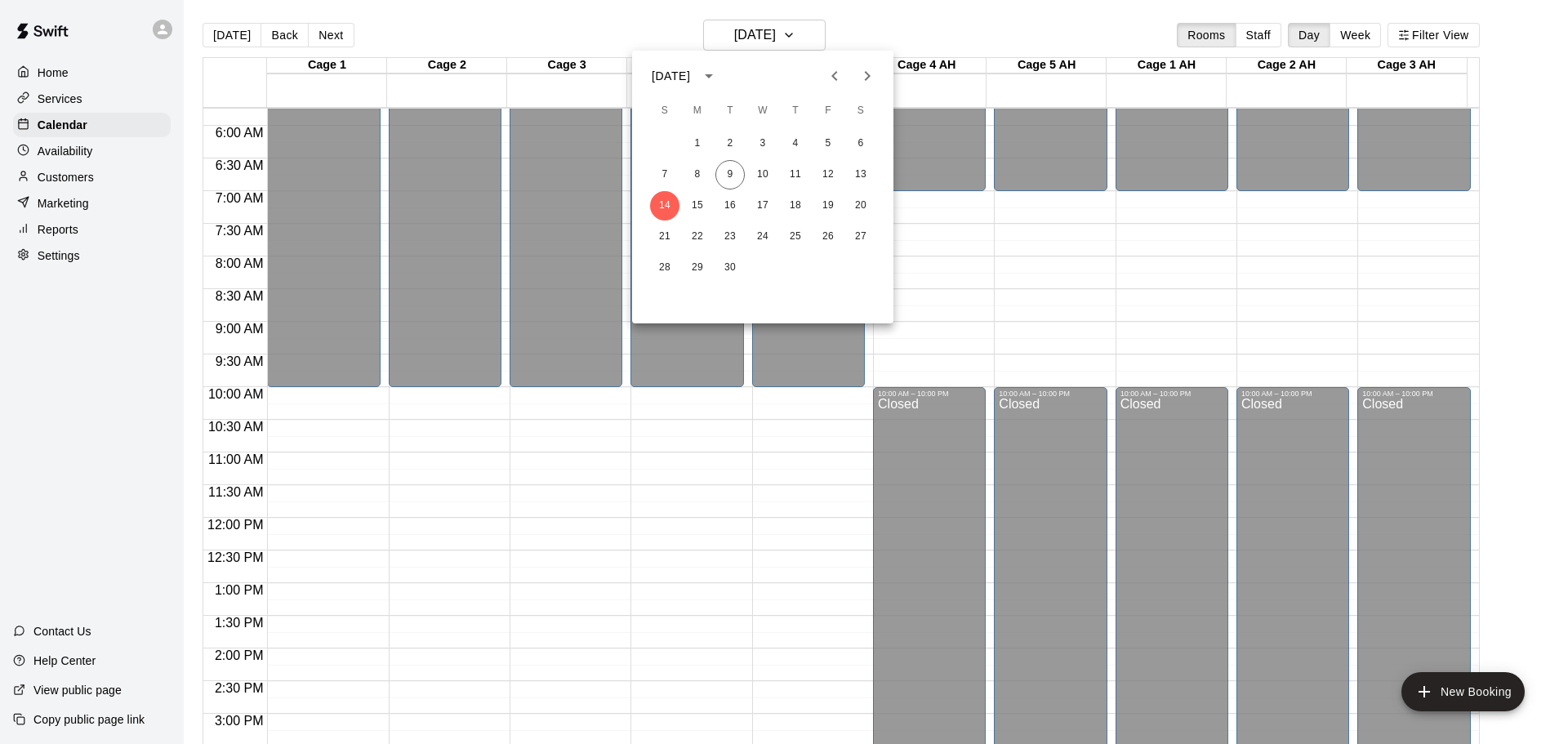
click at [1352, 33] on div at bounding box center [784, 372] width 1568 height 744
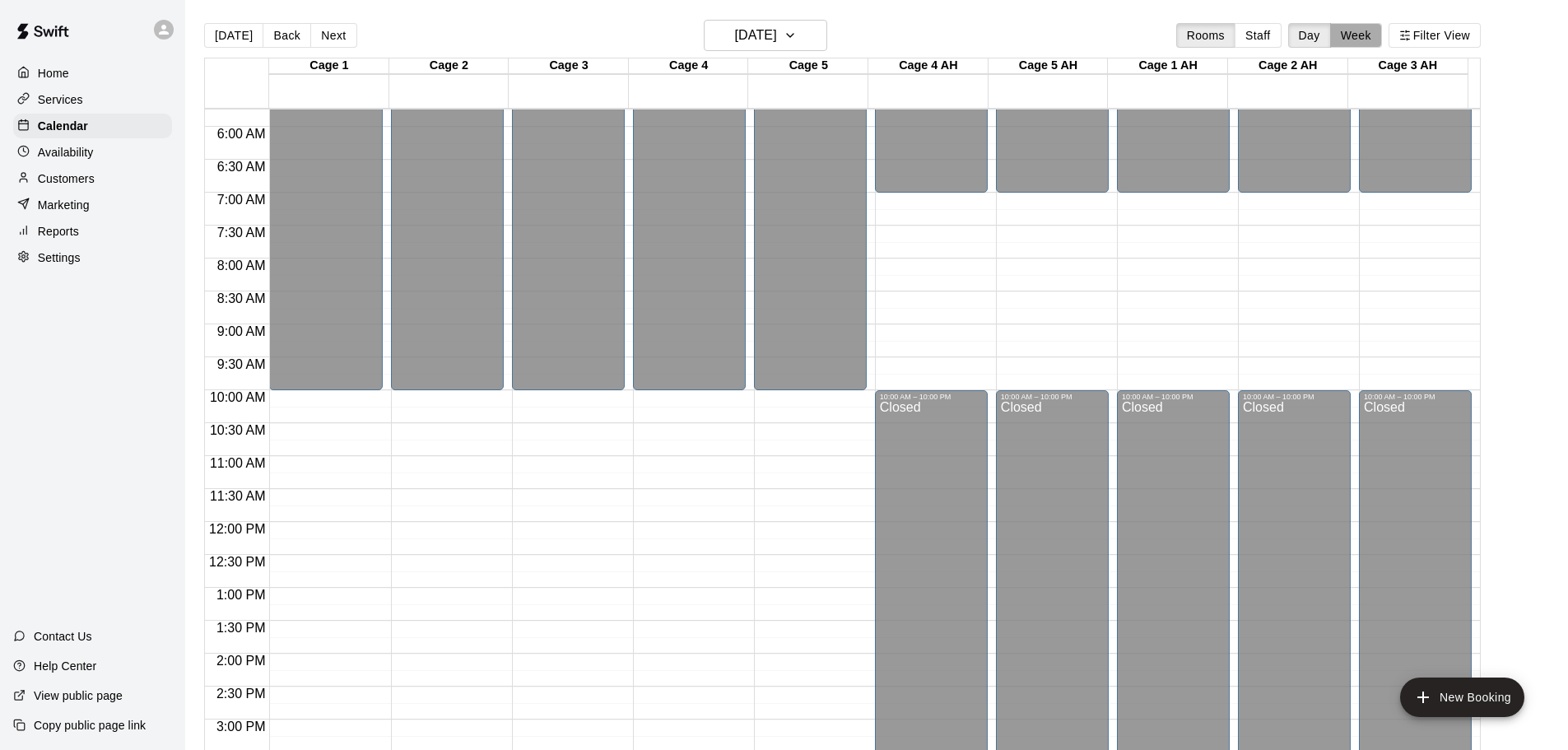
click at [1364, 35] on button "Week" at bounding box center [1356, 35] width 52 height 25
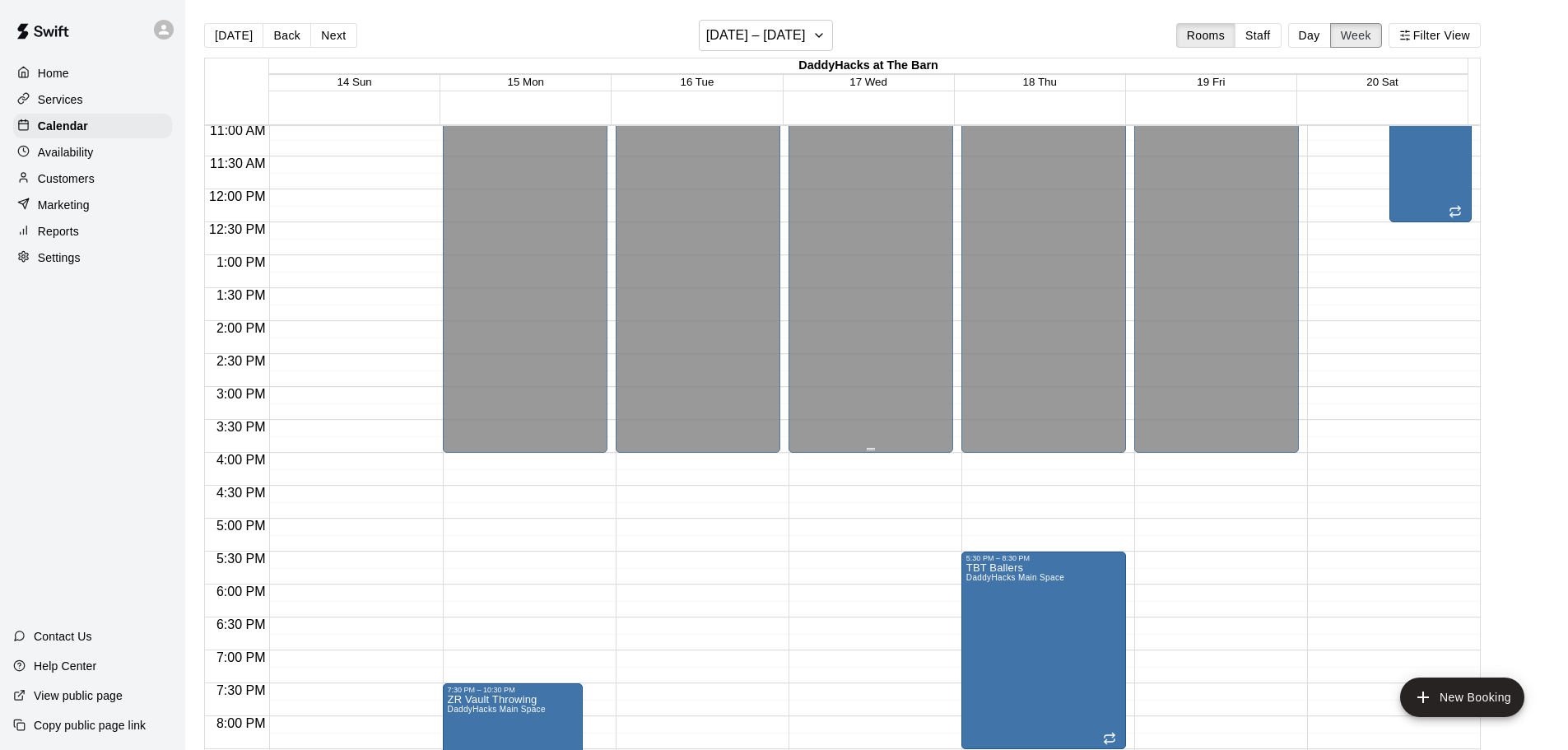
scroll to position [940, 0]
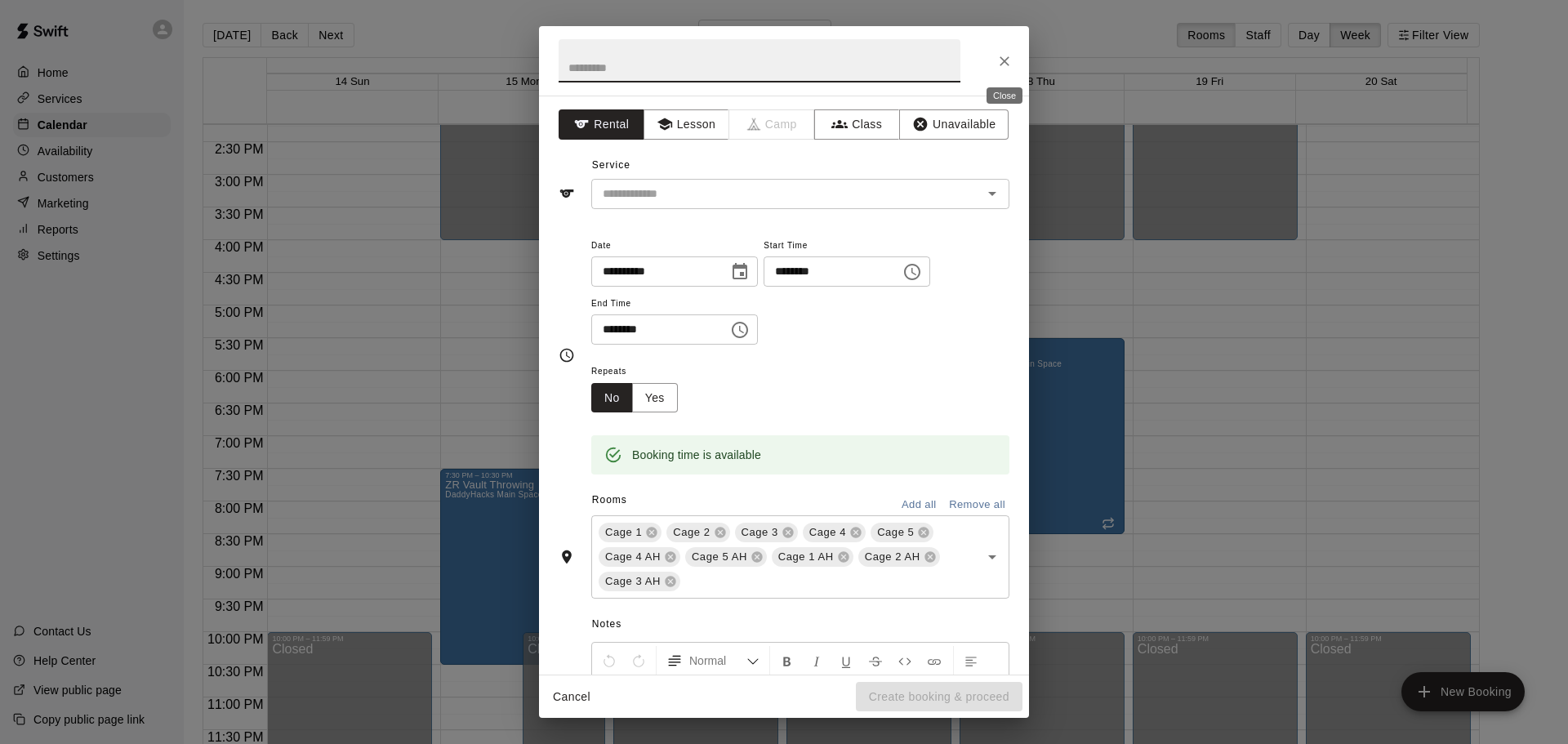
click at [1001, 67] on icon "Close" at bounding box center [1005, 61] width 16 height 16
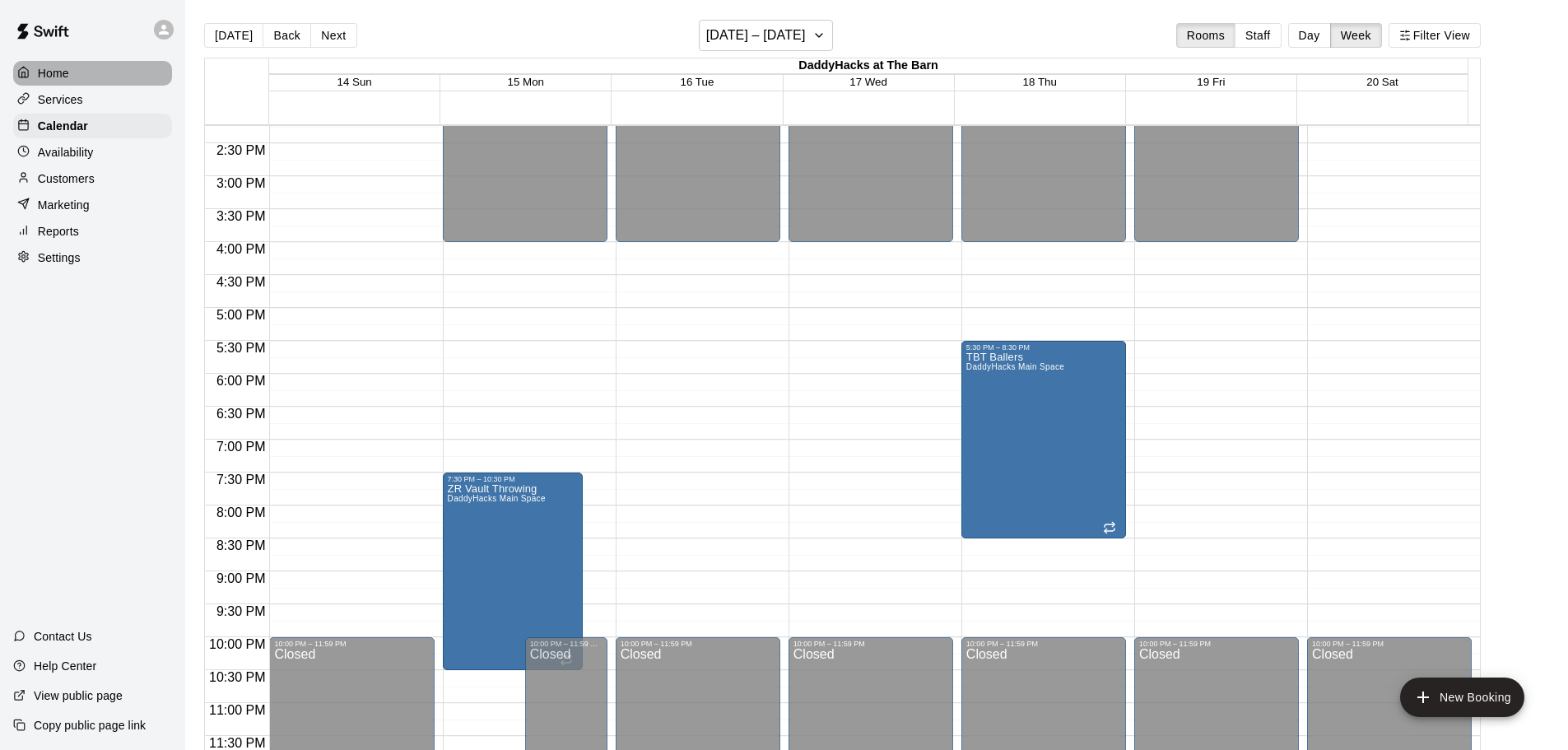
click at [56, 73] on p "Home" at bounding box center [54, 73] width 31 height 16
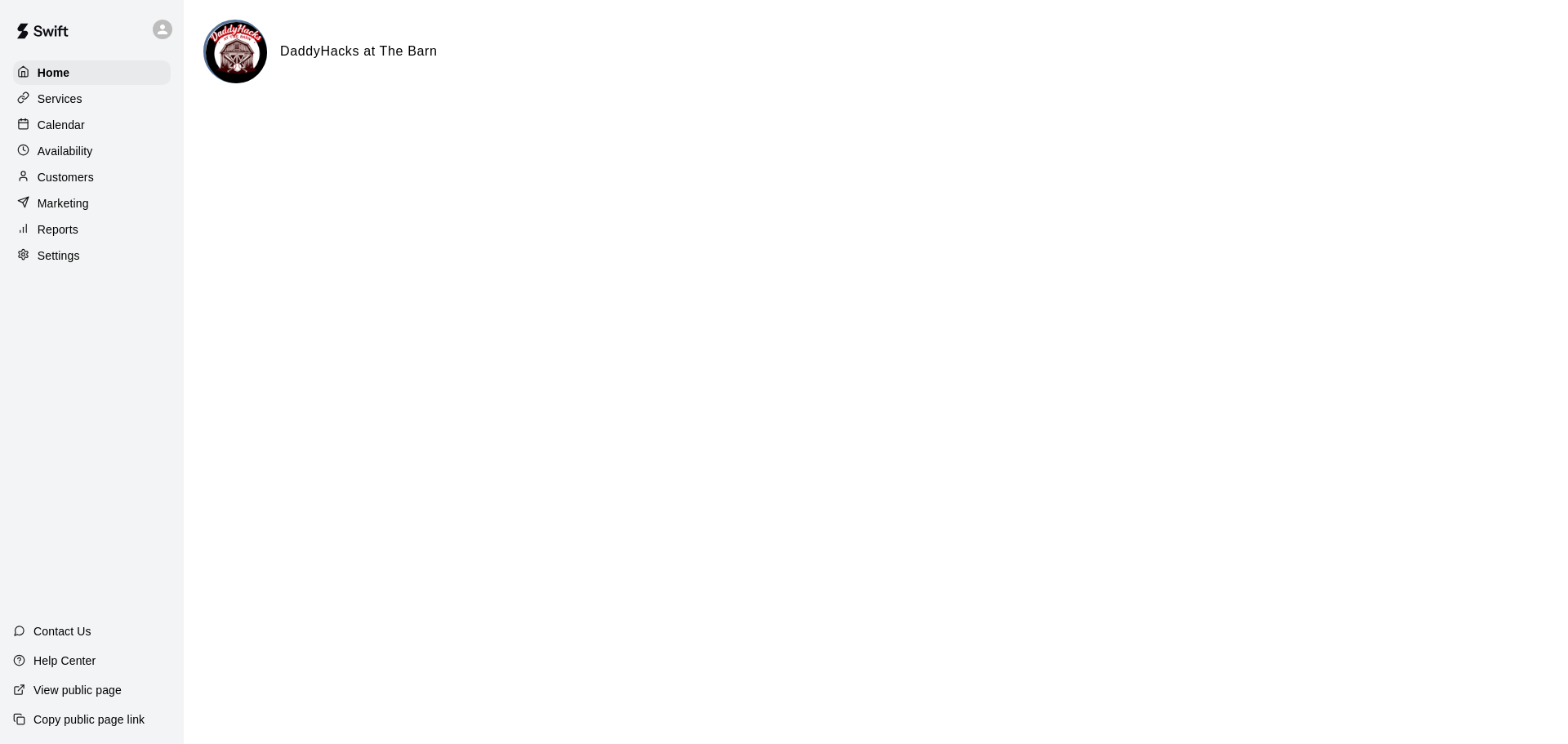
click at [68, 101] on p "Services" at bounding box center [60, 99] width 45 height 16
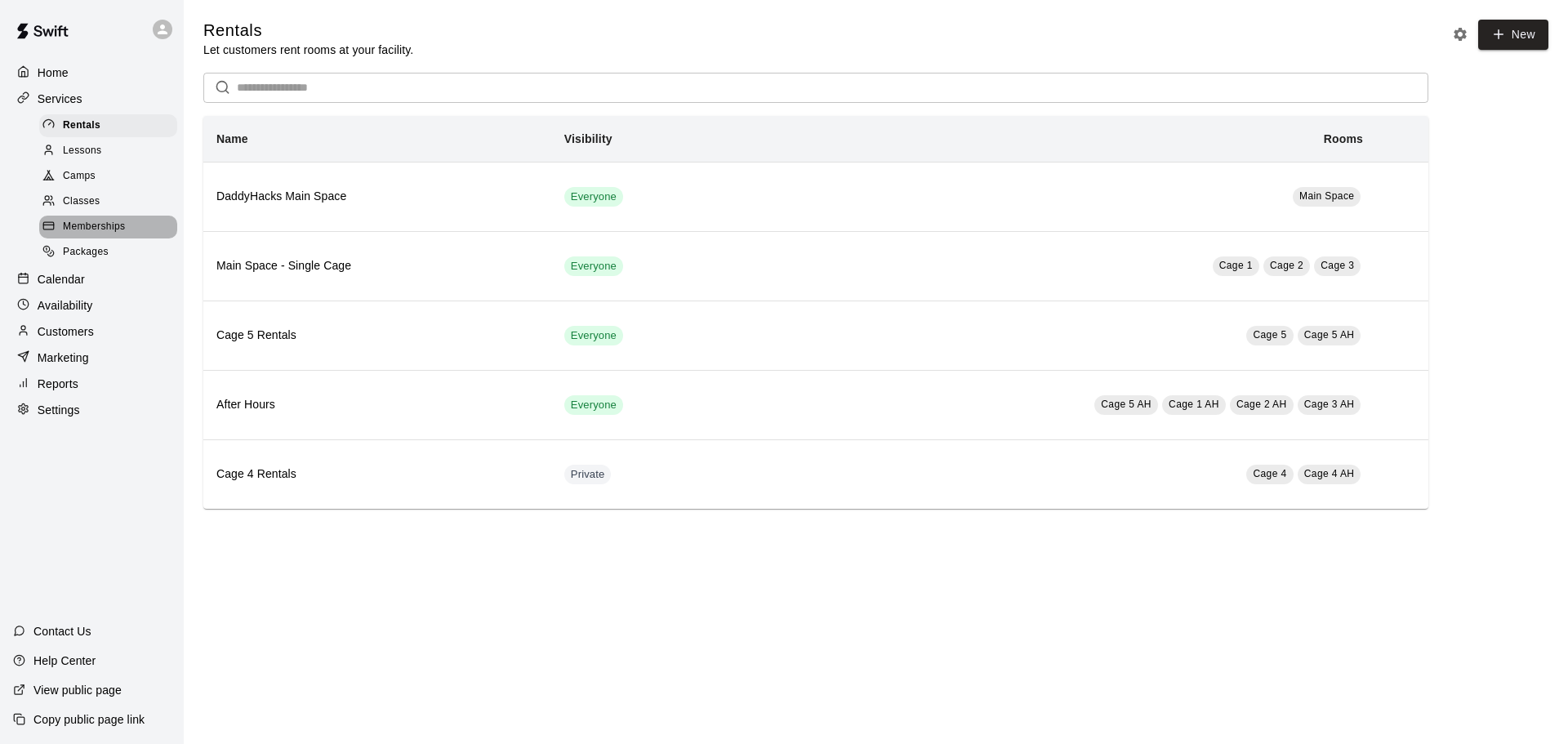
click at [103, 232] on span "Memberships" at bounding box center [94, 227] width 62 height 16
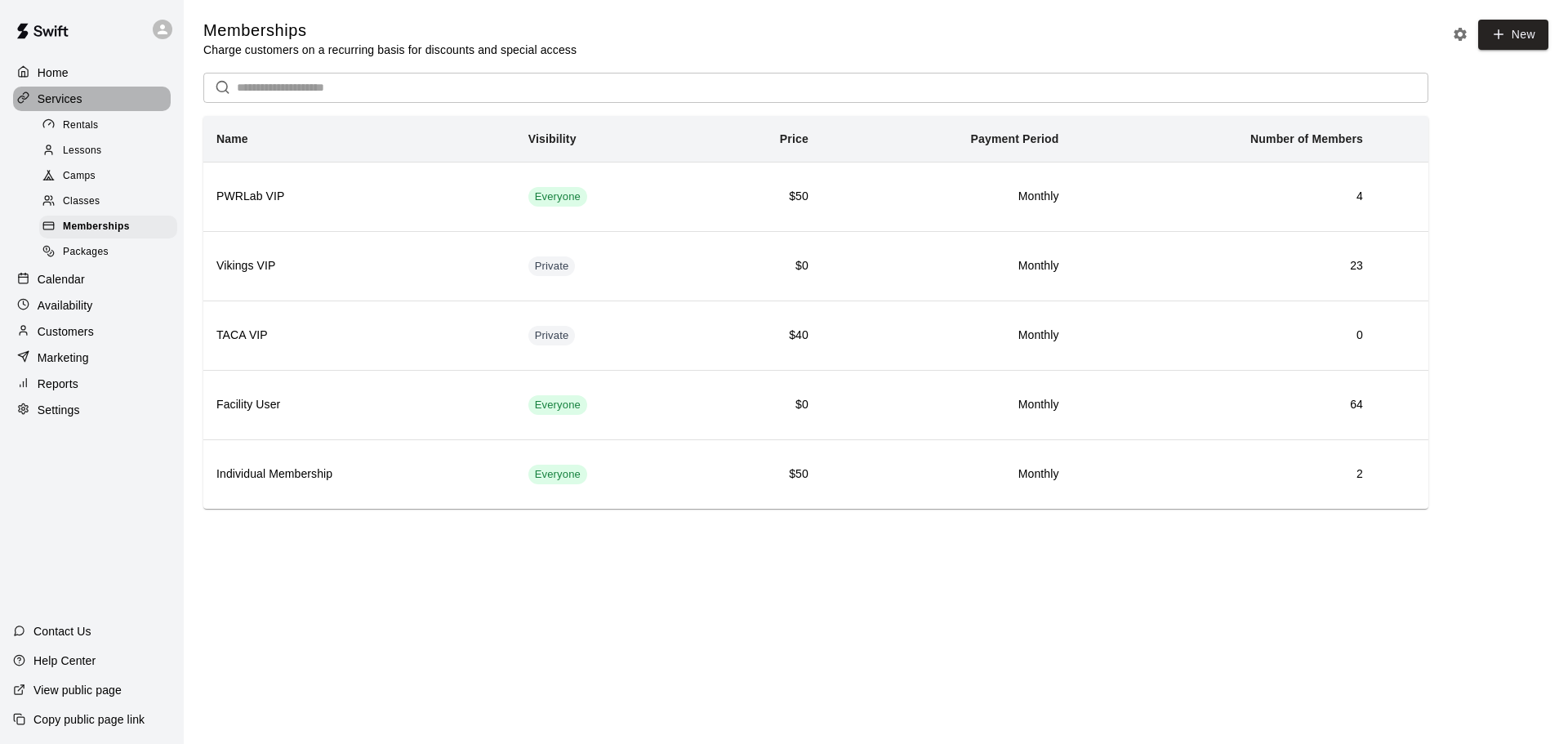
click at [90, 94] on div "Services" at bounding box center [92, 99] width 158 height 25
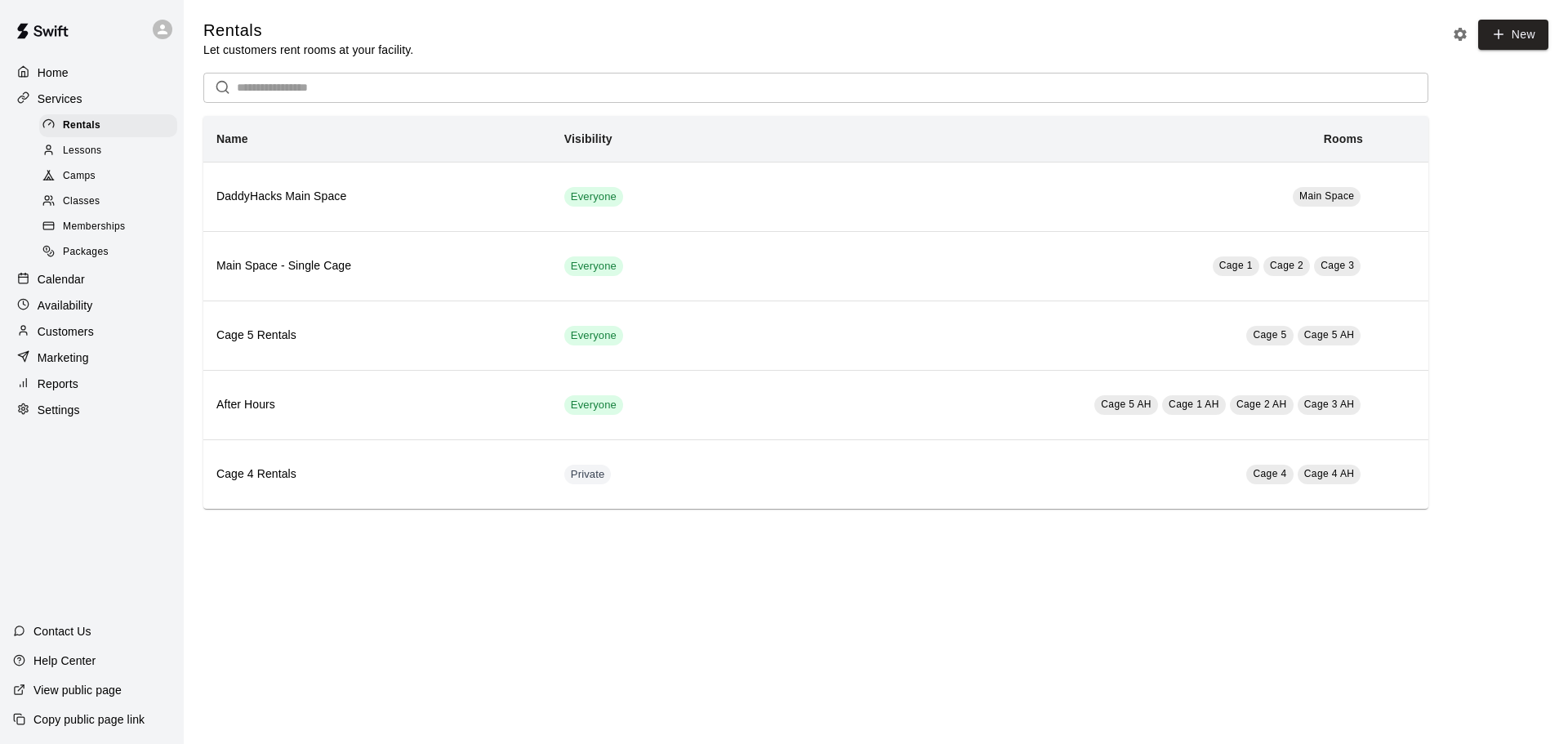
click at [105, 201] on div "Classes" at bounding box center [108, 202] width 138 height 23
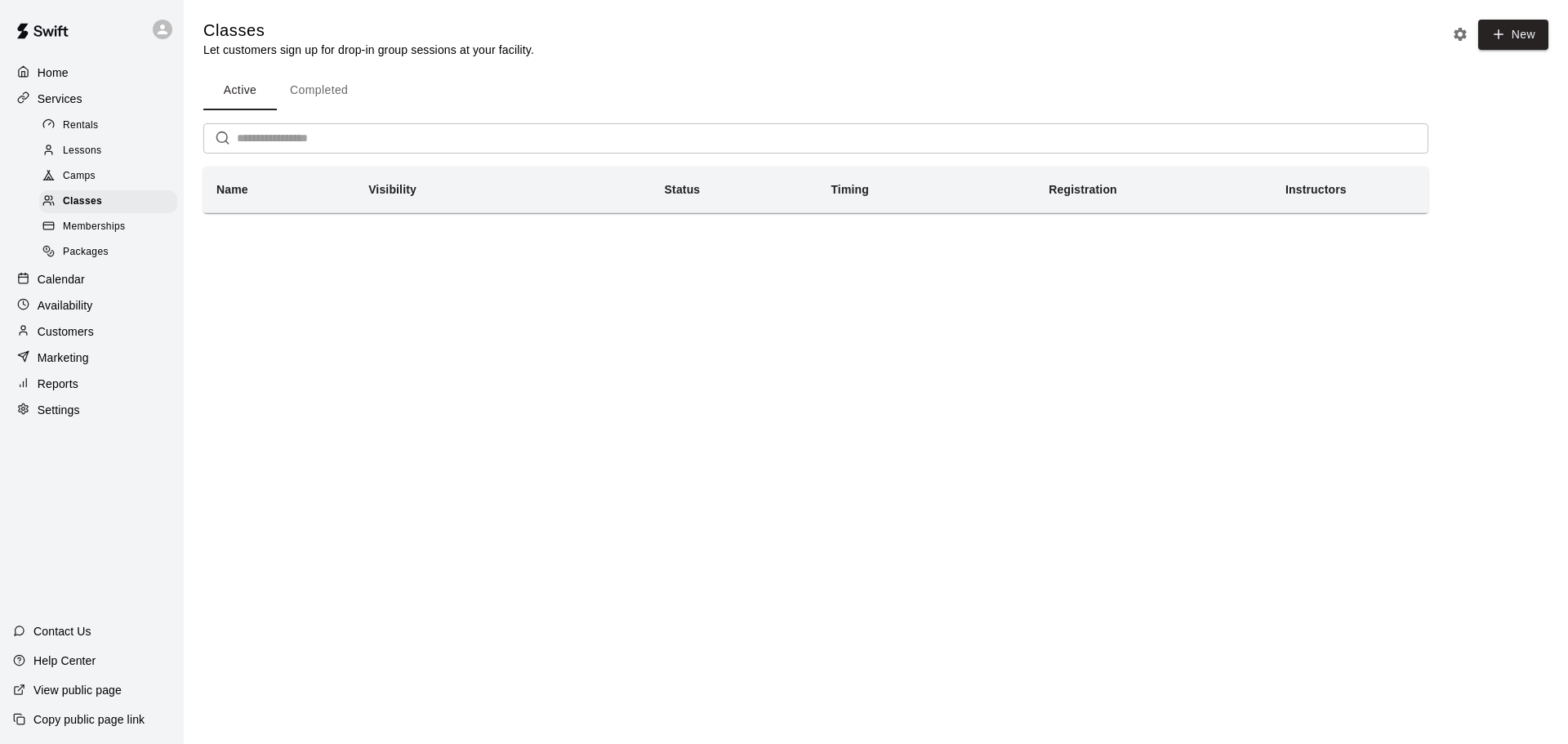
click at [102, 185] on div "Camps" at bounding box center [108, 177] width 138 height 23
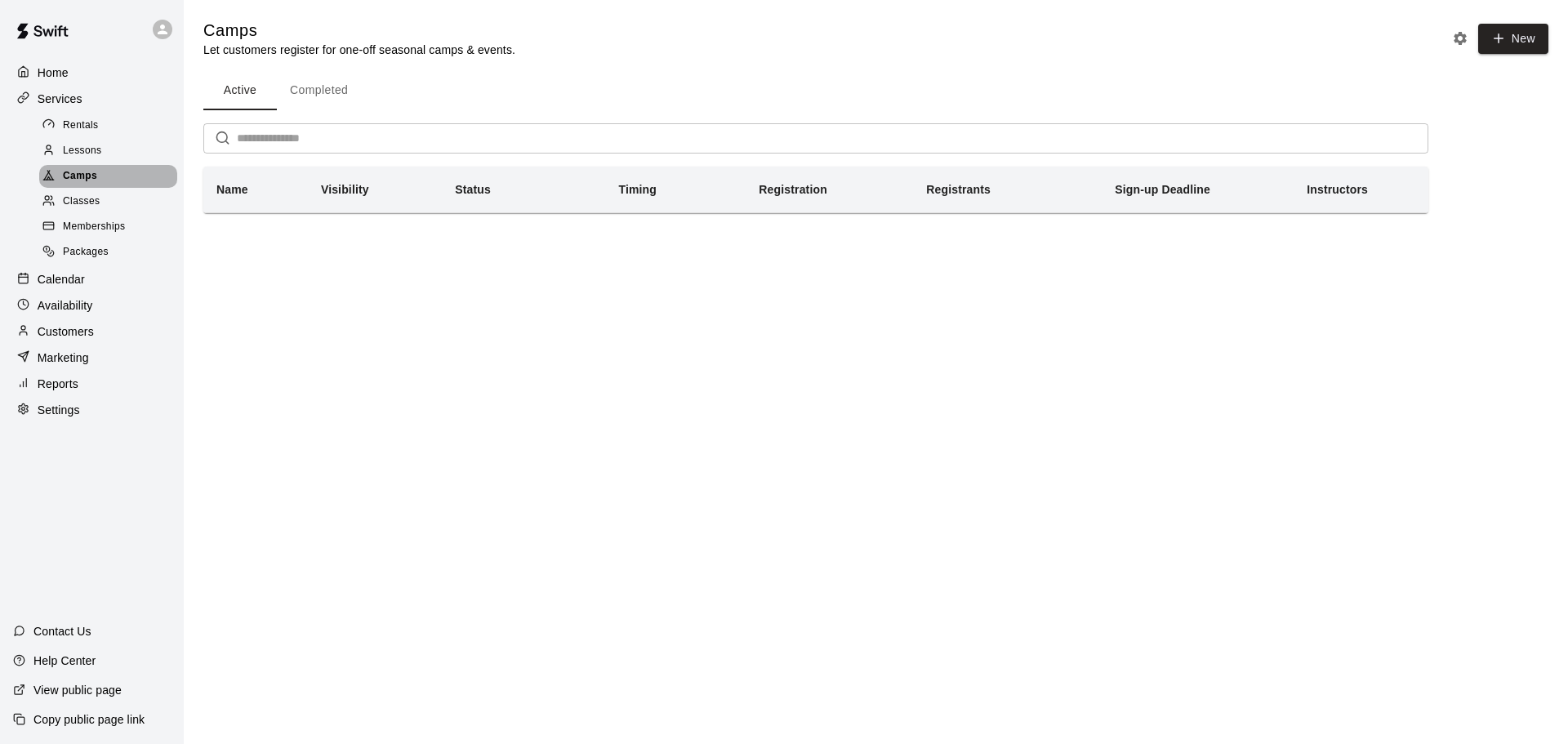
click at [96, 186] on div "Camps" at bounding box center [108, 177] width 138 height 23
click at [83, 205] on span "Classes" at bounding box center [81, 202] width 37 height 16
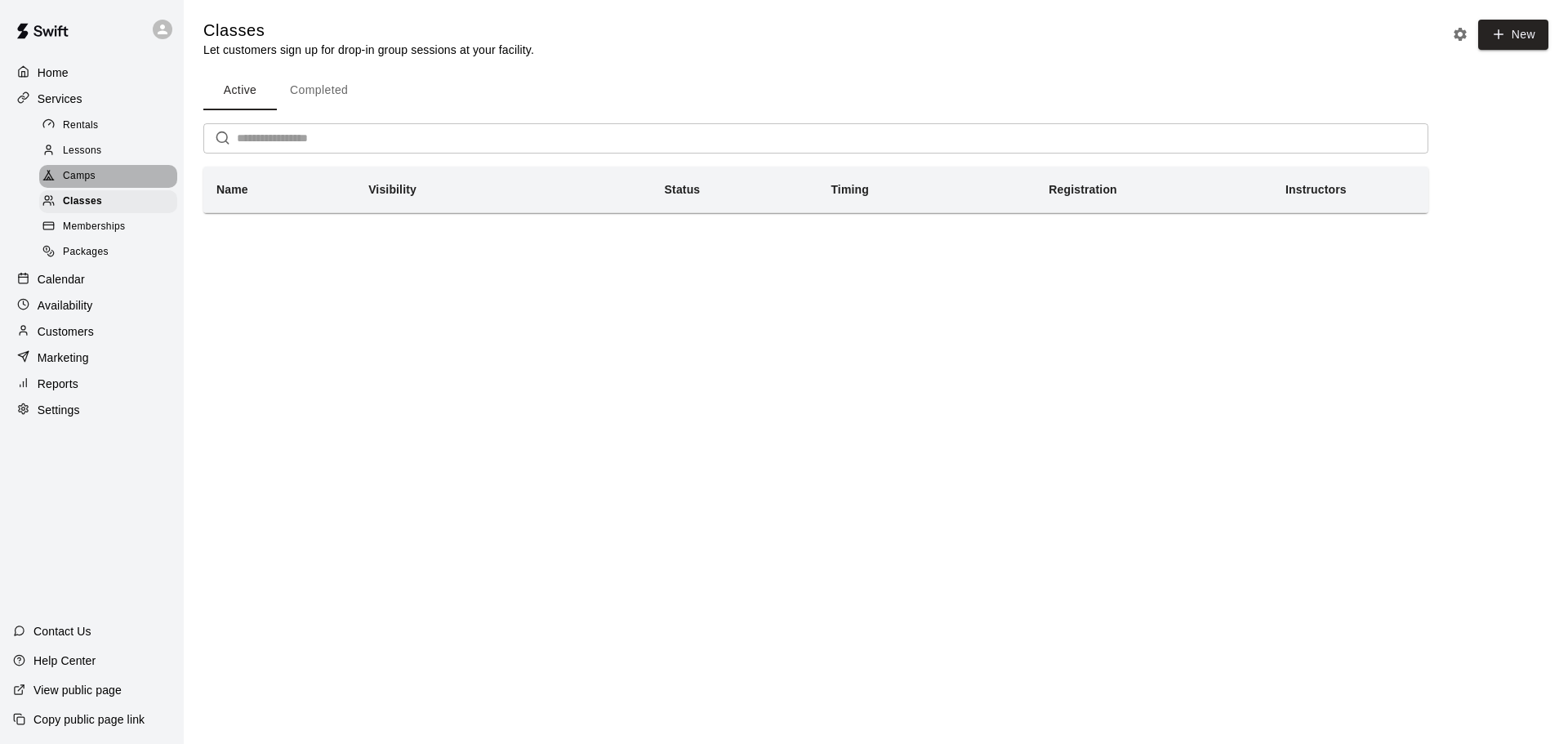
click at [104, 175] on div "Camps" at bounding box center [108, 177] width 138 height 23
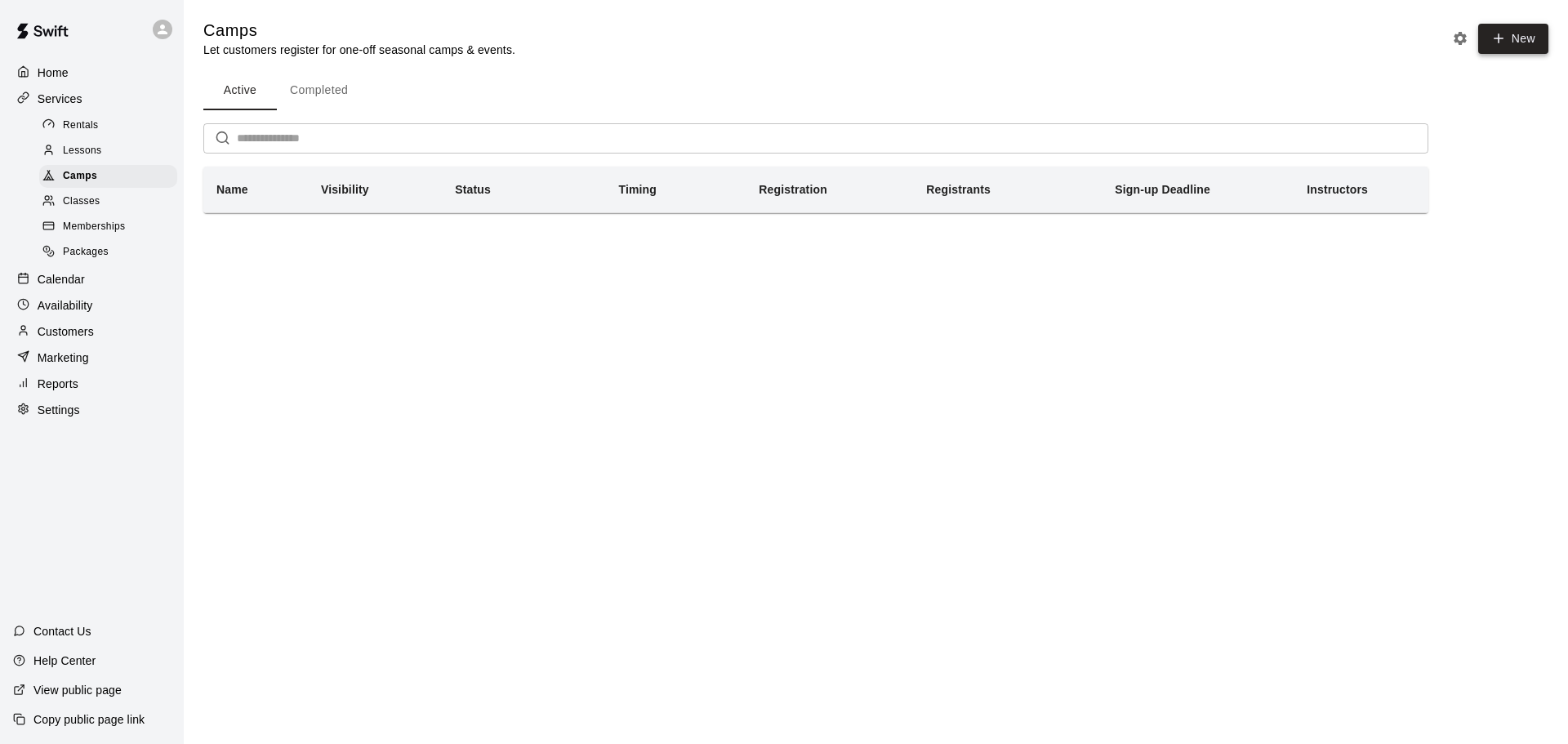
click at [1503, 40] on icon "button" at bounding box center [1499, 38] width 15 height 15
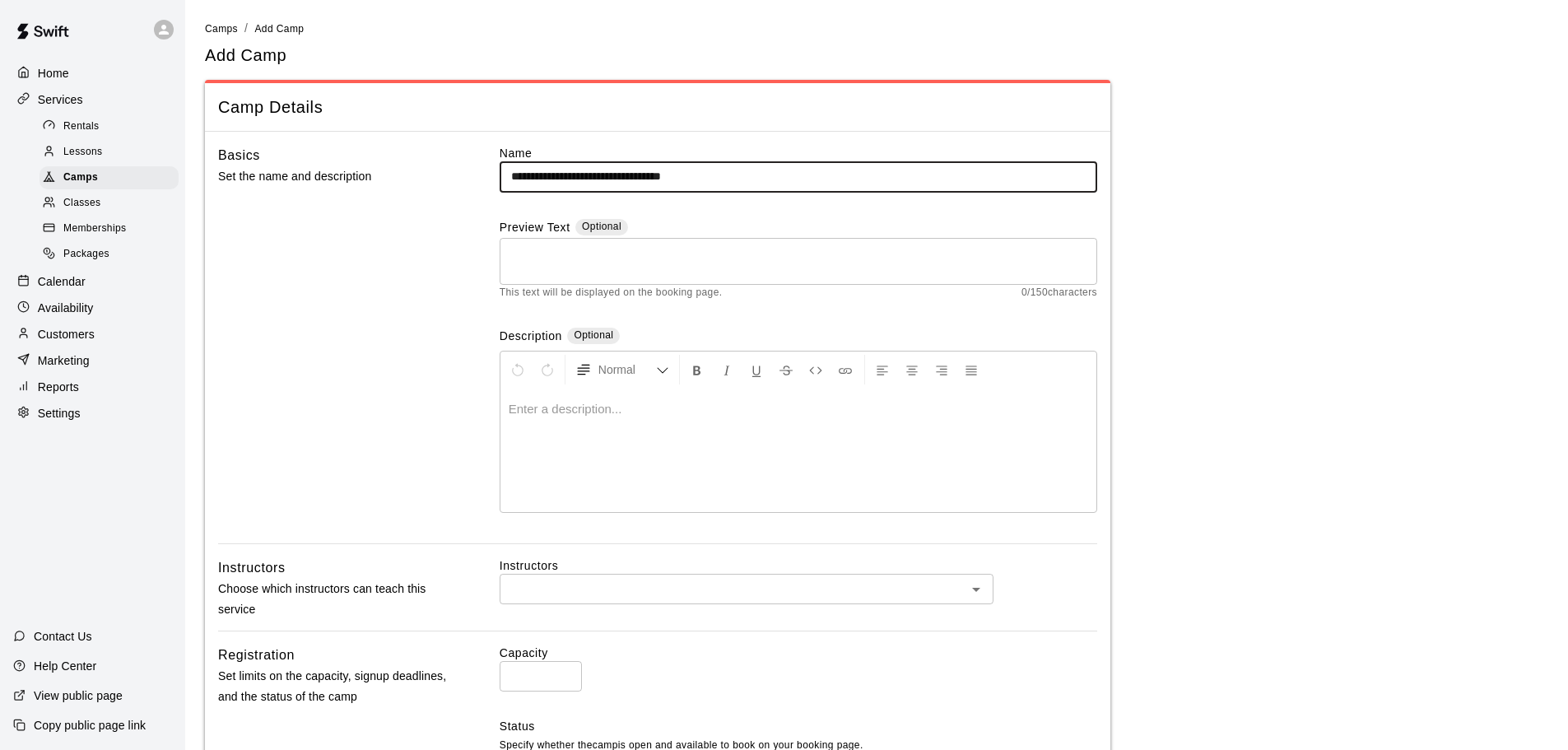
type input "**********"
click at [616, 265] on textarea at bounding box center [798, 261] width 574 height 33
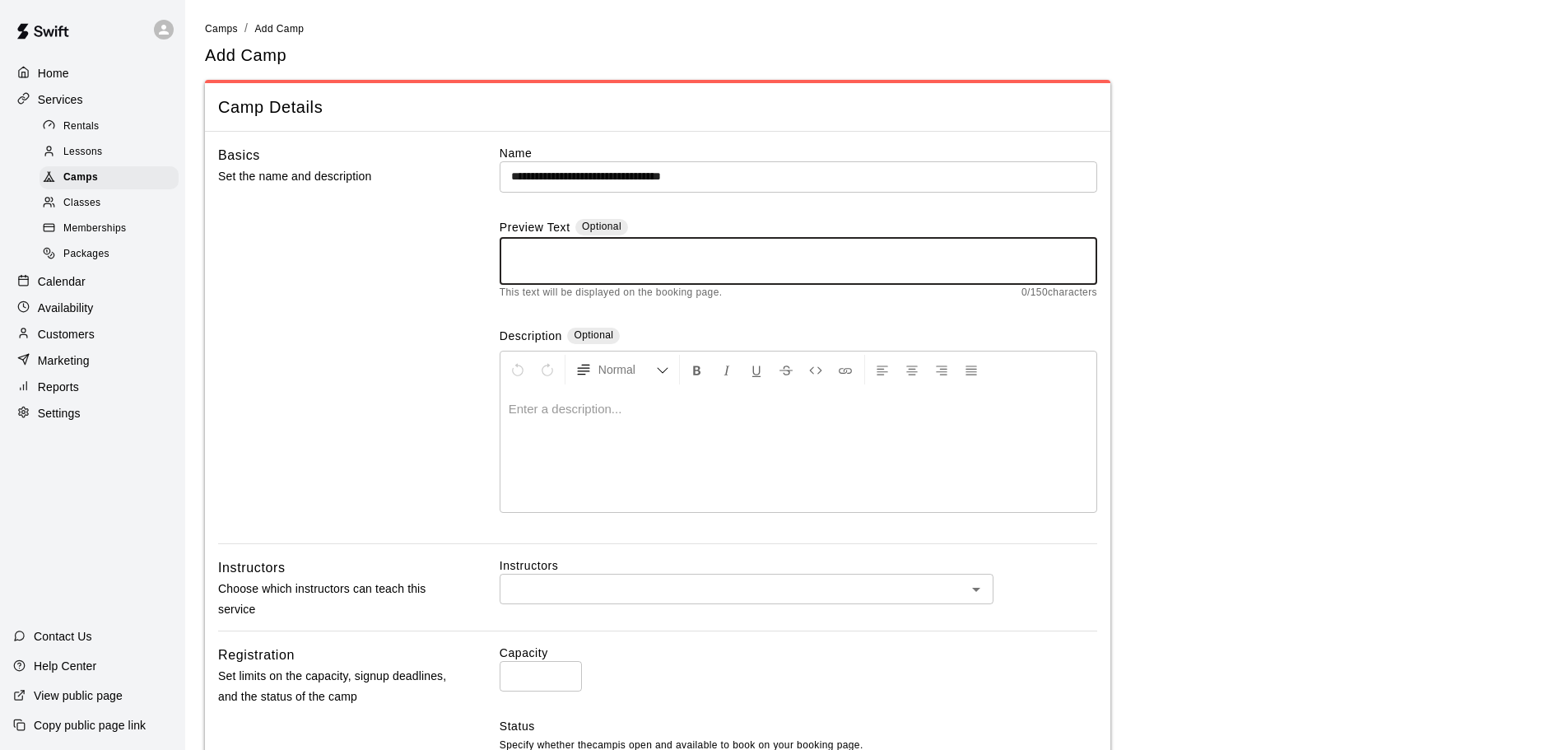
click at [696, 433] on div at bounding box center [798, 451] width 596 height 124
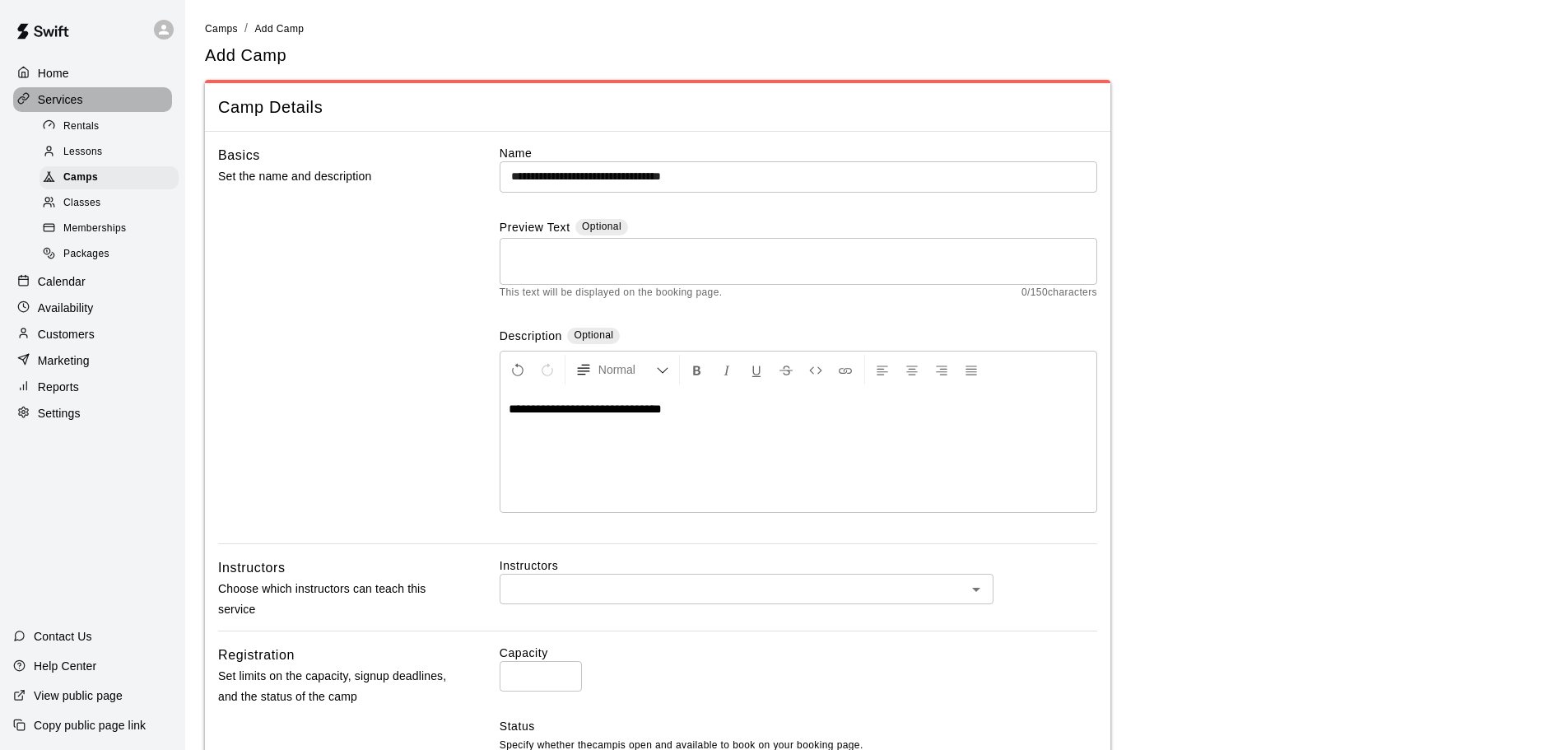
click at [62, 101] on p "Services" at bounding box center [60, 100] width 45 height 16
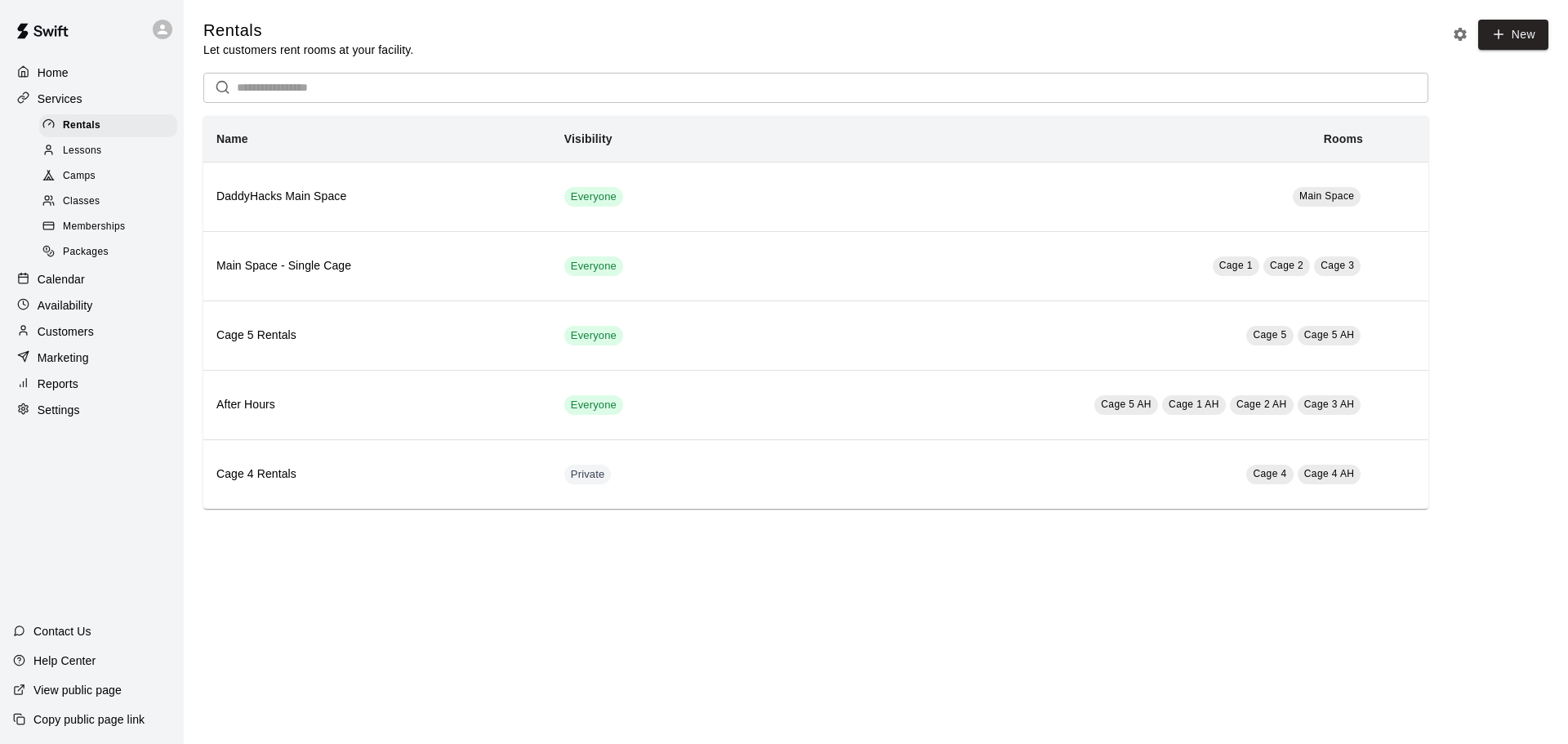
drag, startPoint x: 309, startPoint y: 607, endPoint x: 307, endPoint y: 580, distance: 27.1
click at [310, 541] on html "Home Services Rentals Lessons Camps Classes Memberships Packages Calendar Avail…" at bounding box center [784, 271] width 1568 height 541
click at [81, 259] on span "Packages" at bounding box center [86, 253] width 46 height 16
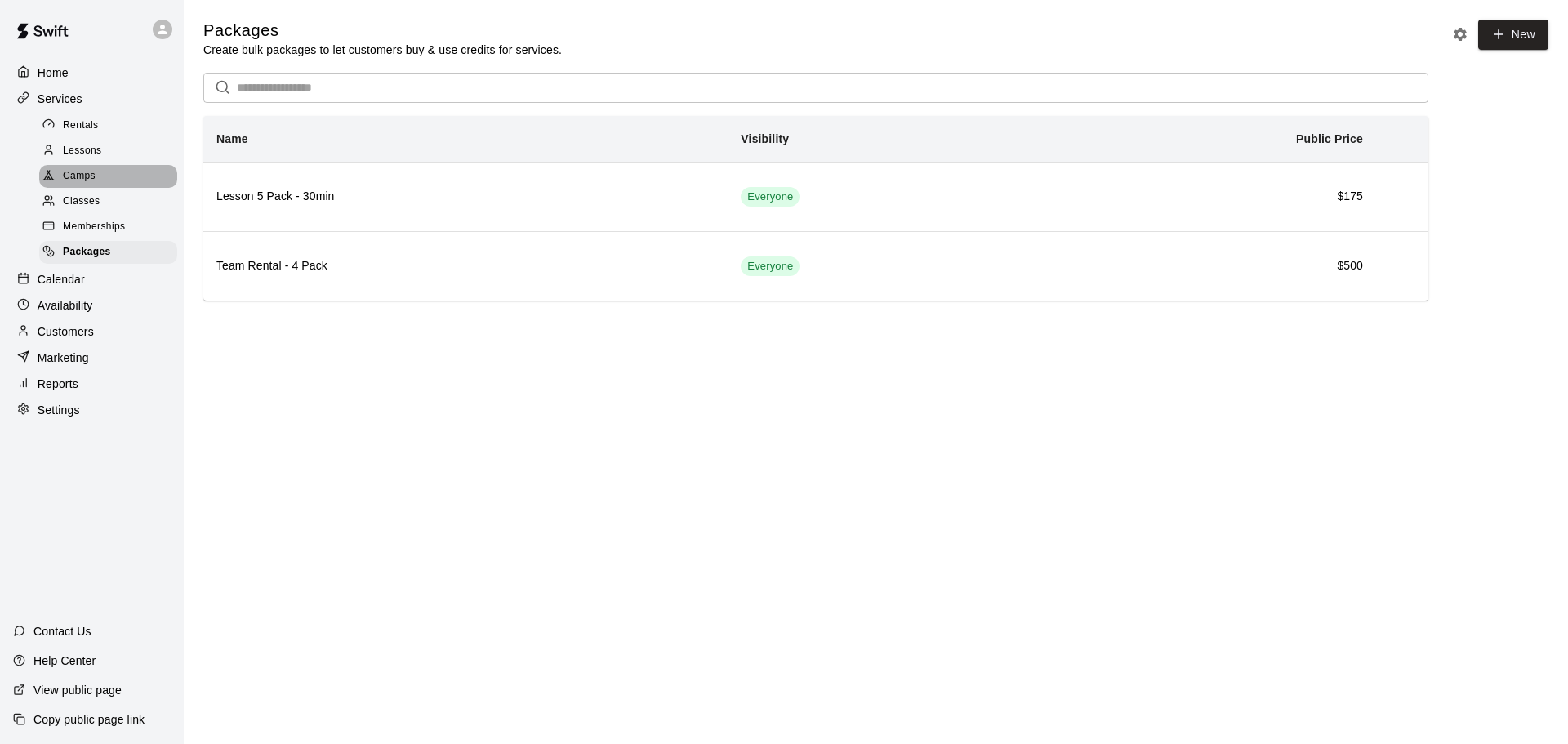
click at [77, 182] on span "Camps" at bounding box center [79, 177] width 33 height 16
